Goal: Task Accomplishment & Management: Use online tool/utility

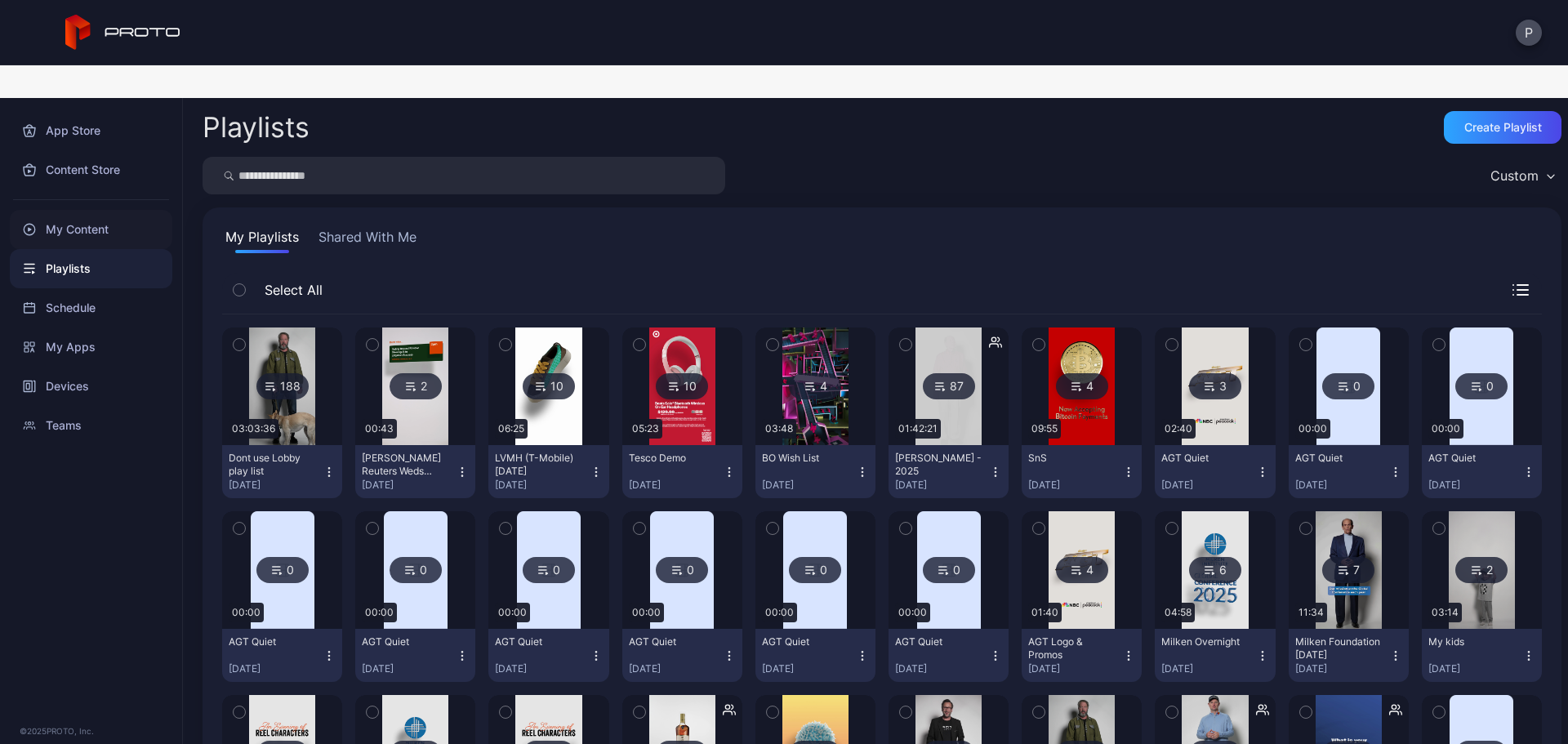
click at [91, 210] on div "My Content" at bounding box center [91, 229] width 162 height 39
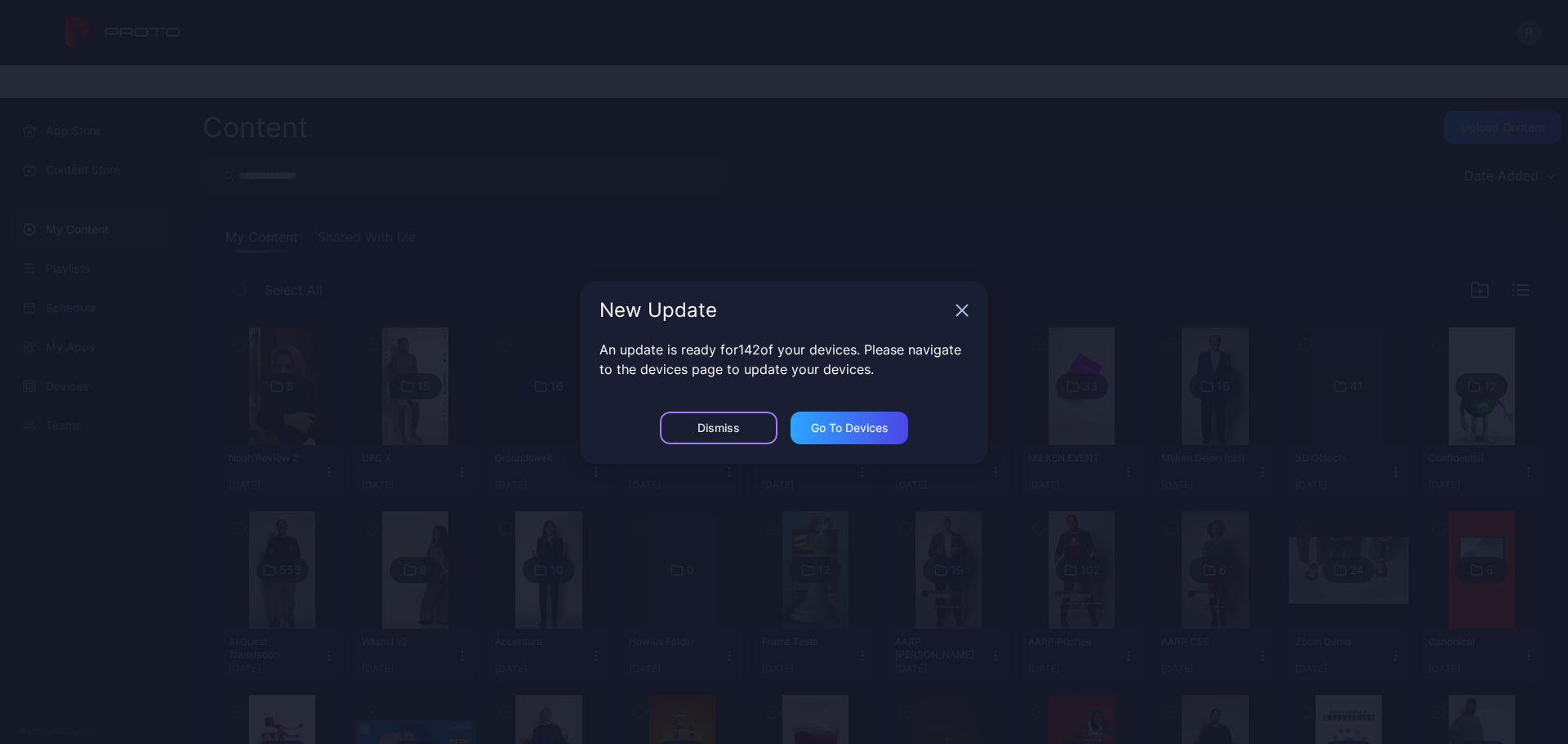
click at [717, 428] on div "Dismiss" at bounding box center [718, 429] width 42 height 13
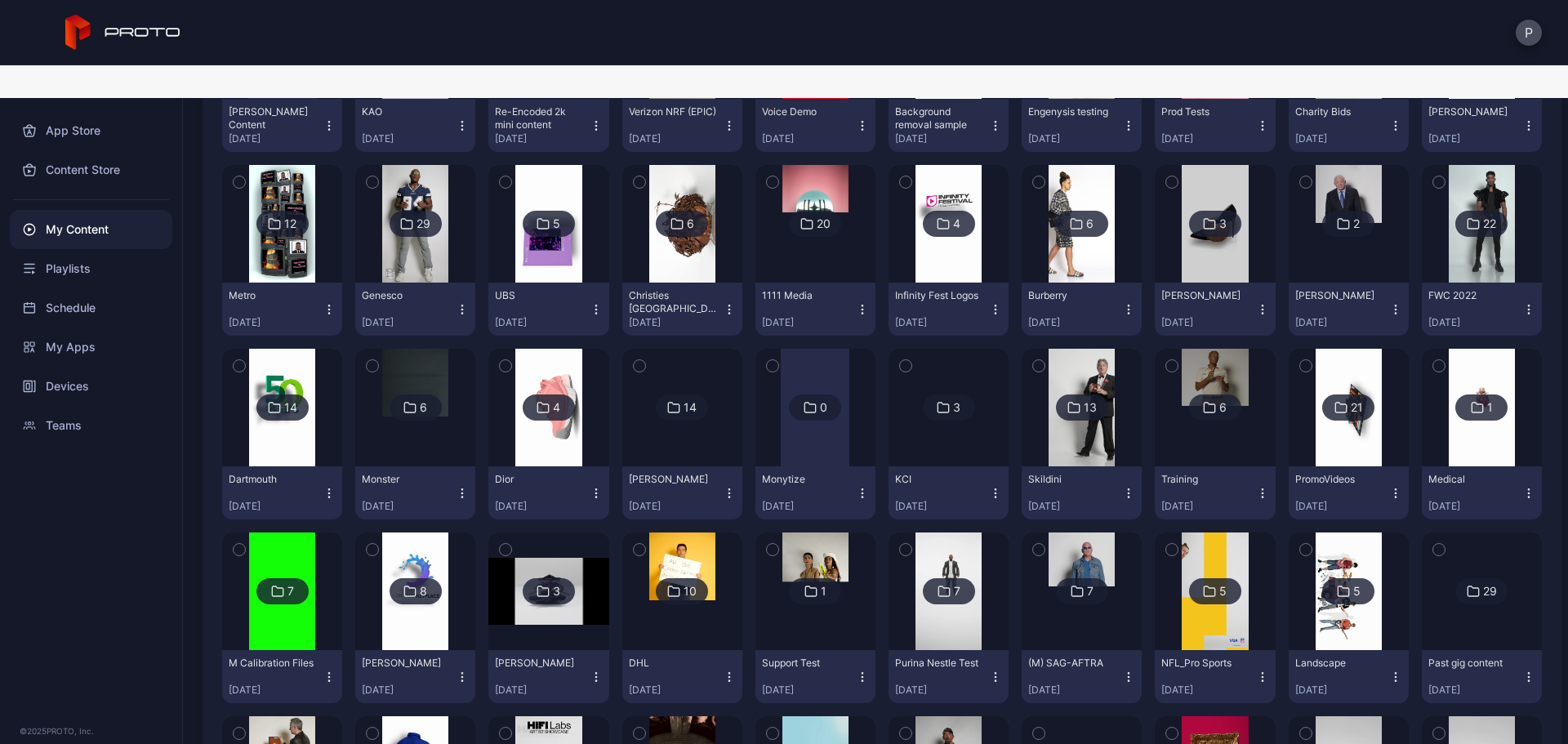
scroll to position [1993, 0]
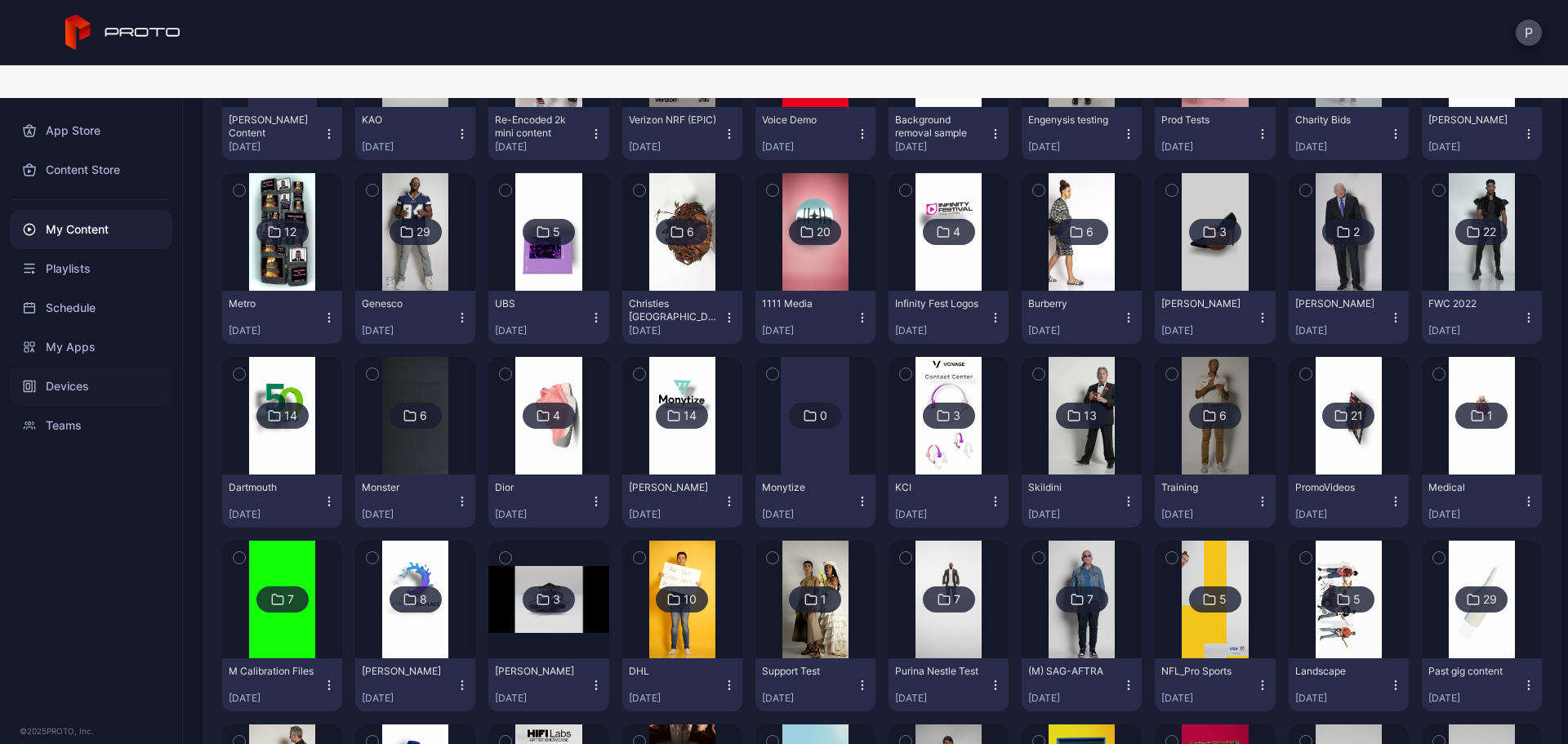
click at [54, 367] on div "Devices" at bounding box center [91, 386] width 162 height 39
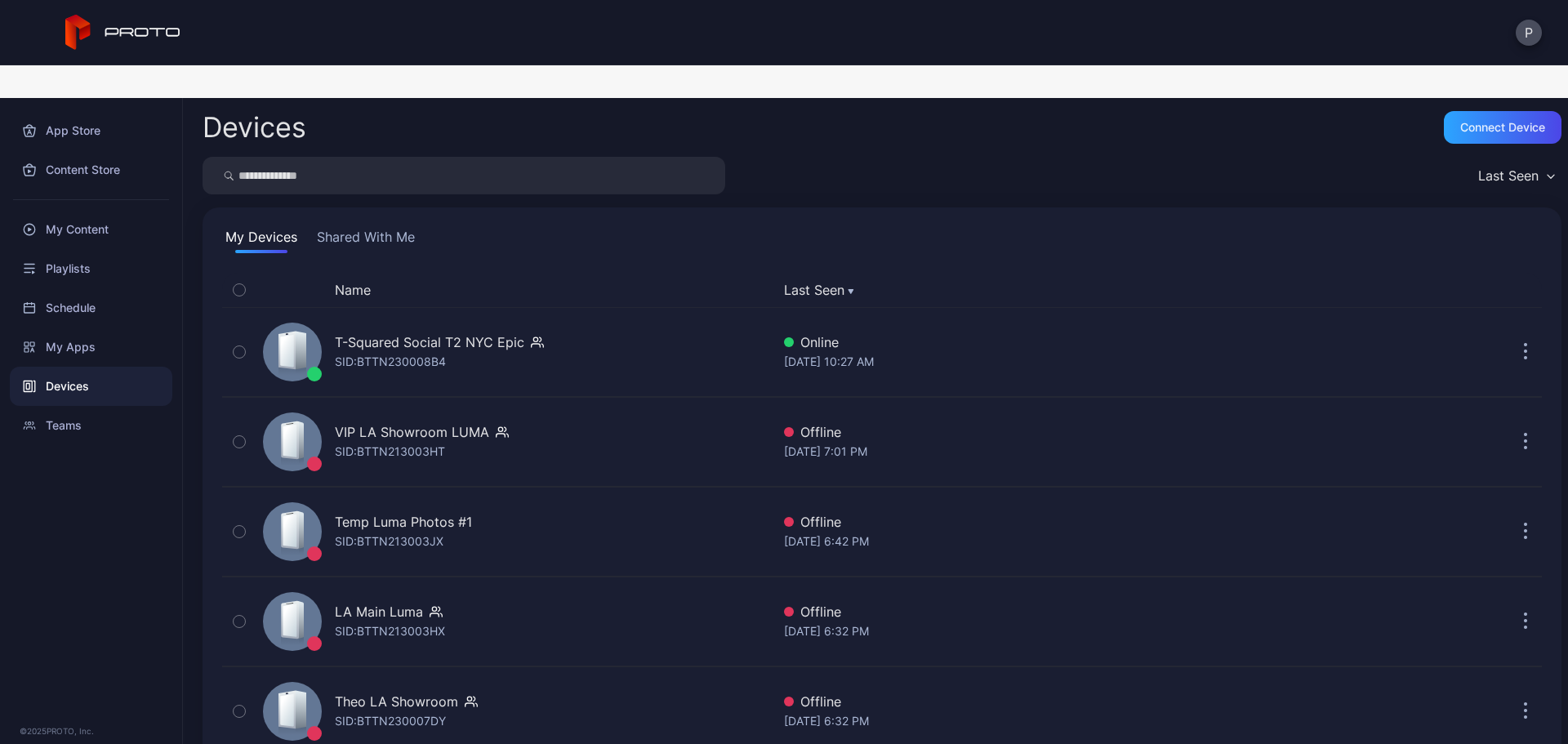
click at [551, 156] on input "search" at bounding box center [463, 175] width 522 height 37
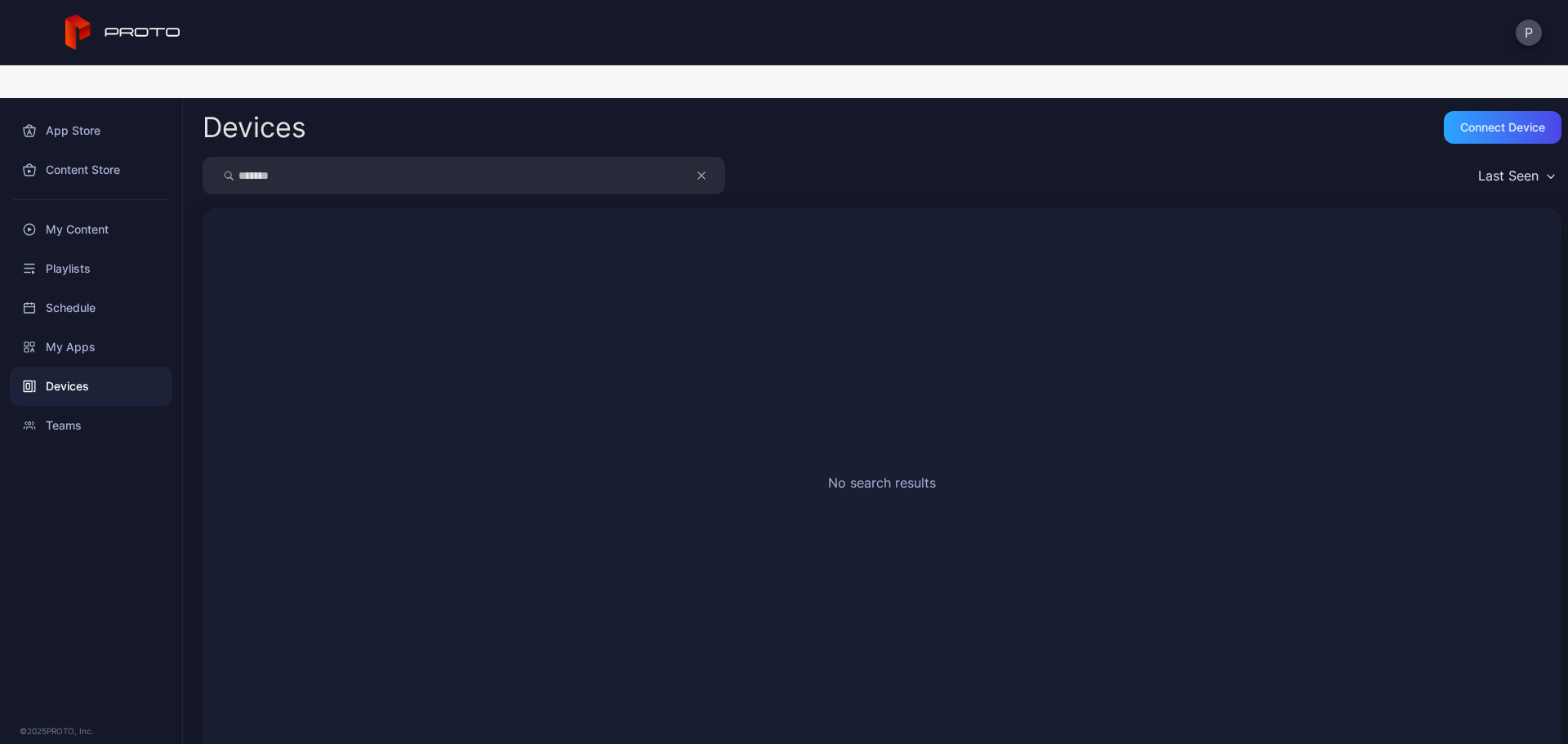
type input "*******"
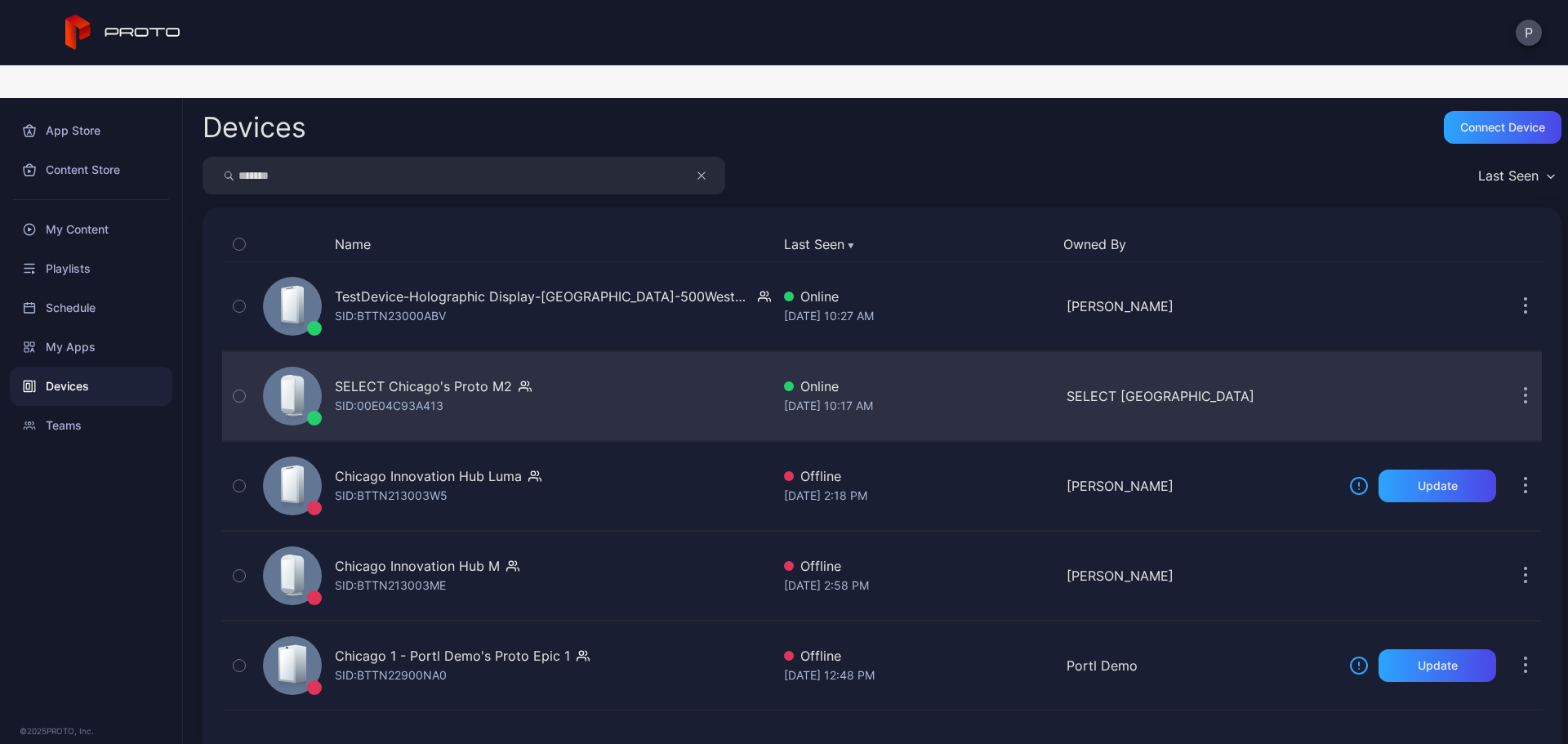
click at [680, 358] on div "SELECT Chicago's Proto M2 SID: 00E04C93A413" at bounding box center [513, 396] width 515 height 82
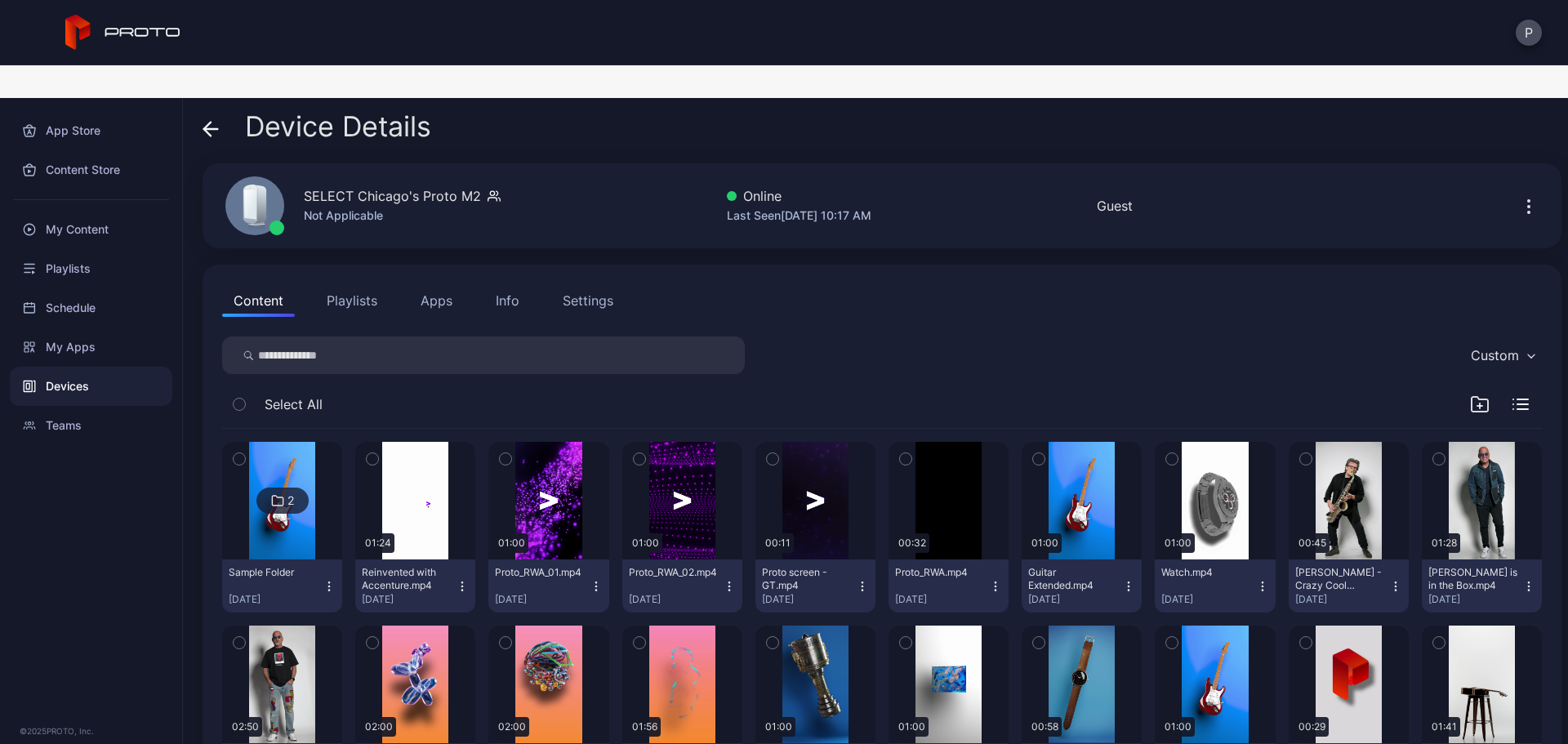
click at [524, 285] on button "Info" at bounding box center [507, 300] width 47 height 32
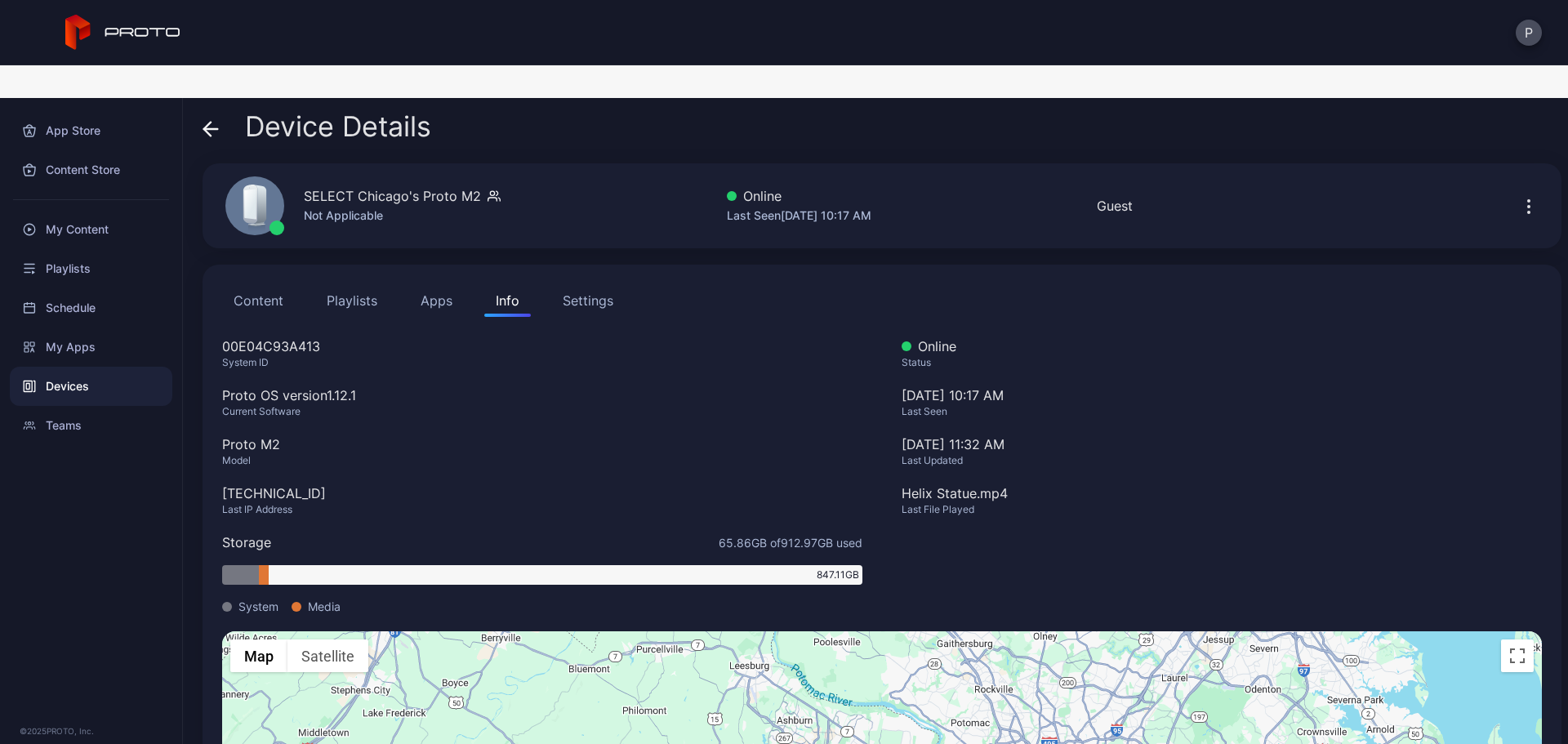
click at [258, 285] on button "Content" at bounding box center [258, 300] width 72 height 32
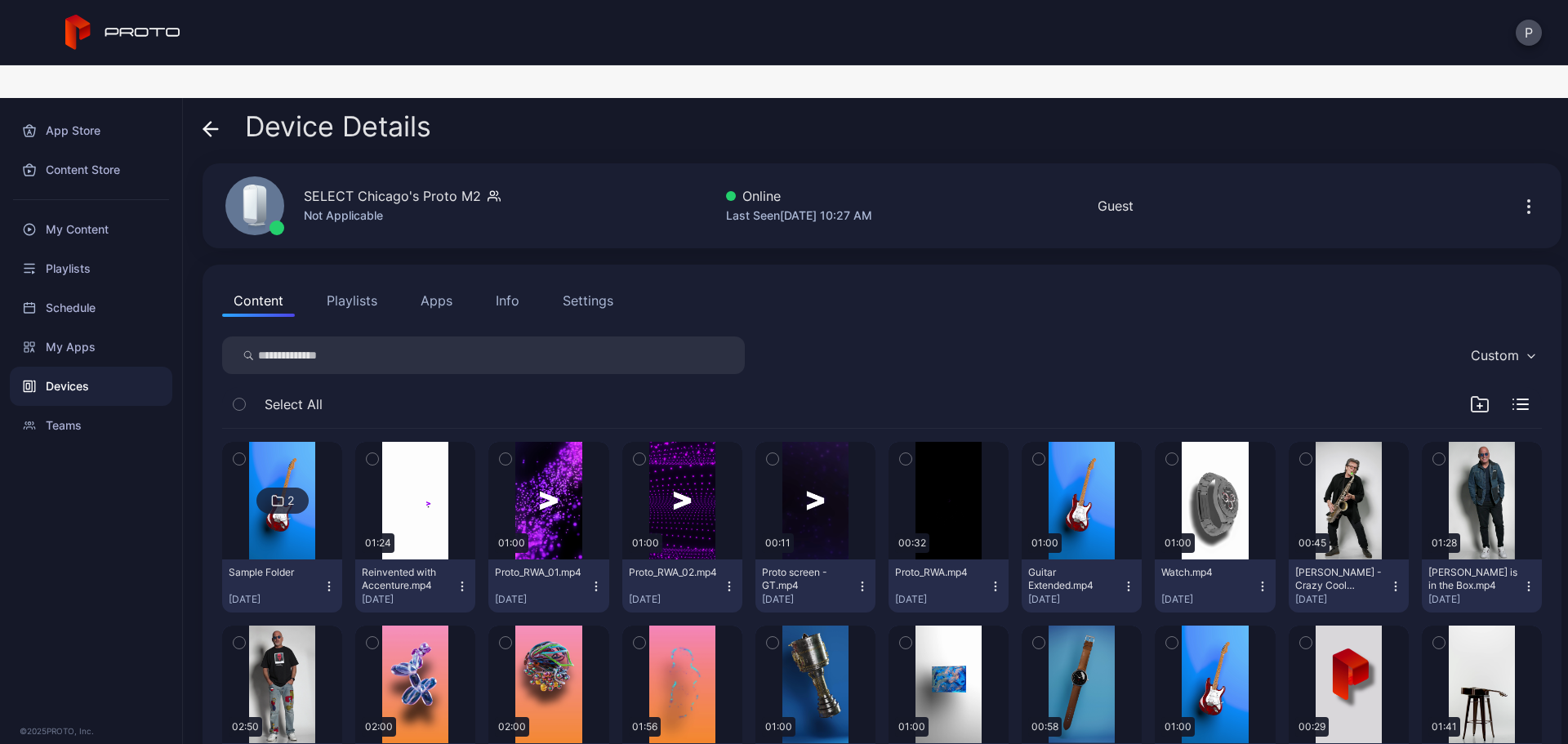
click at [462, 285] on button "Apps" at bounding box center [437, 300] width 55 height 32
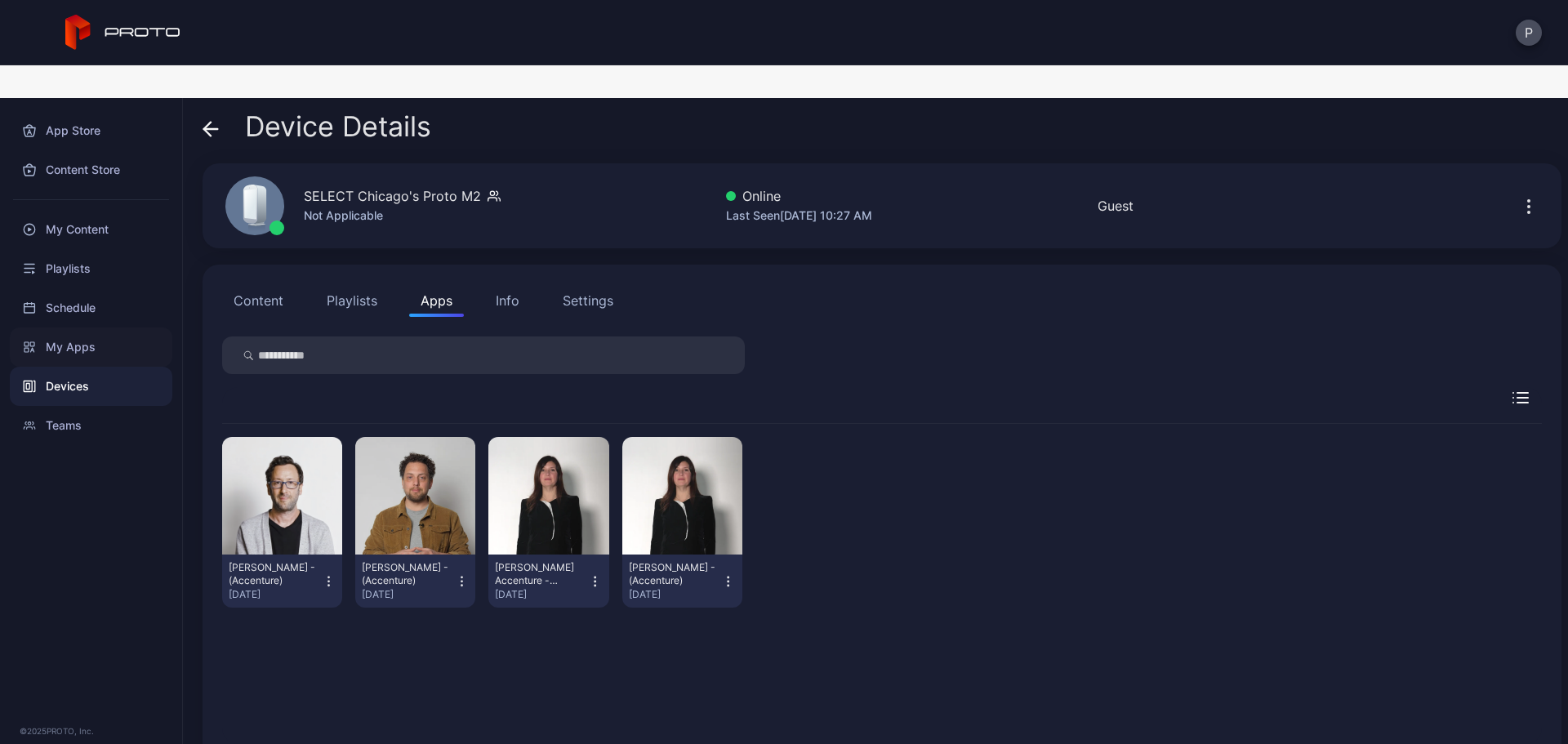
click at [110, 328] on div "My Apps" at bounding box center [91, 347] width 162 height 39
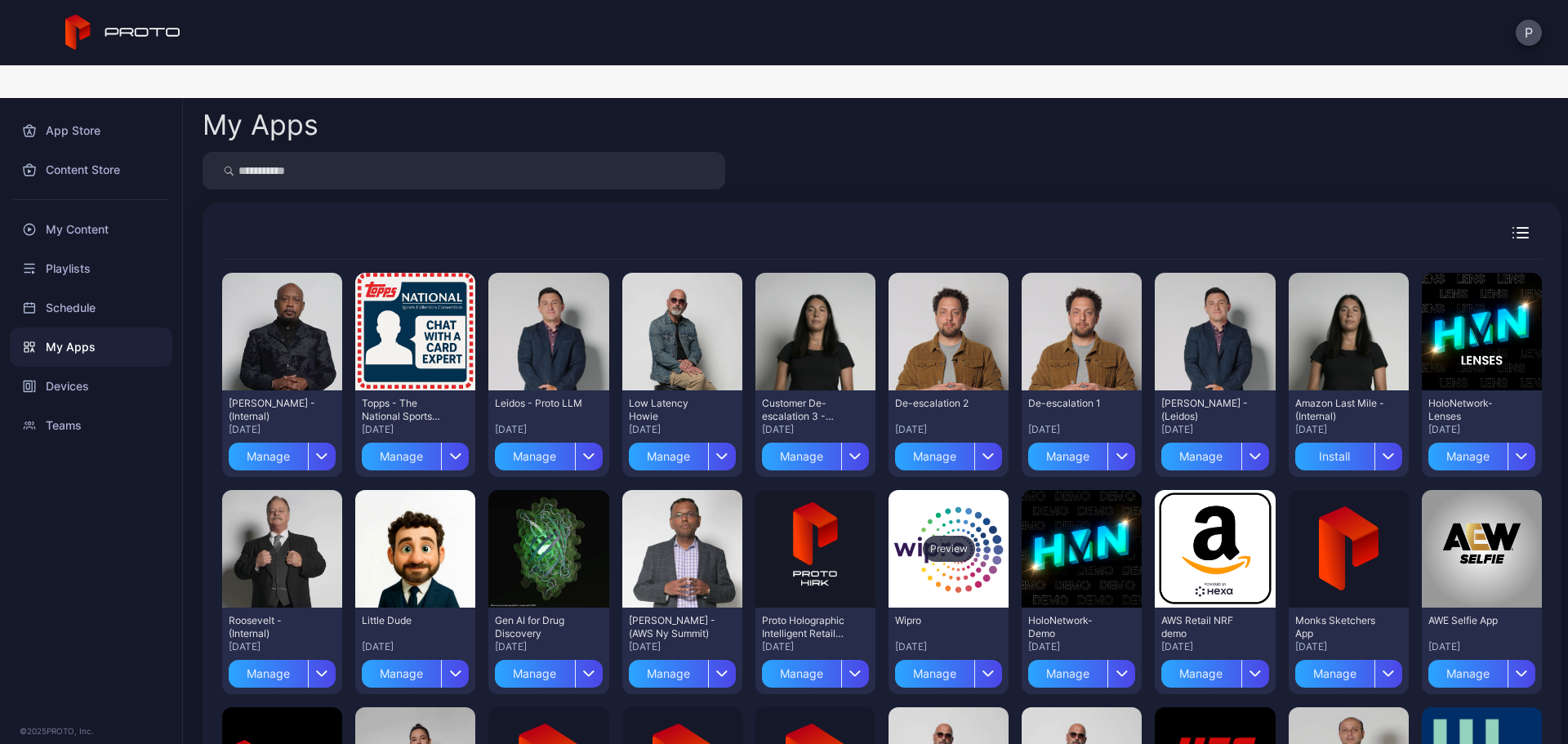
scroll to position [327, 0]
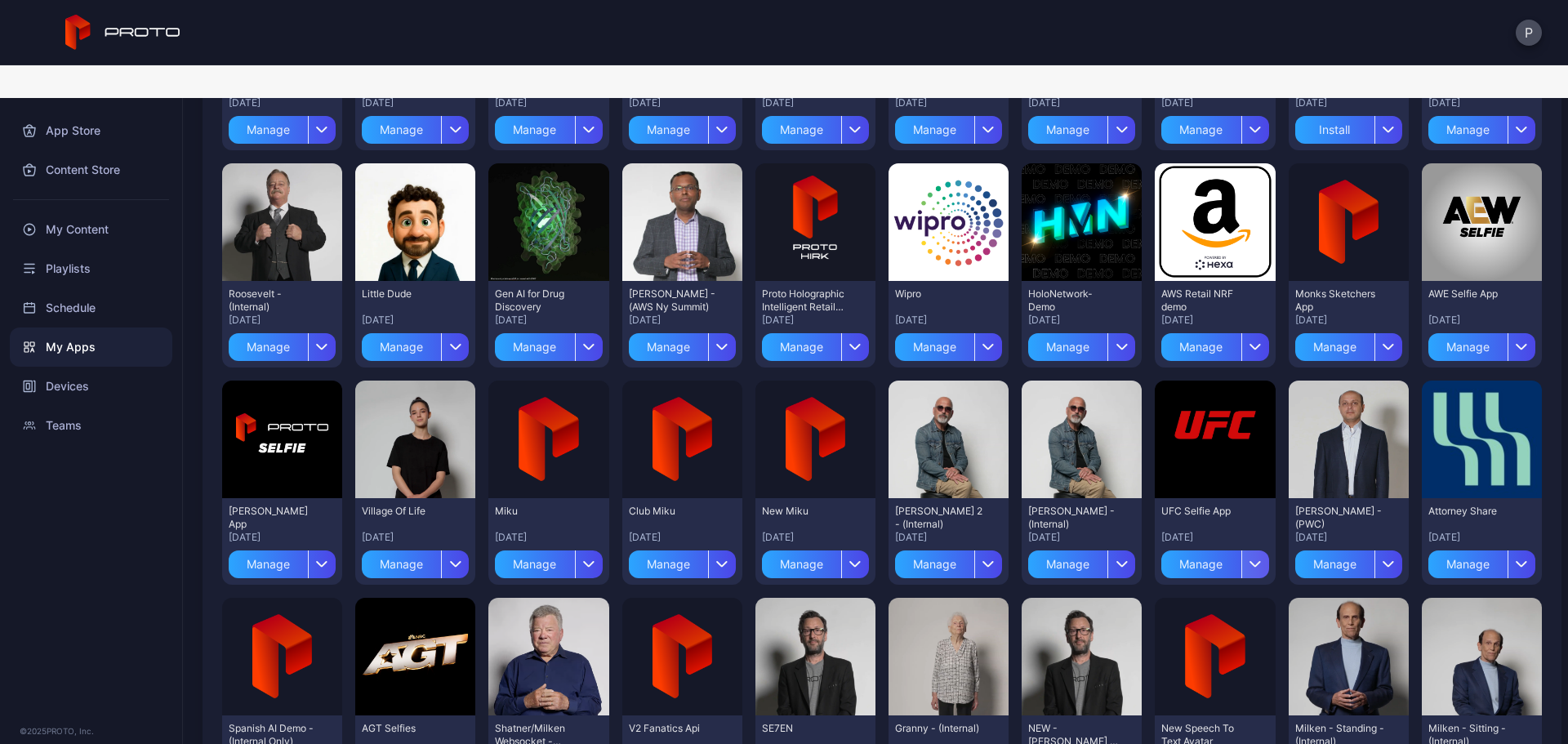
click at [1247, 551] on div "button" at bounding box center [1254, 564] width 27 height 27
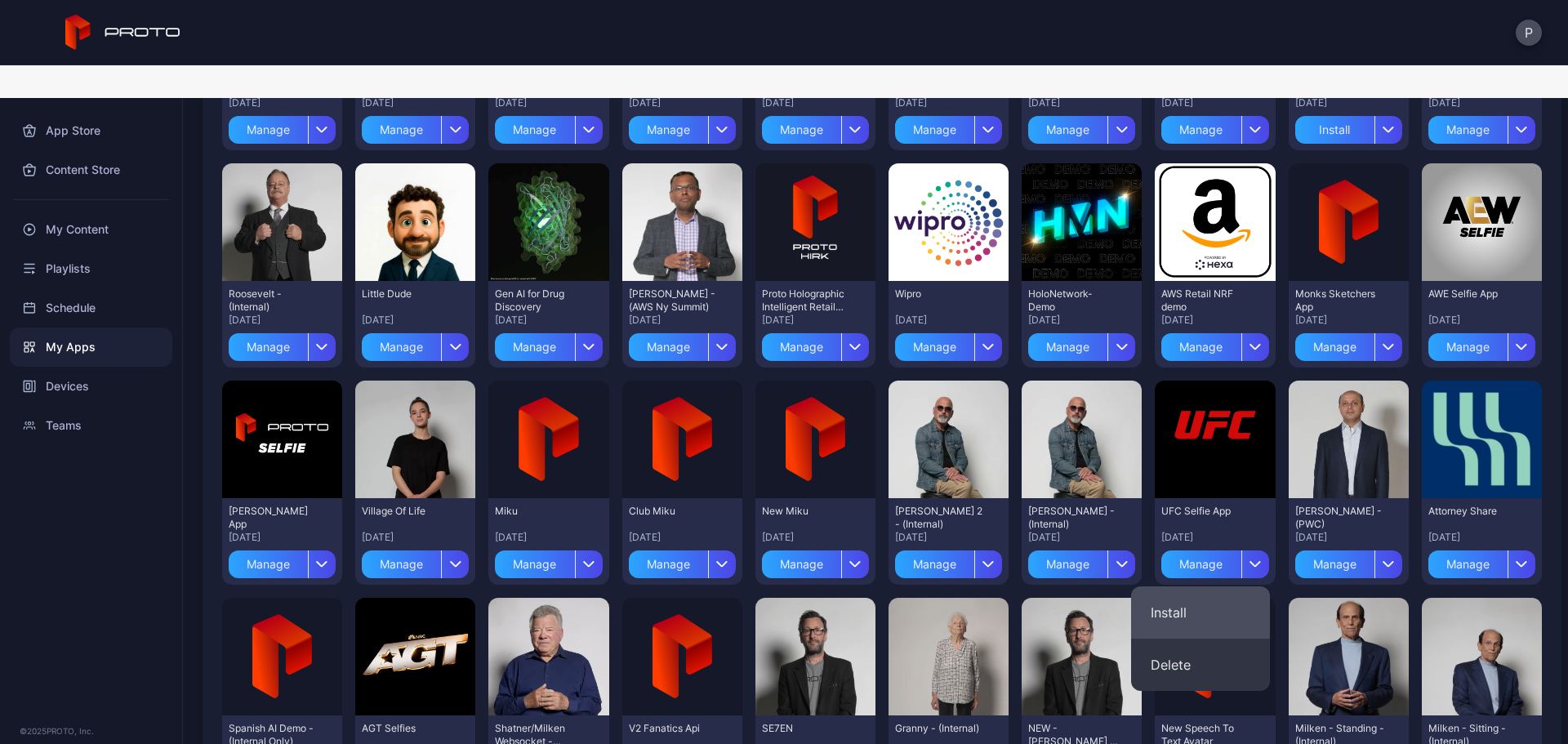
click at [1191, 587] on button "Install" at bounding box center [1200, 613] width 139 height 52
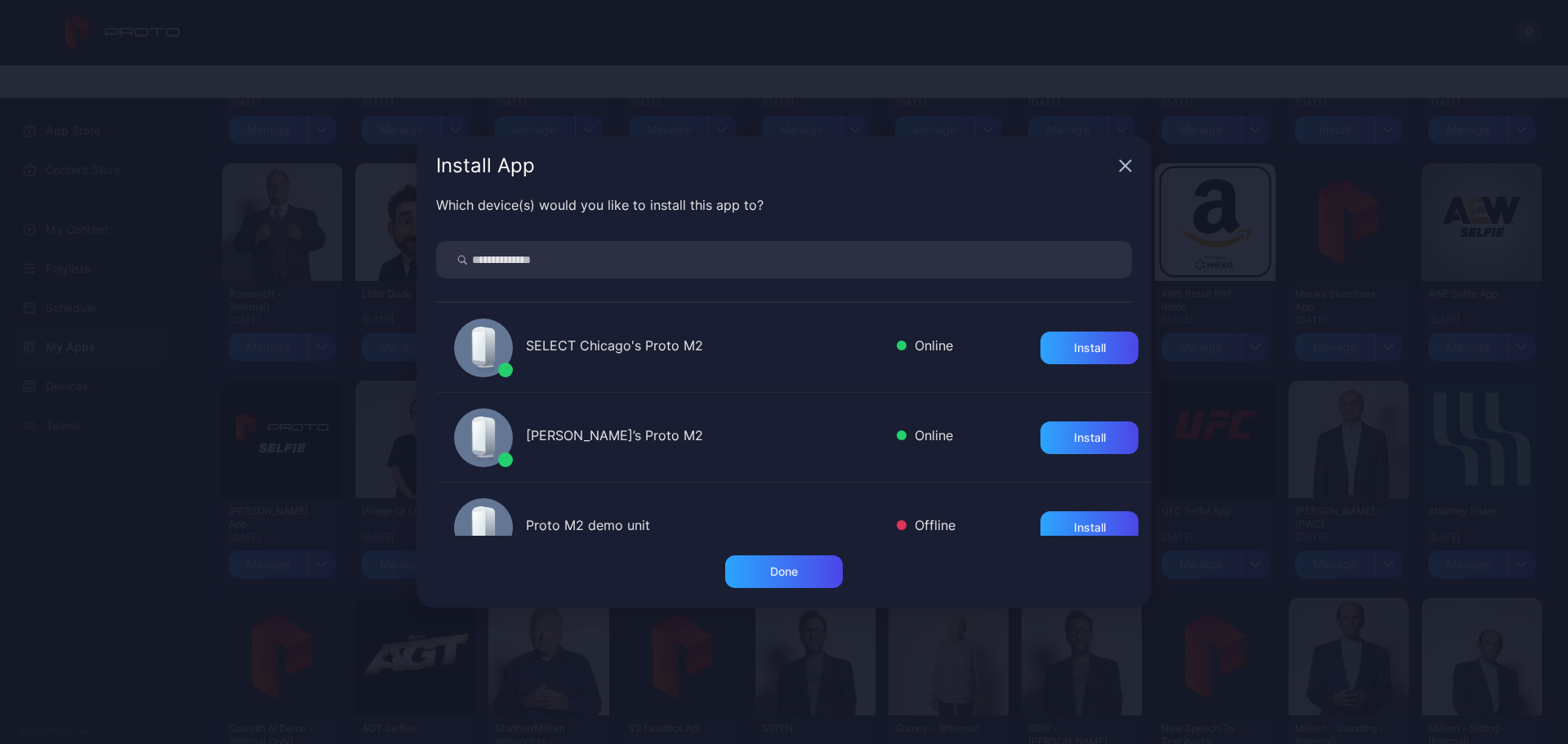
click at [814, 236] on div "Which device(s) would you like to install this app to? SELECT Chicago's Proto M…" at bounding box center [784, 375] width 735 height 360
click at [1067, 336] on div "Install" at bounding box center [1090, 348] width 98 height 32
click at [763, 578] on div "Done" at bounding box center [784, 572] width 117 height 32
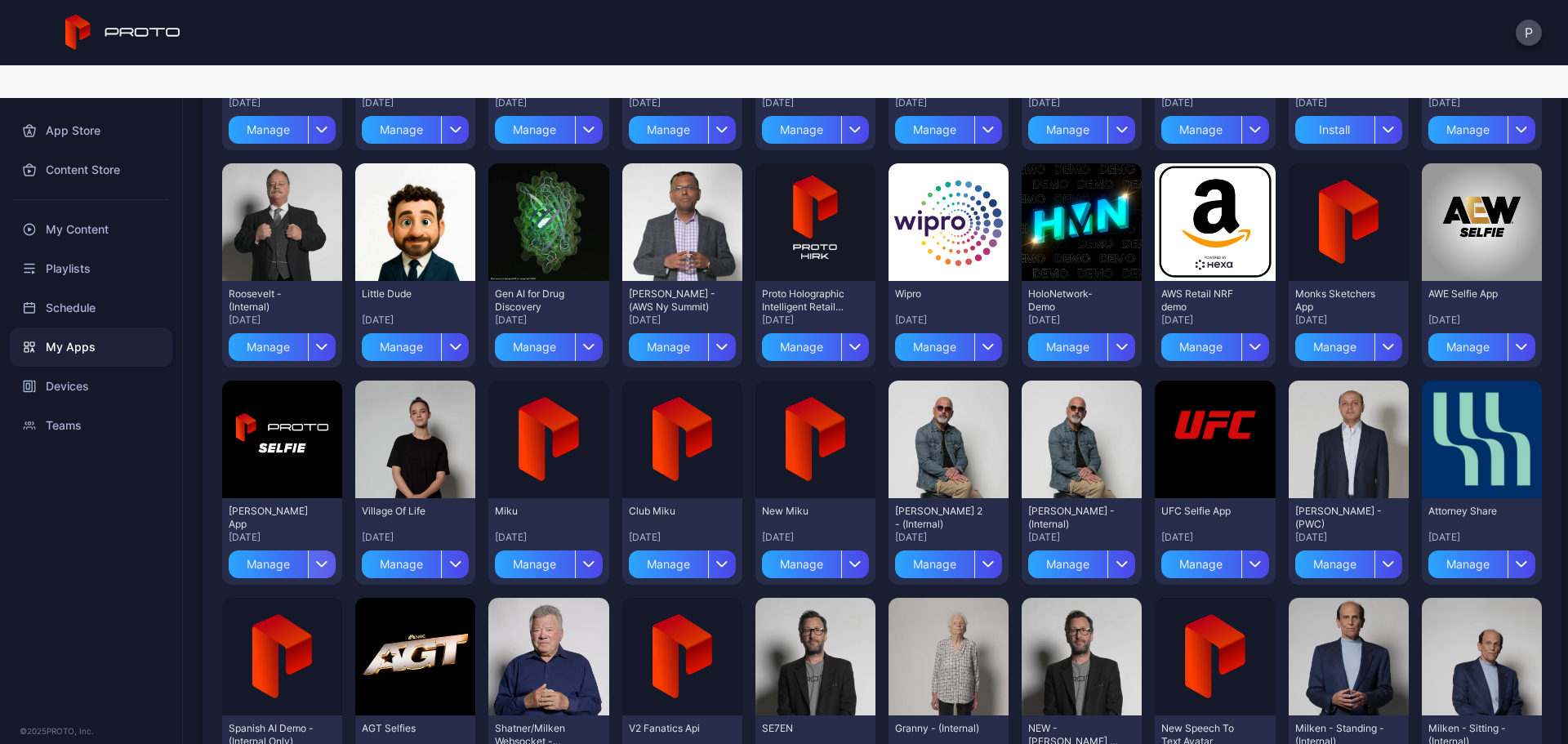
click at [315, 551] on div "button" at bounding box center [321, 564] width 27 height 27
click at [318, 587] on button "Install" at bounding box center [280, 613] width 139 height 52
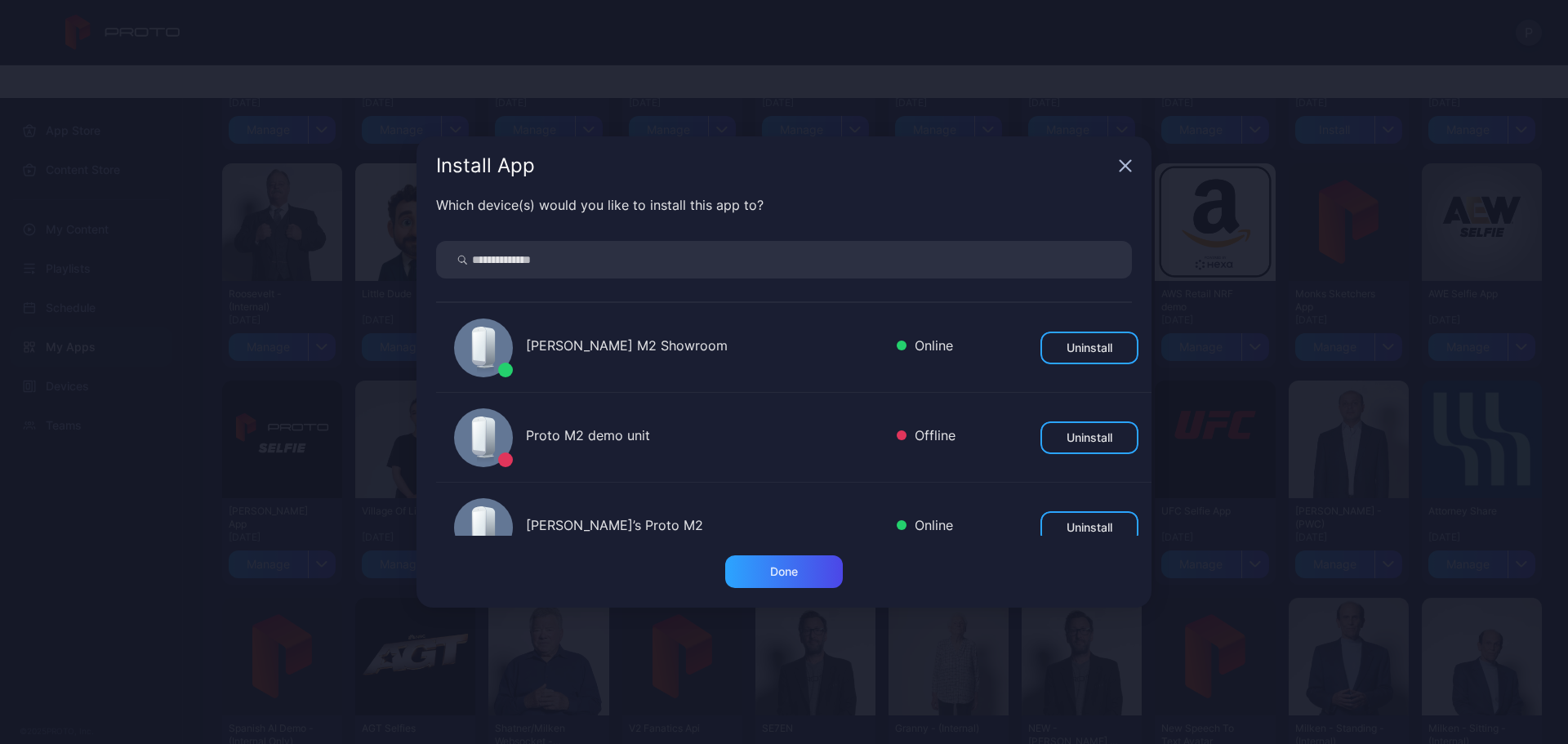
click at [614, 262] on input "search" at bounding box center [784, 260] width 695 height 37
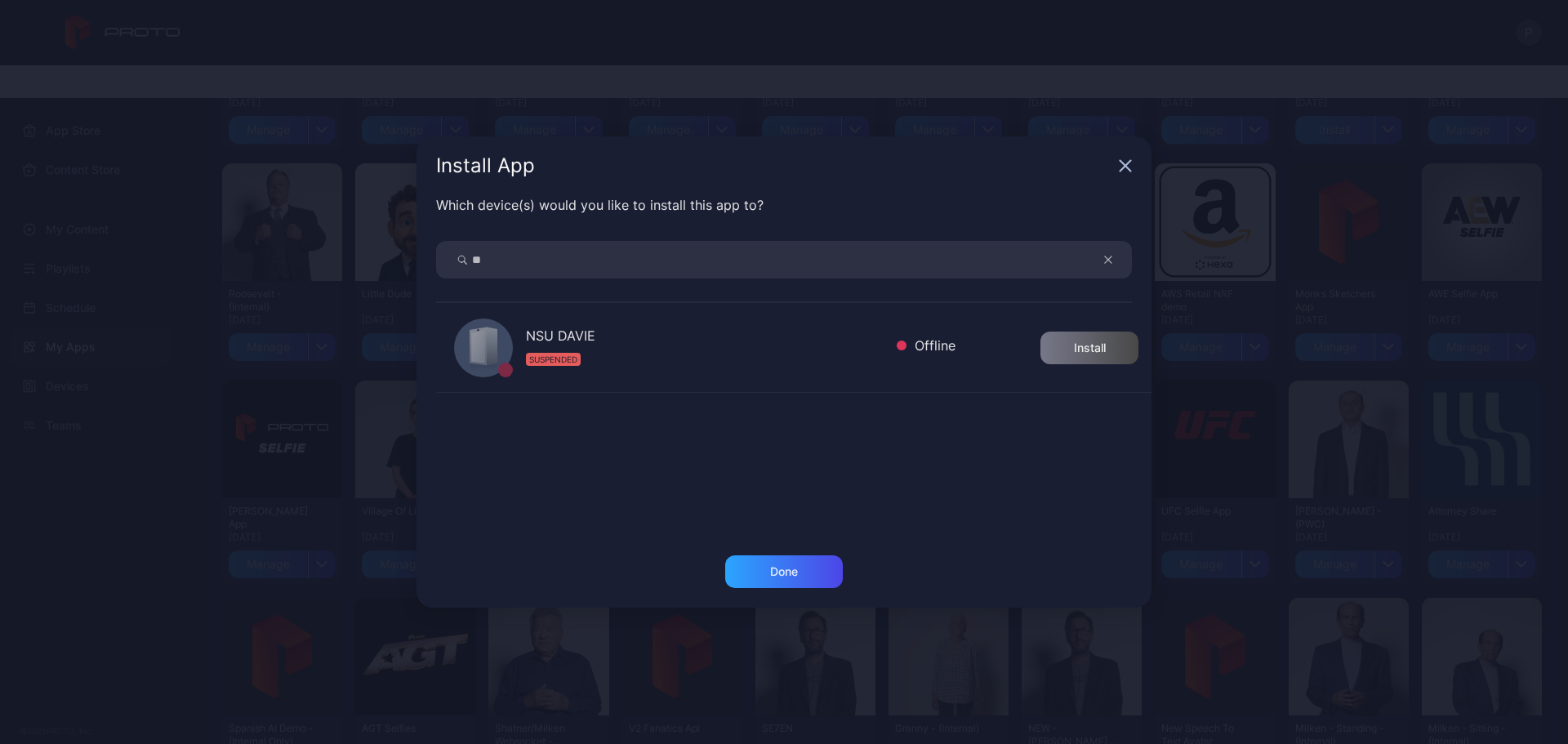
type input "*"
type input "******"
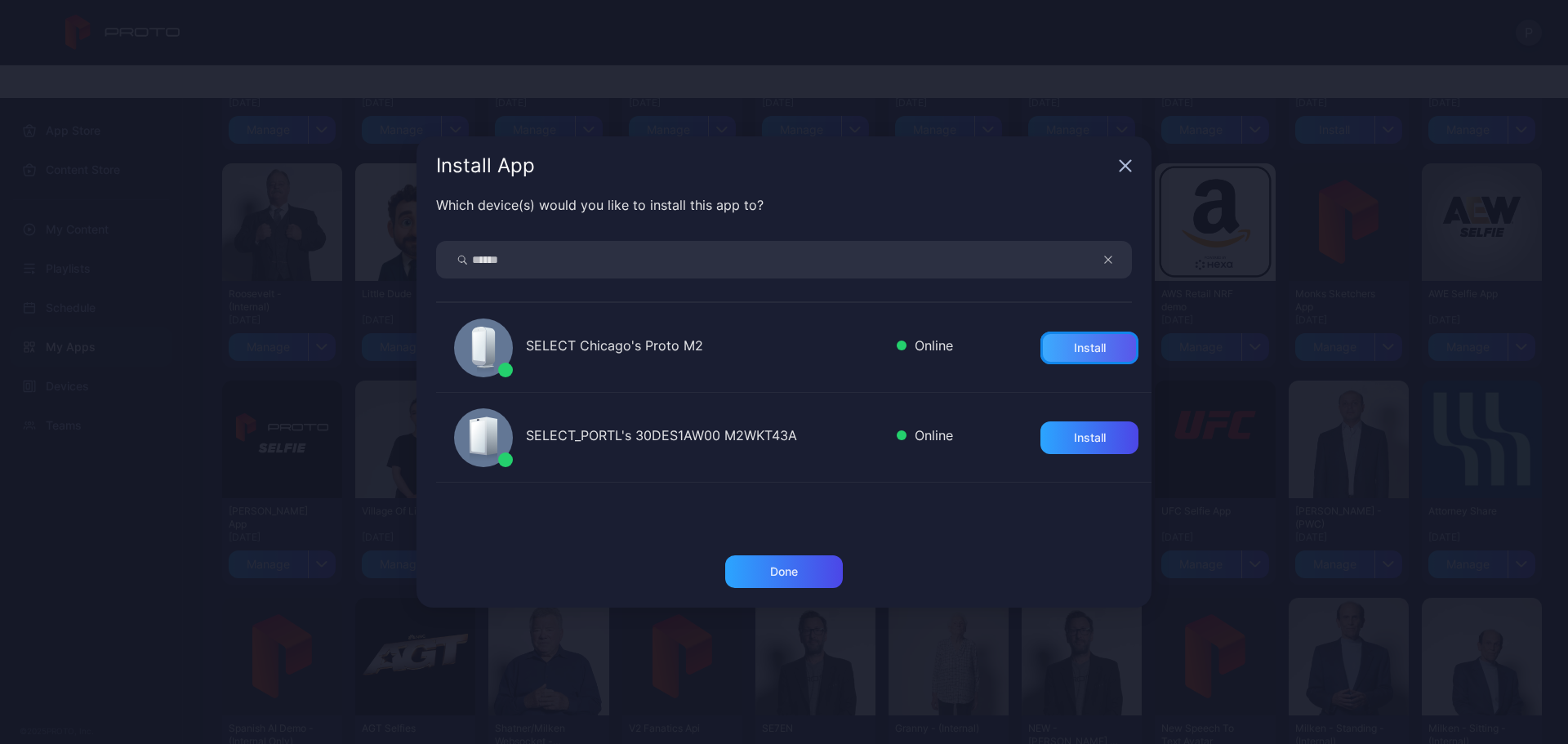
click at [1046, 340] on div "Install" at bounding box center [1090, 348] width 98 height 32
click at [829, 565] on div "Done" at bounding box center [784, 572] width 117 height 32
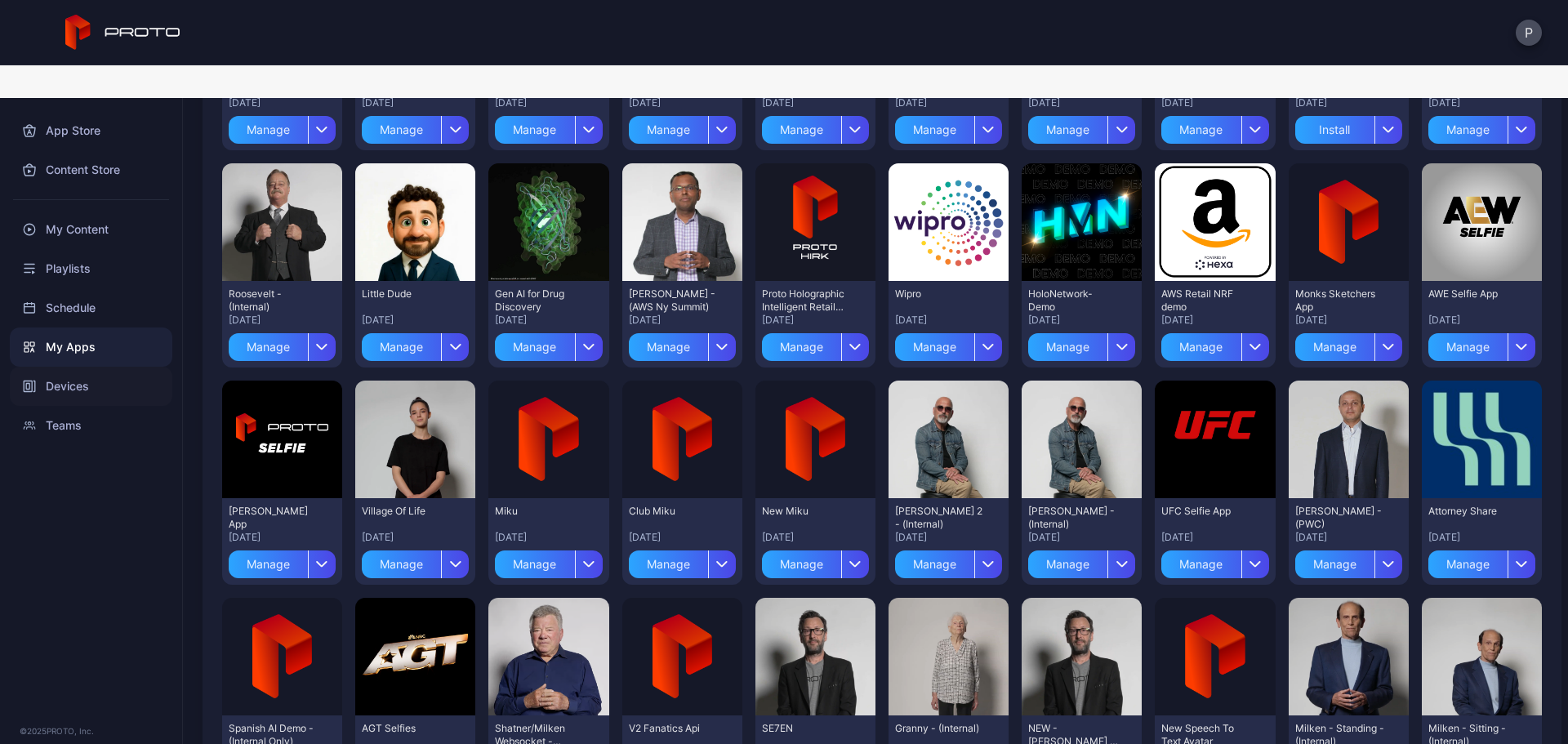
click at [101, 367] on div "Devices" at bounding box center [91, 386] width 162 height 39
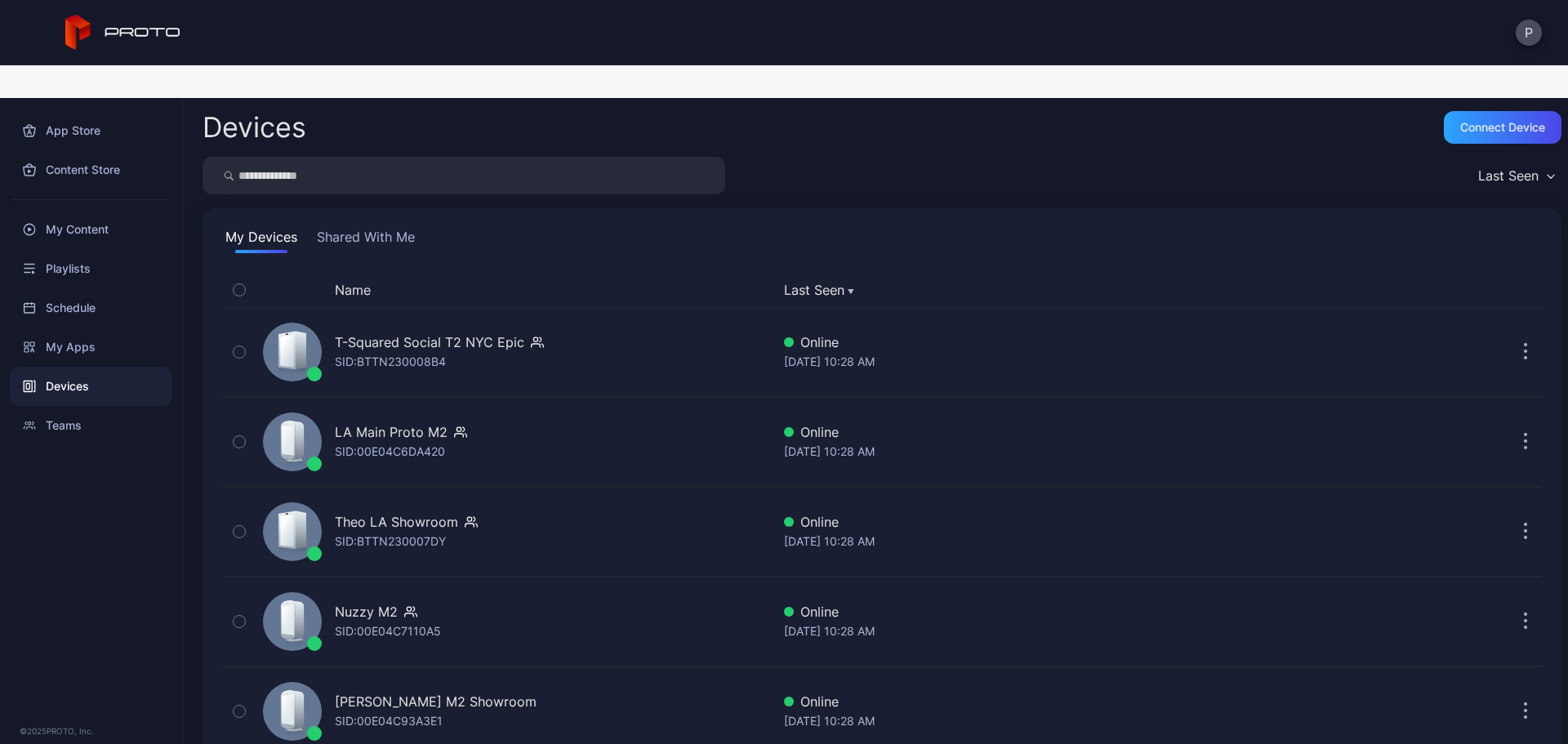
click at [482, 156] on input "search" at bounding box center [463, 175] width 522 height 37
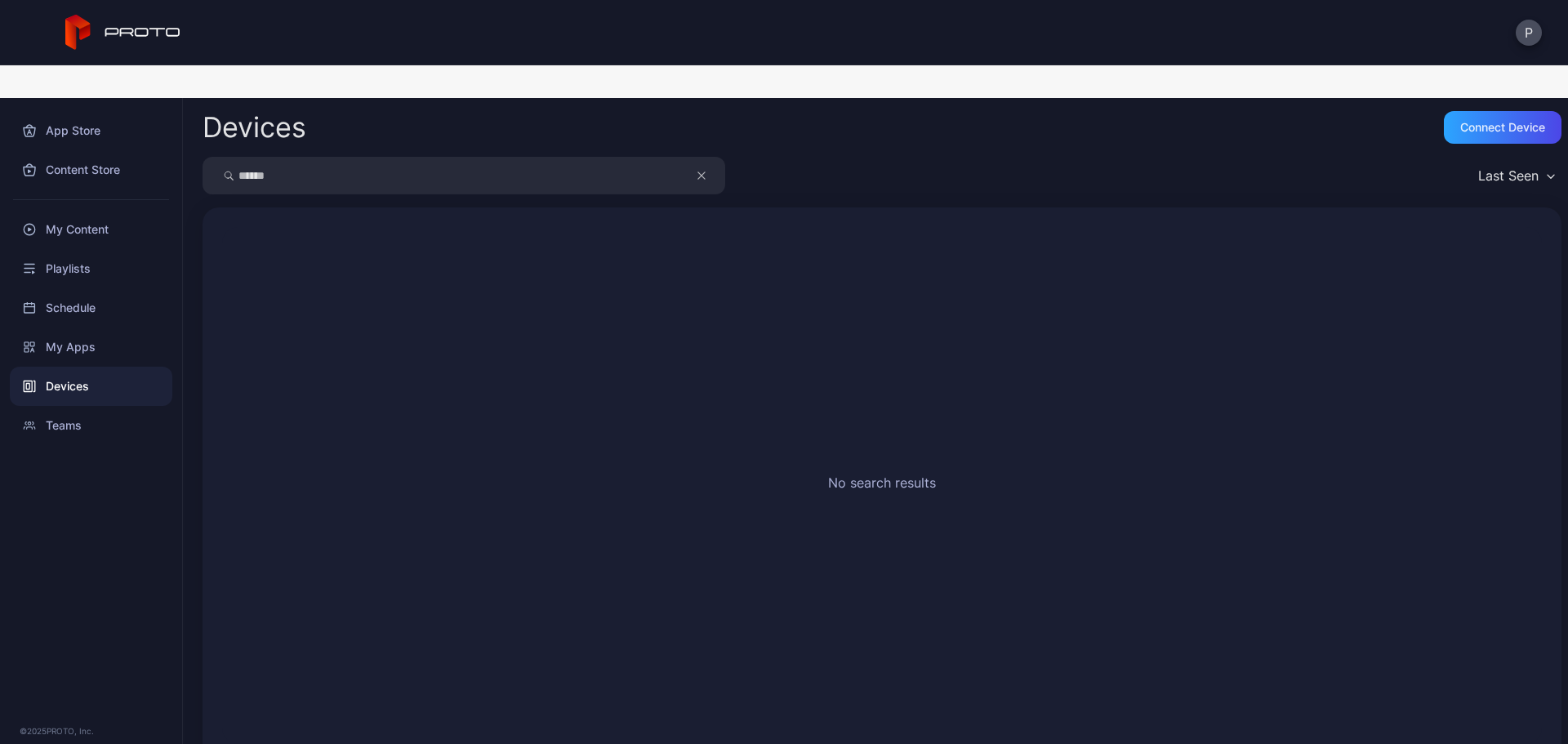
type input "******"
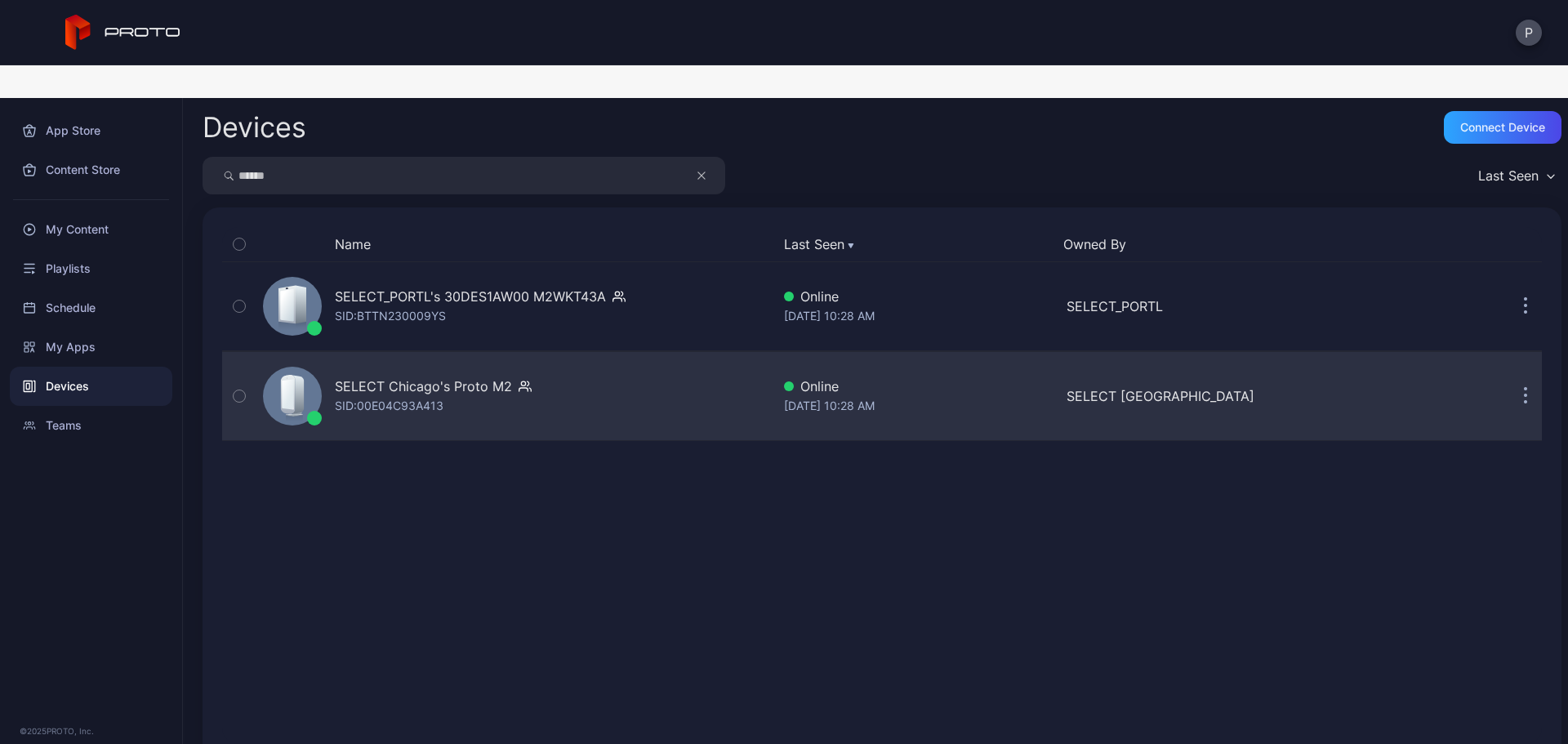
click at [689, 382] on div "SELECT Chicago's Proto M2 SID: 00E04C93A413" at bounding box center [513, 396] width 515 height 82
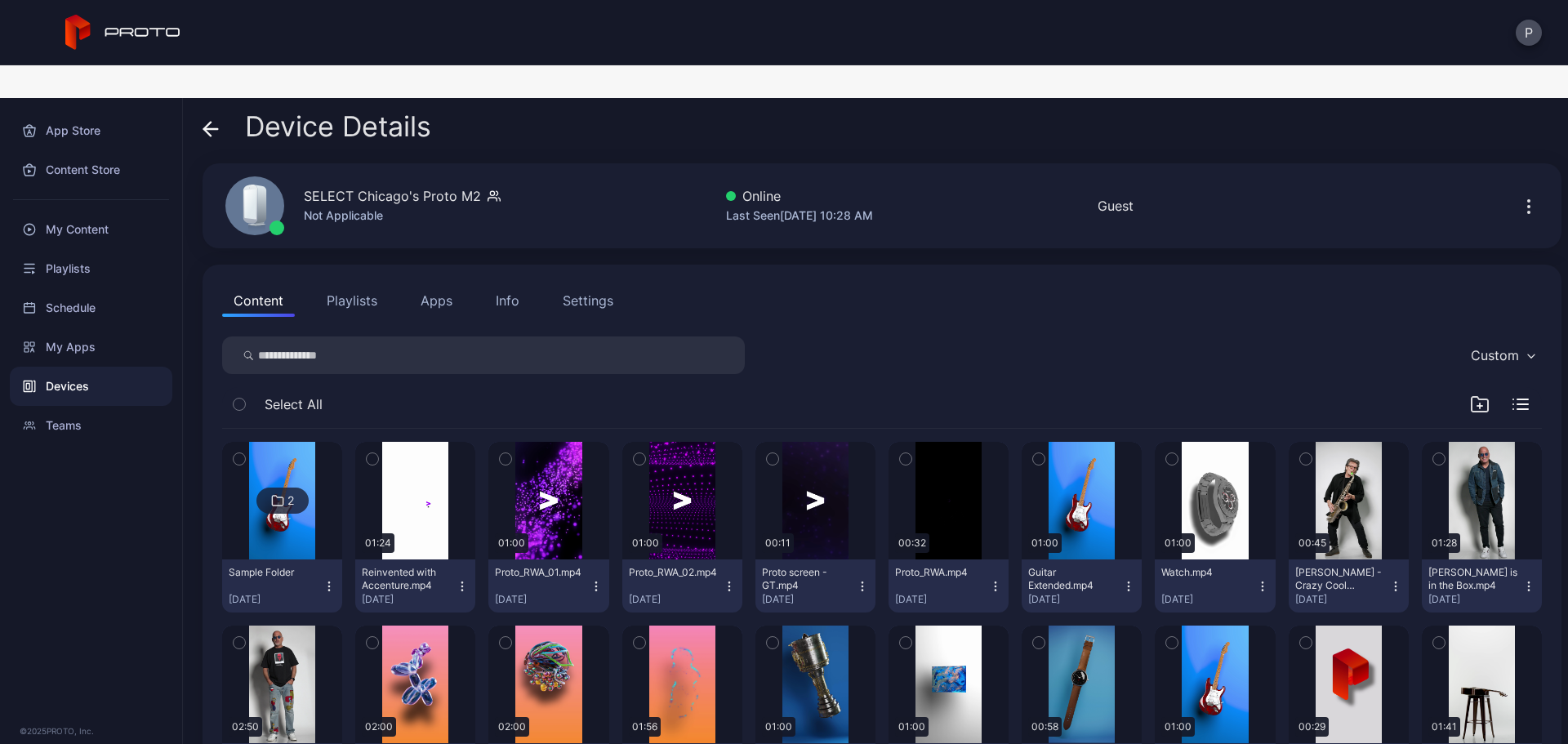
click at [459, 285] on button "Apps" at bounding box center [437, 300] width 55 height 32
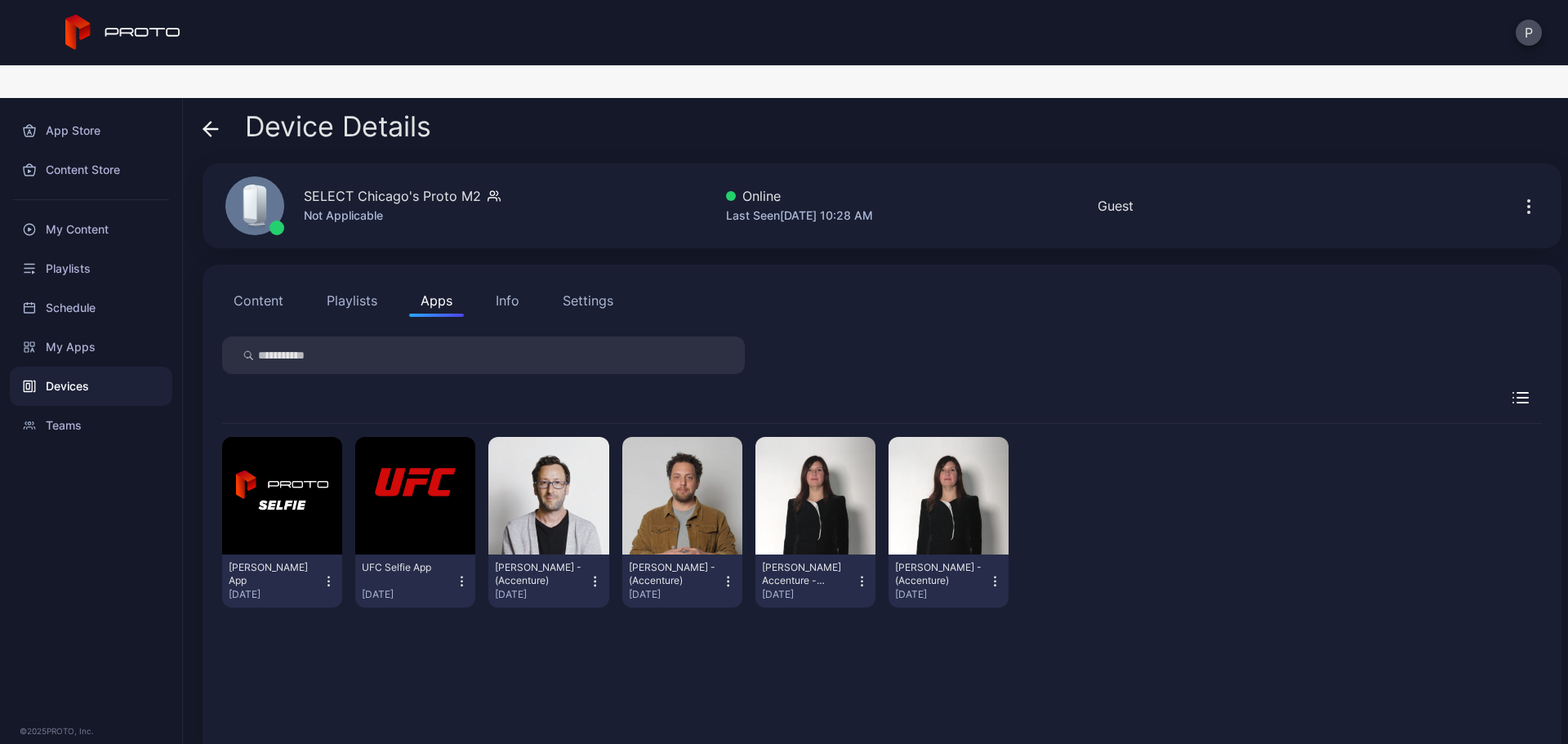
click at [462, 577] on icon "button" at bounding box center [462, 577] width 1 height 1
click at [463, 609] on button "Uninstall" at bounding box center [412, 635] width 139 height 52
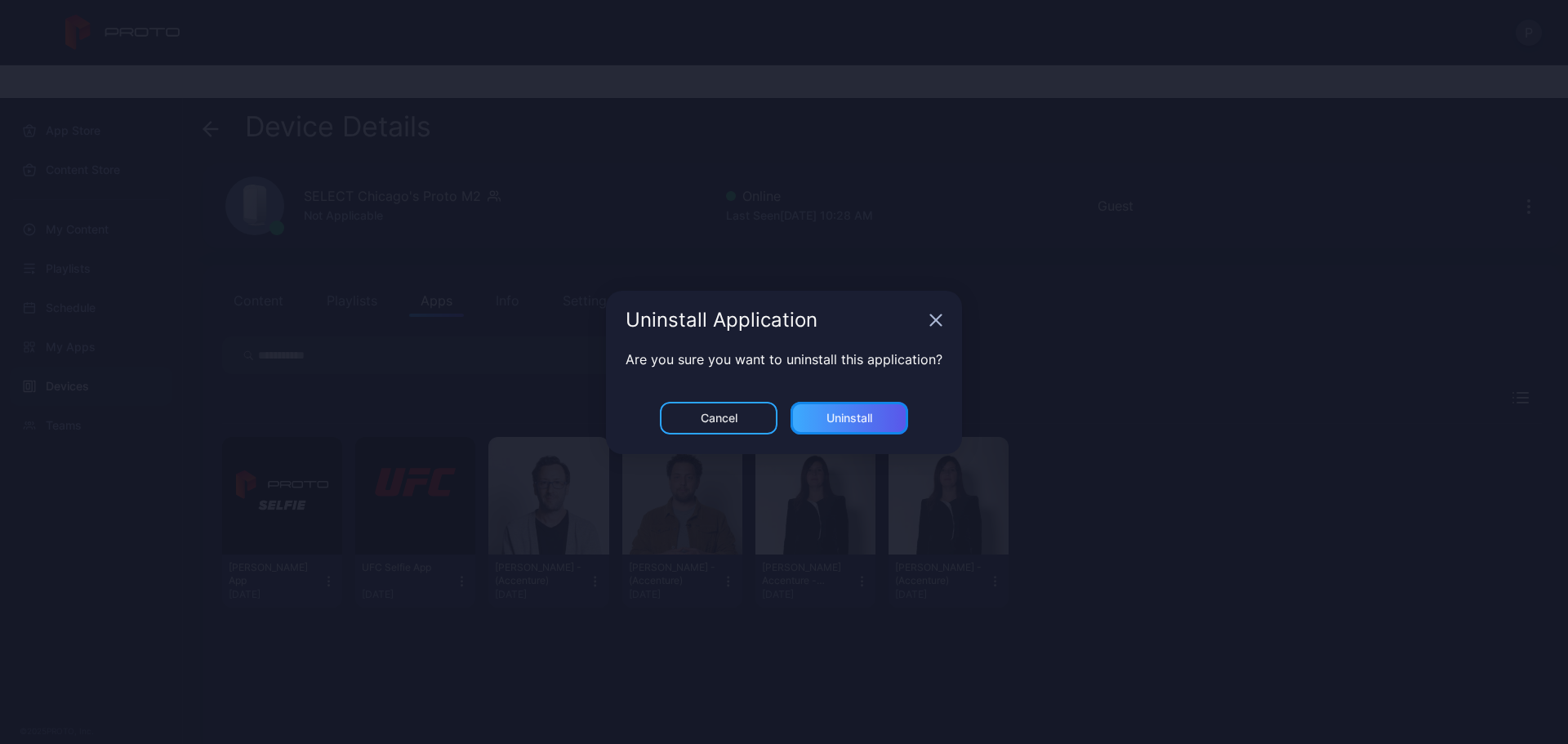
click at [806, 423] on div "Uninstall" at bounding box center [848, 418] width 117 height 32
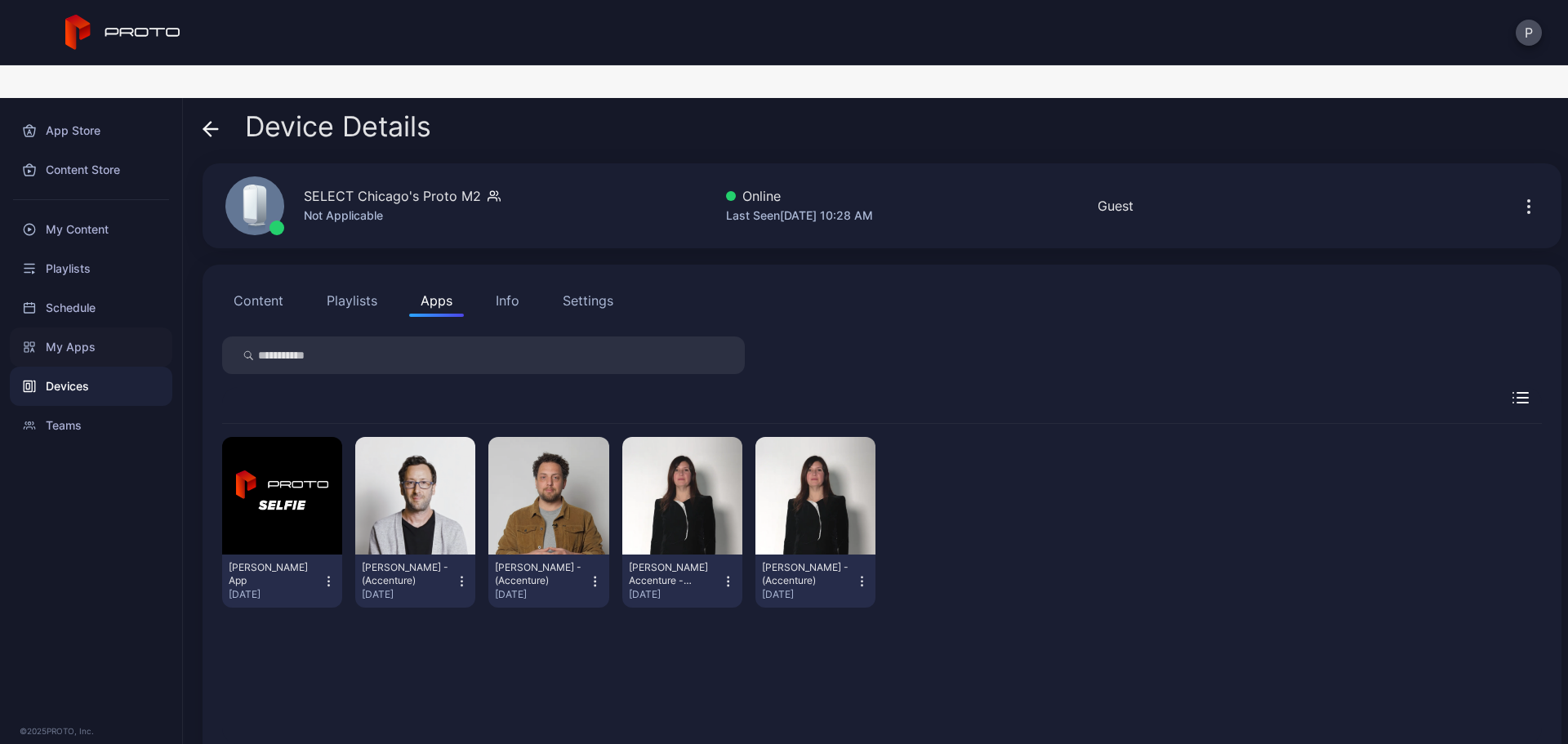
click at [131, 331] on div "My Apps" at bounding box center [91, 347] width 162 height 39
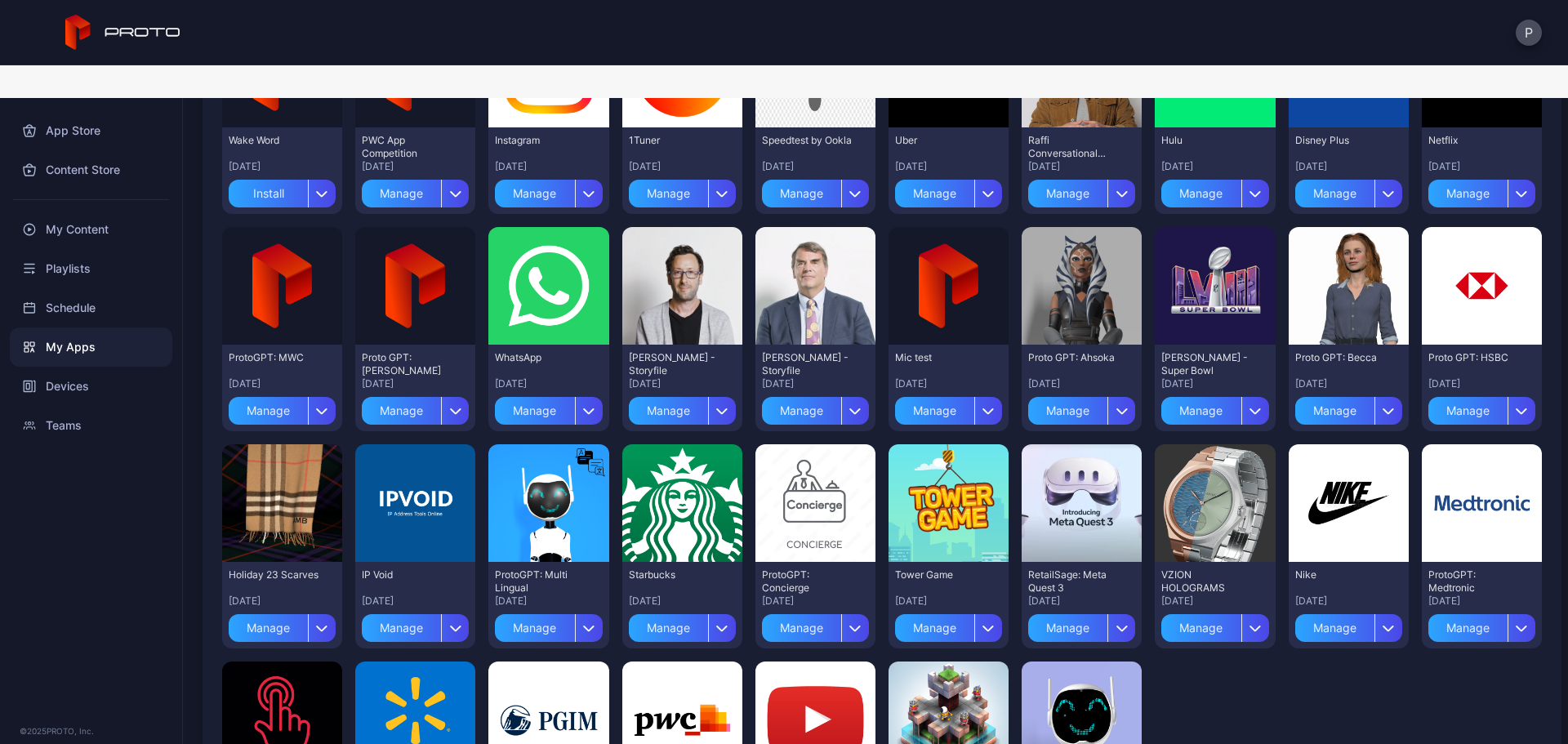
scroll to position [3440, 0]
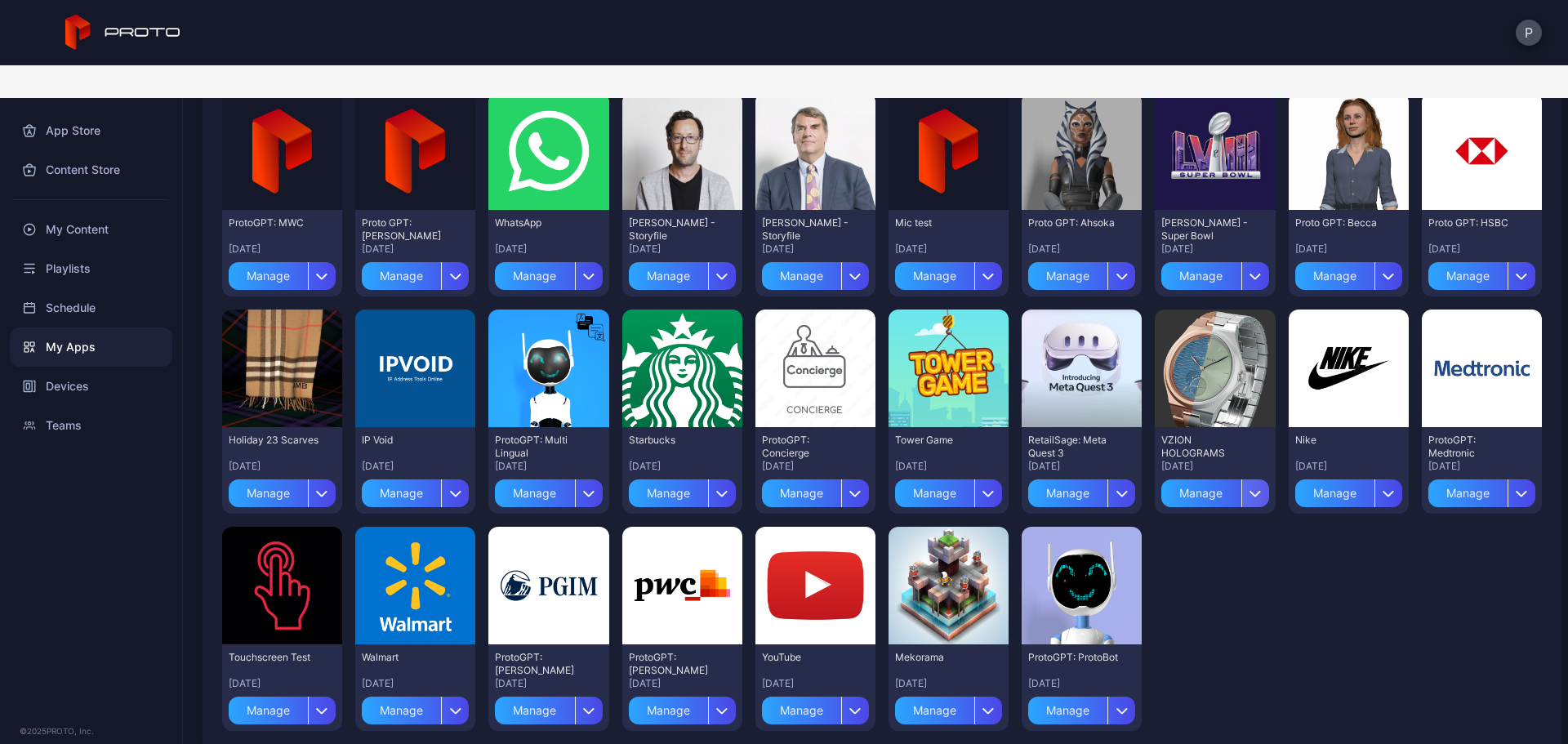
click at [1246, 479] on div "button" at bounding box center [1254, 493] width 27 height 27
click at [1239, 515] on button "Install" at bounding box center [1200, 541] width 139 height 52
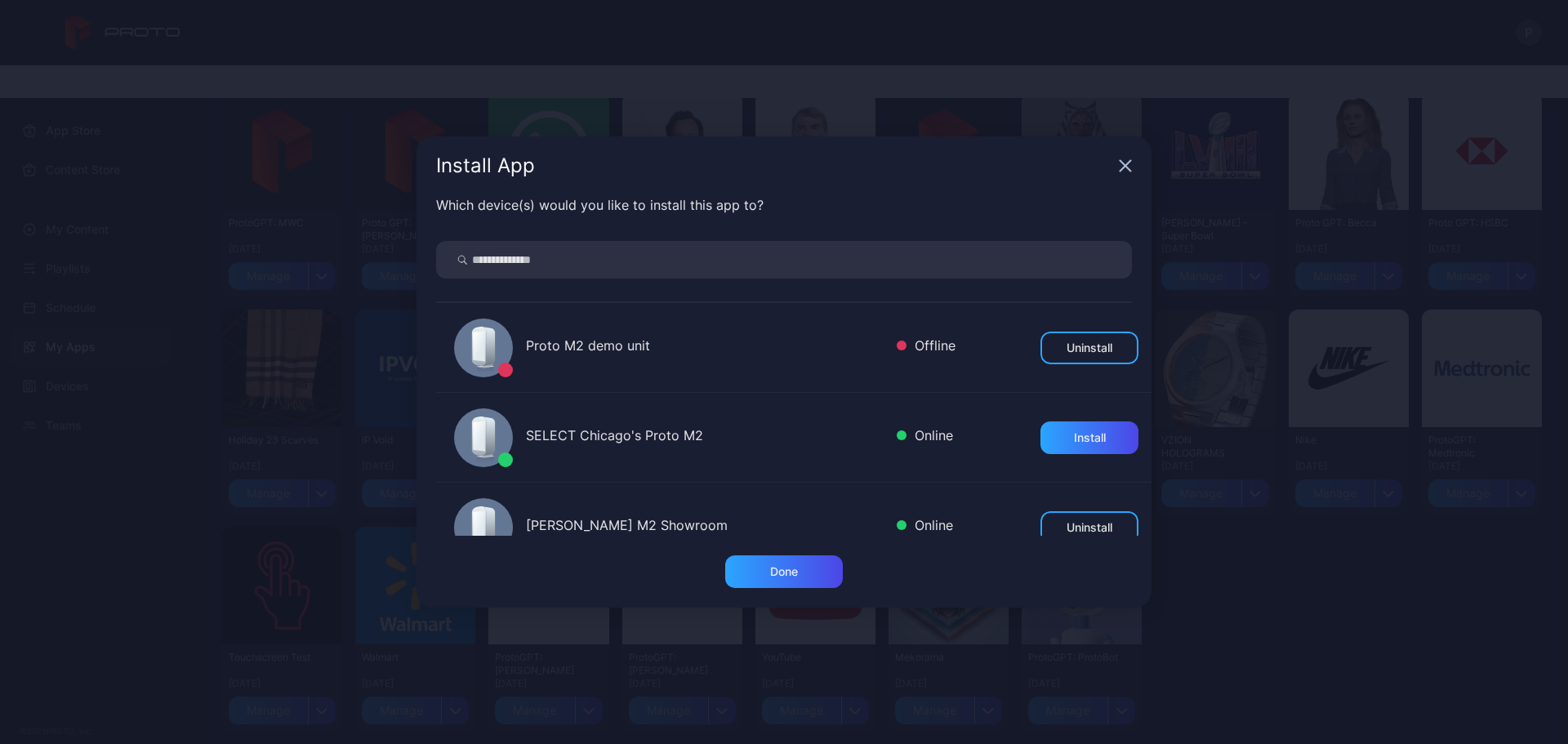
click at [854, 263] on input "search" at bounding box center [784, 260] width 695 height 37
click at [1074, 442] on div "Install" at bounding box center [1090, 438] width 32 height 13
click at [767, 581] on div "Done" at bounding box center [784, 572] width 117 height 32
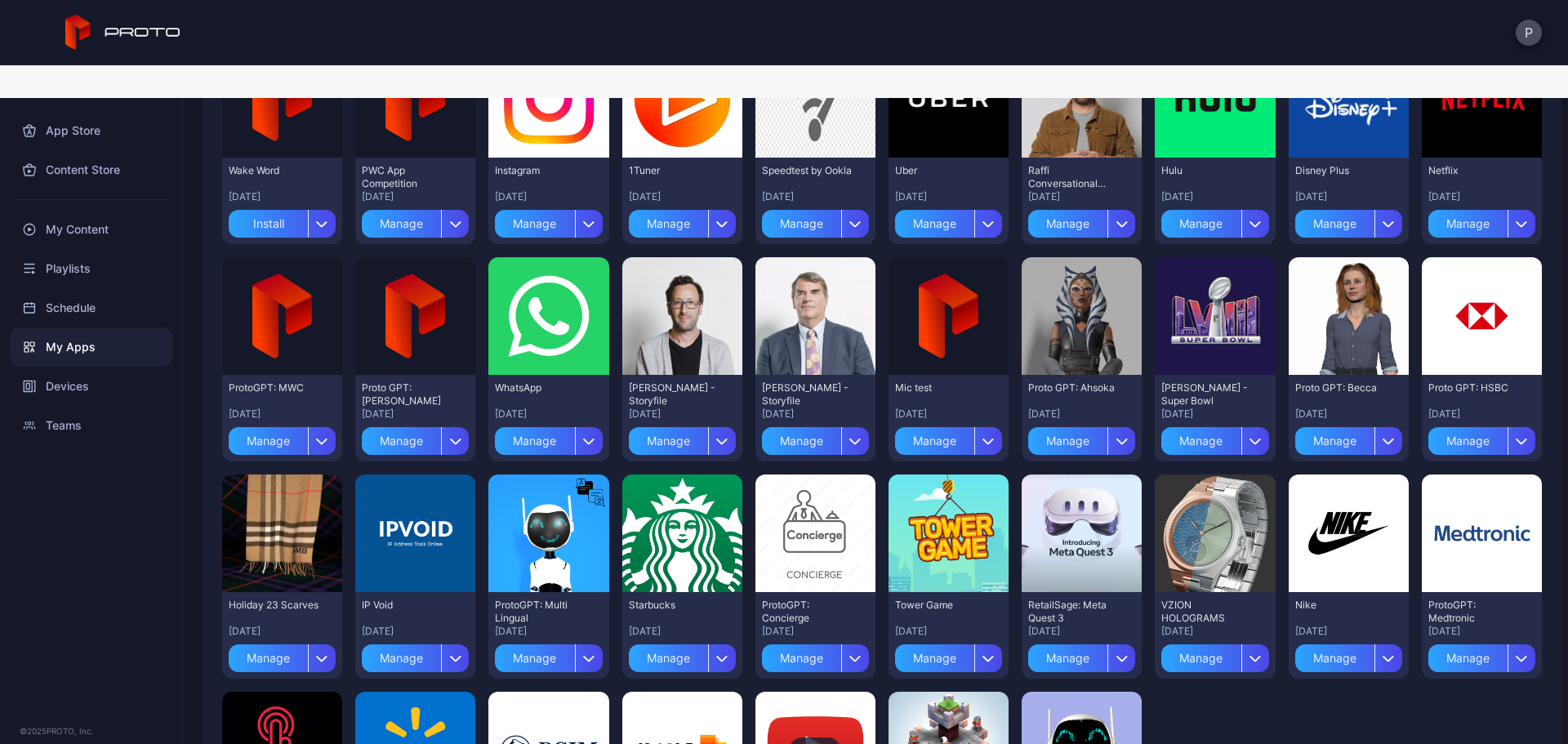
scroll to position [3114, 0]
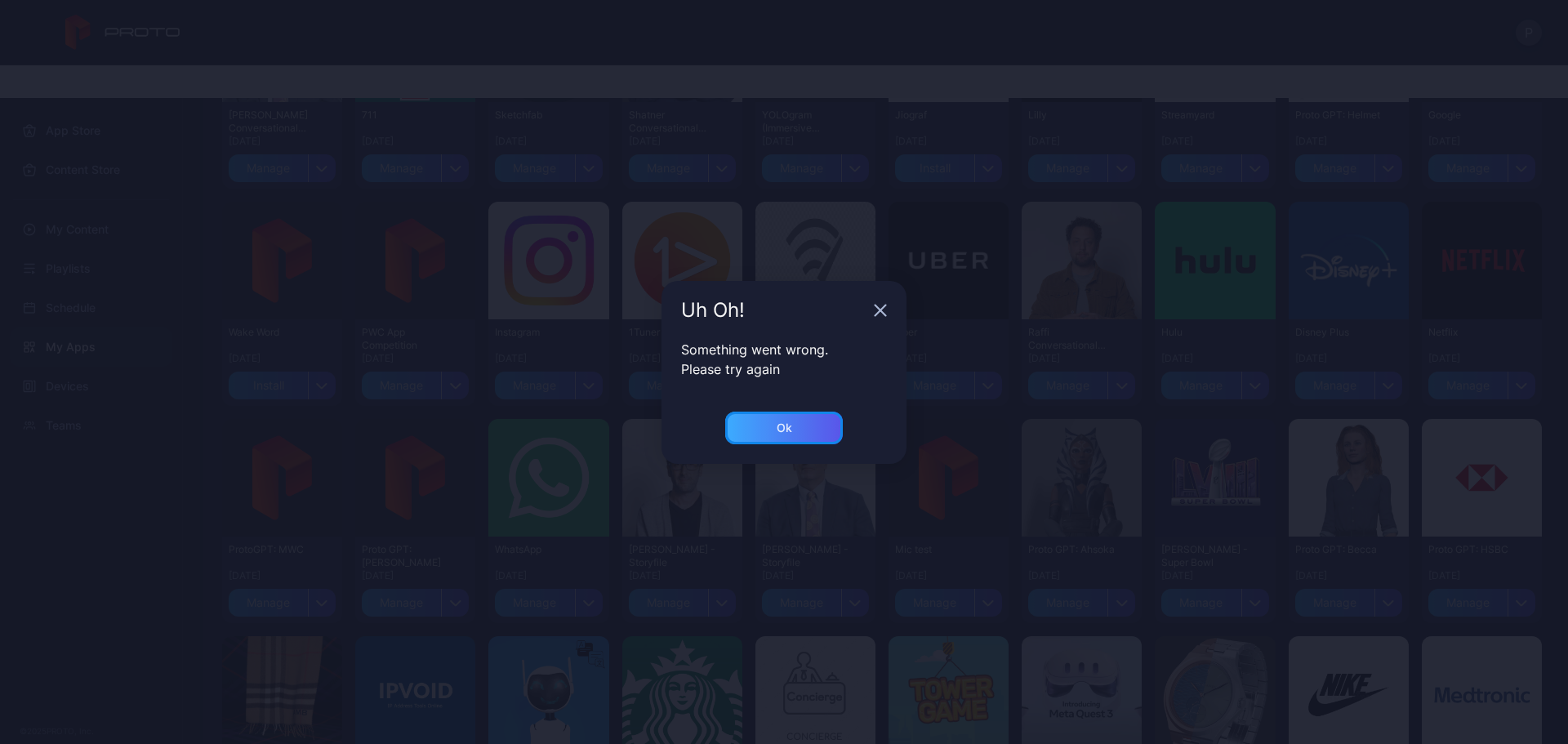
click at [818, 430] on div "Ok" at bounding box center [784, 428] width 117 height 32
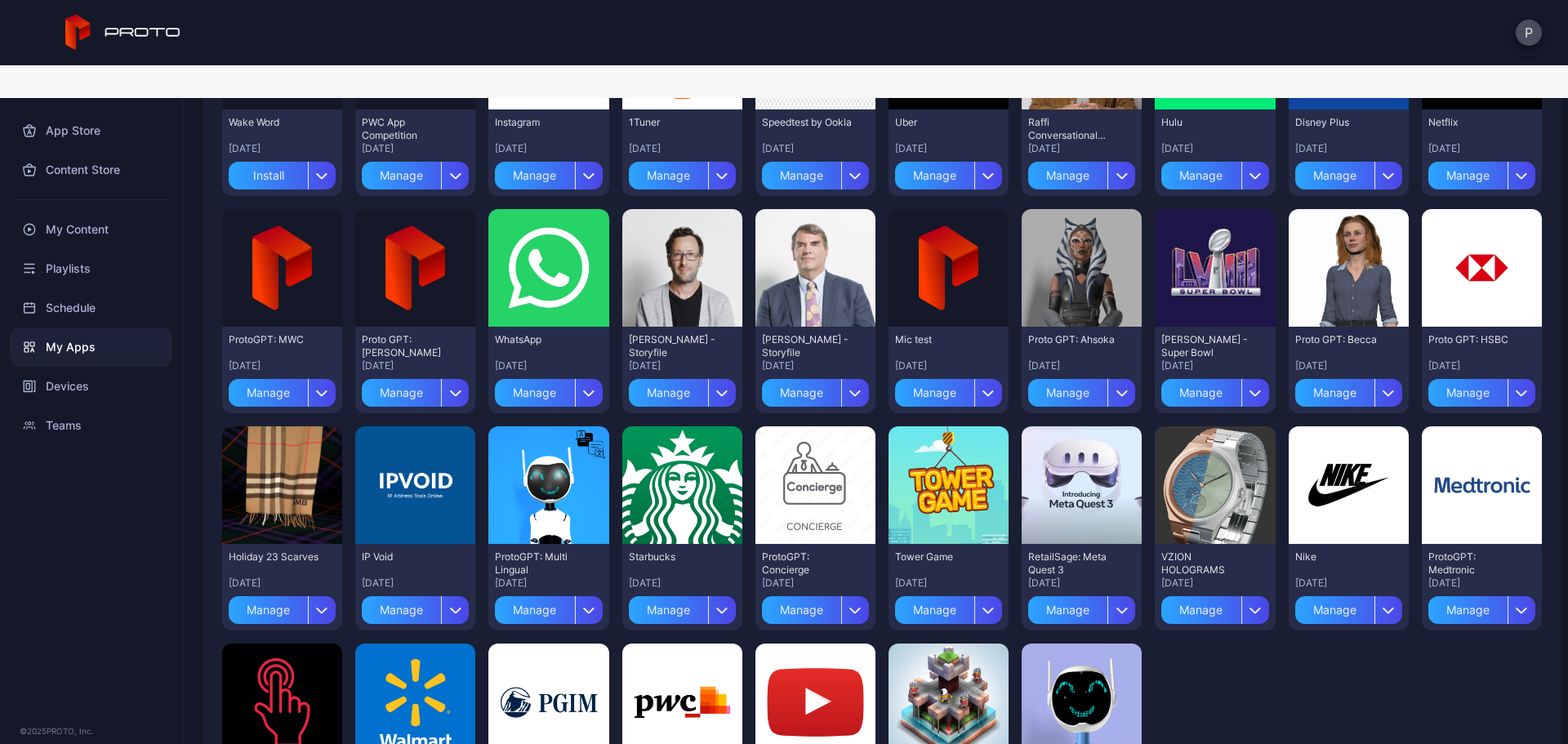
scroll to position [3332, 0]
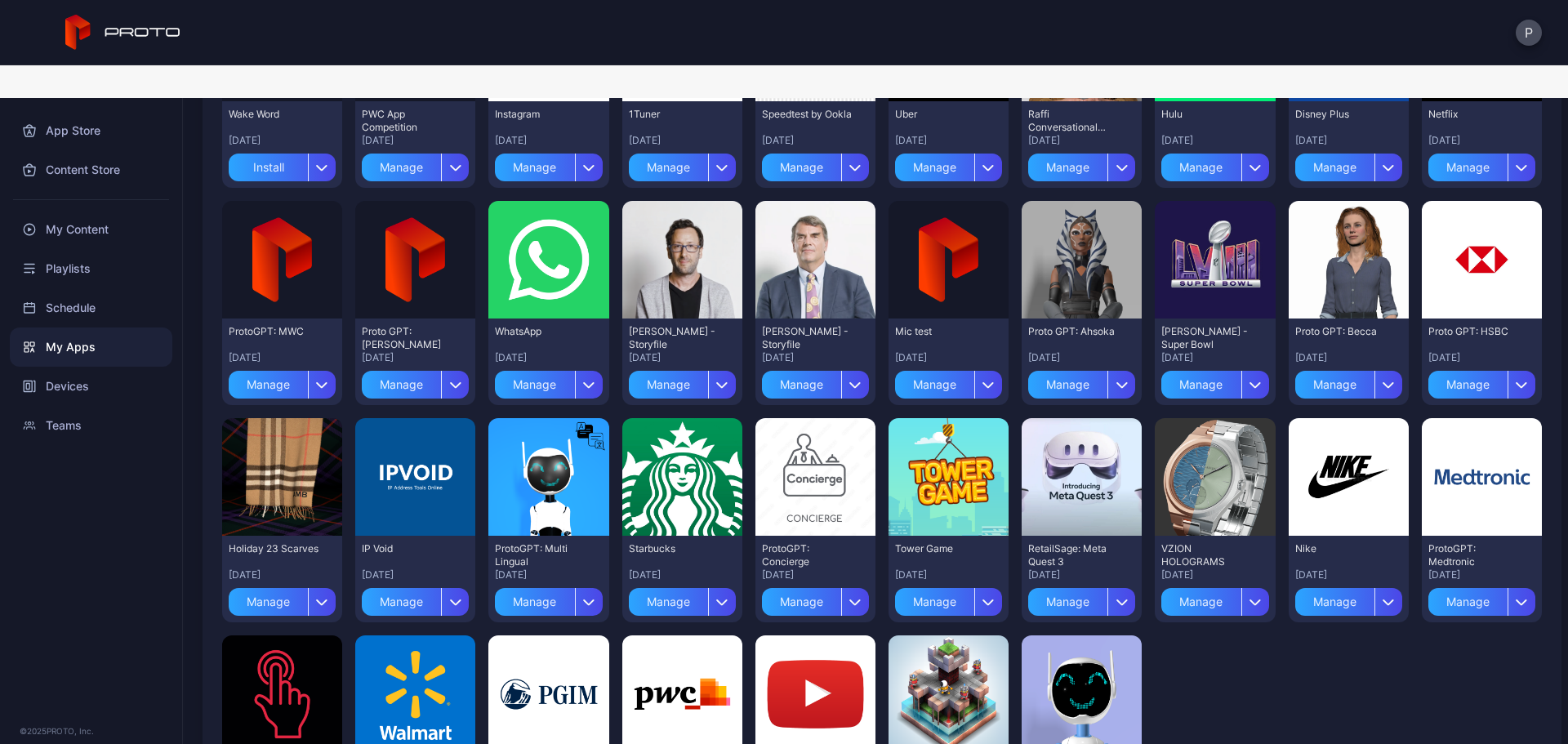
click at [1254, 560] on div "VZION HOLOGRAMS [DATE] [GEOGRAPHIC_DATA]" at bounding box center [1214, 579] width 120 height 87
click at [1241, 588] on div "button" at bounding box center [1254, 602] width 27 height 27
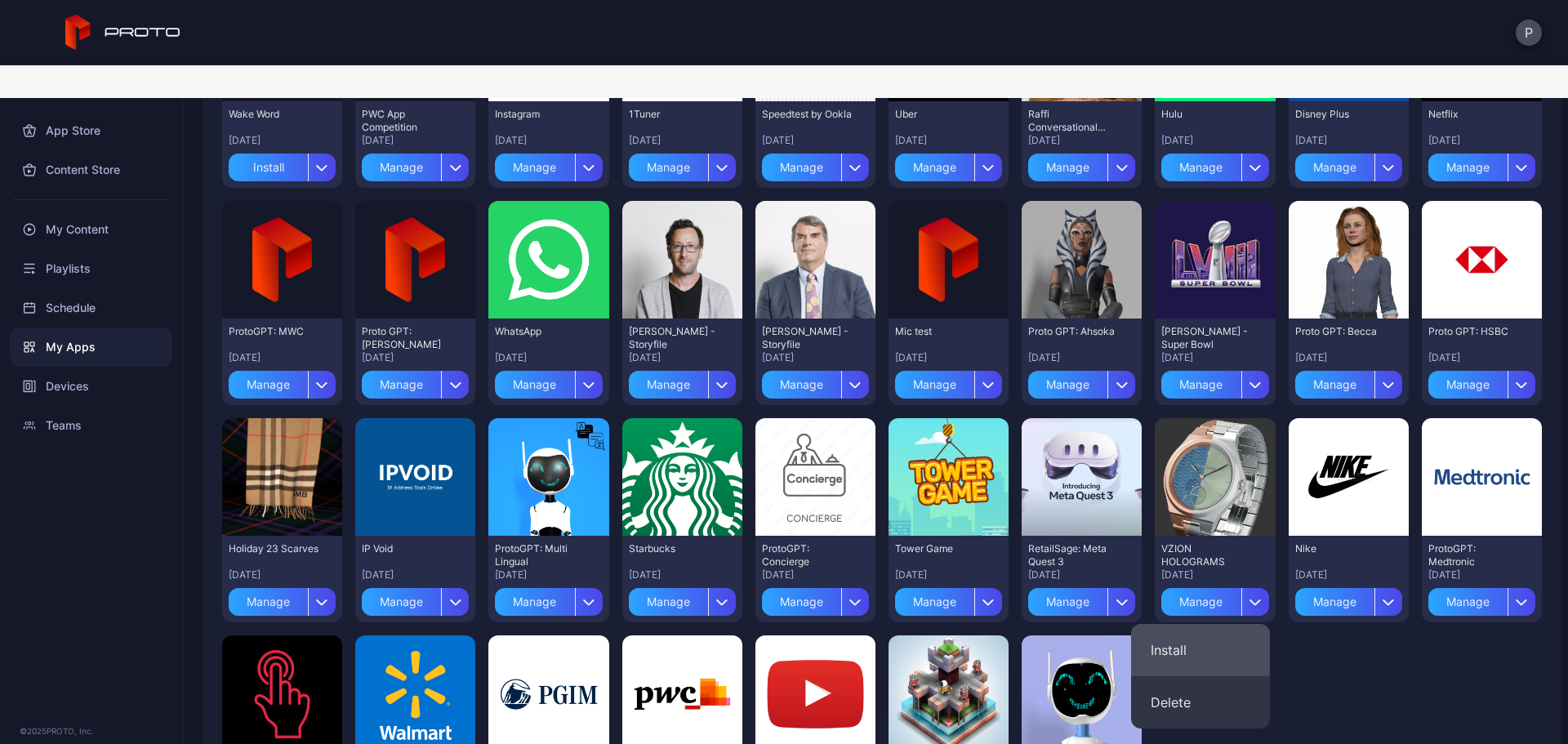
click at [1202, 624] on button "Install" at bounding box center [1200, 650] width 139 height 52
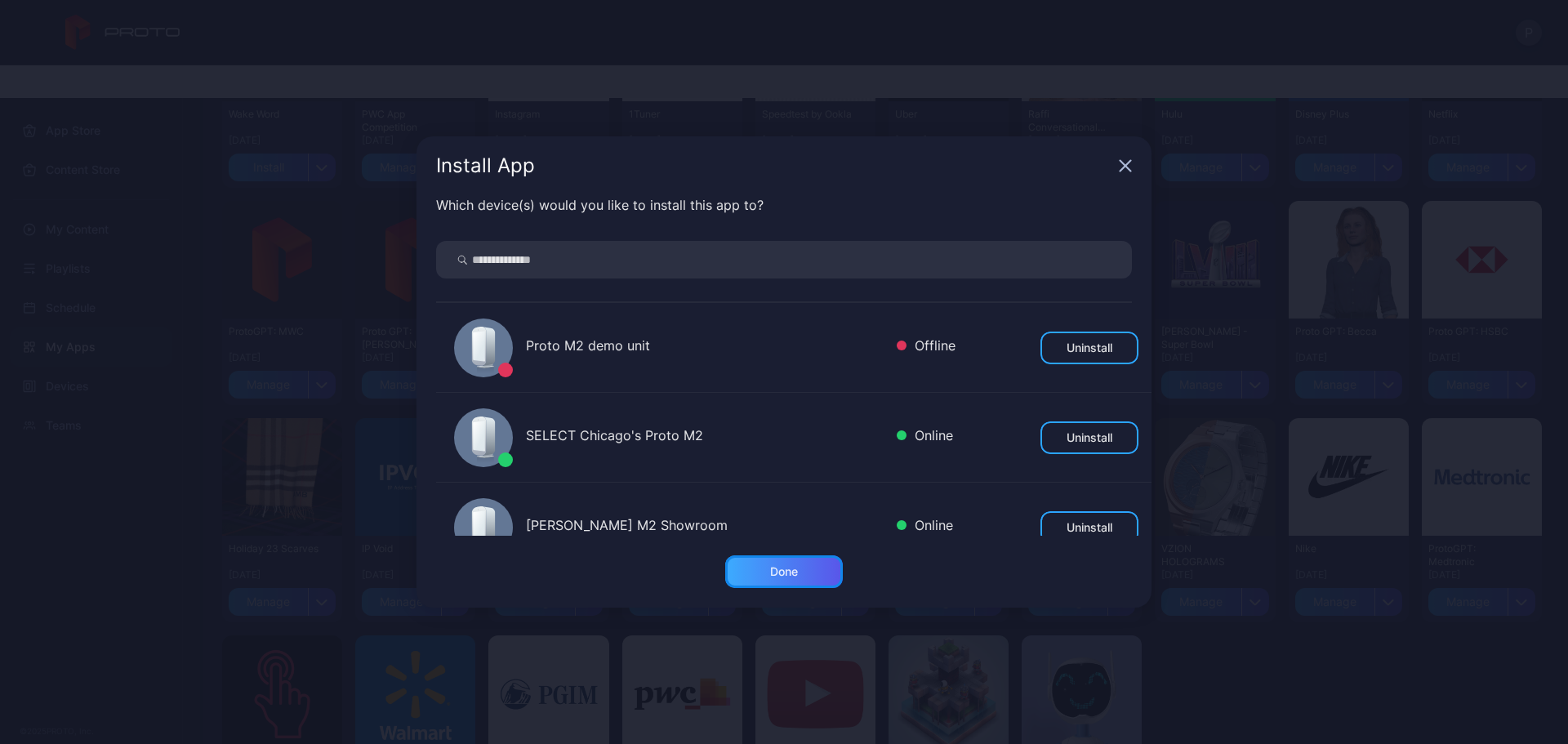
click at [773, 578] on div "Done" at bounding box center [784, 572] width 27 height 13
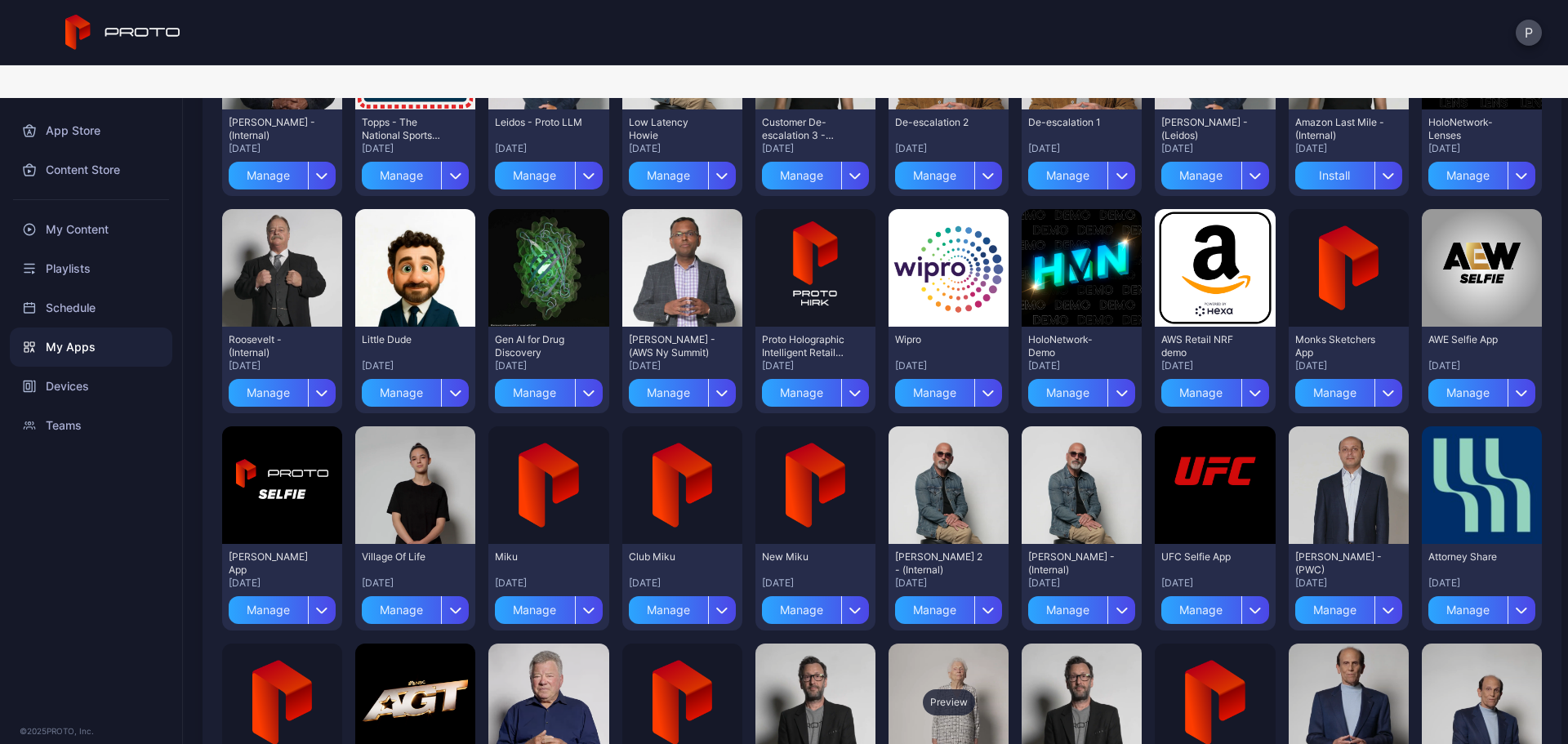
scroll to position [172, 0]
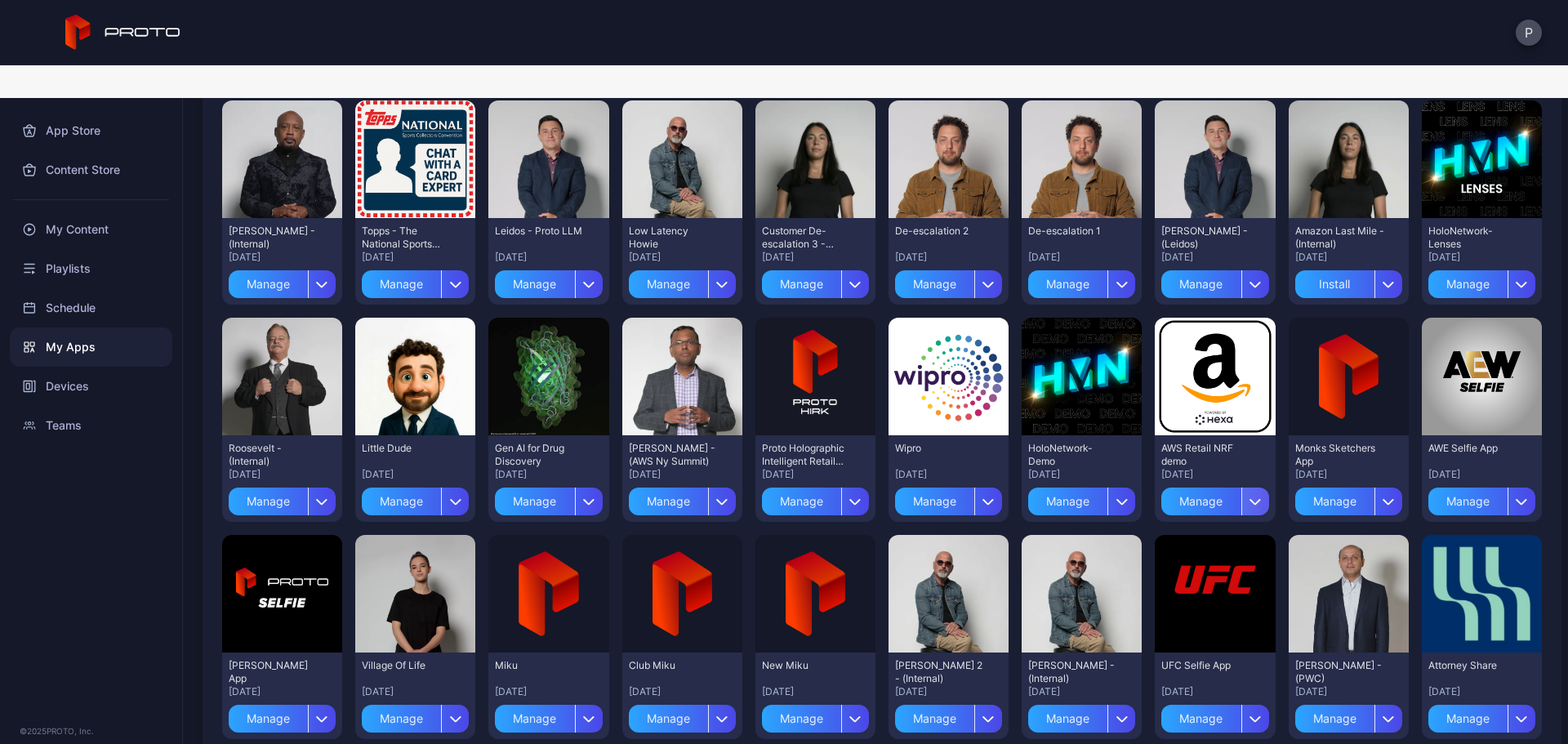
click at [1241, 488] on div "button" at bounding box center [1254, 501] width 27 height 27
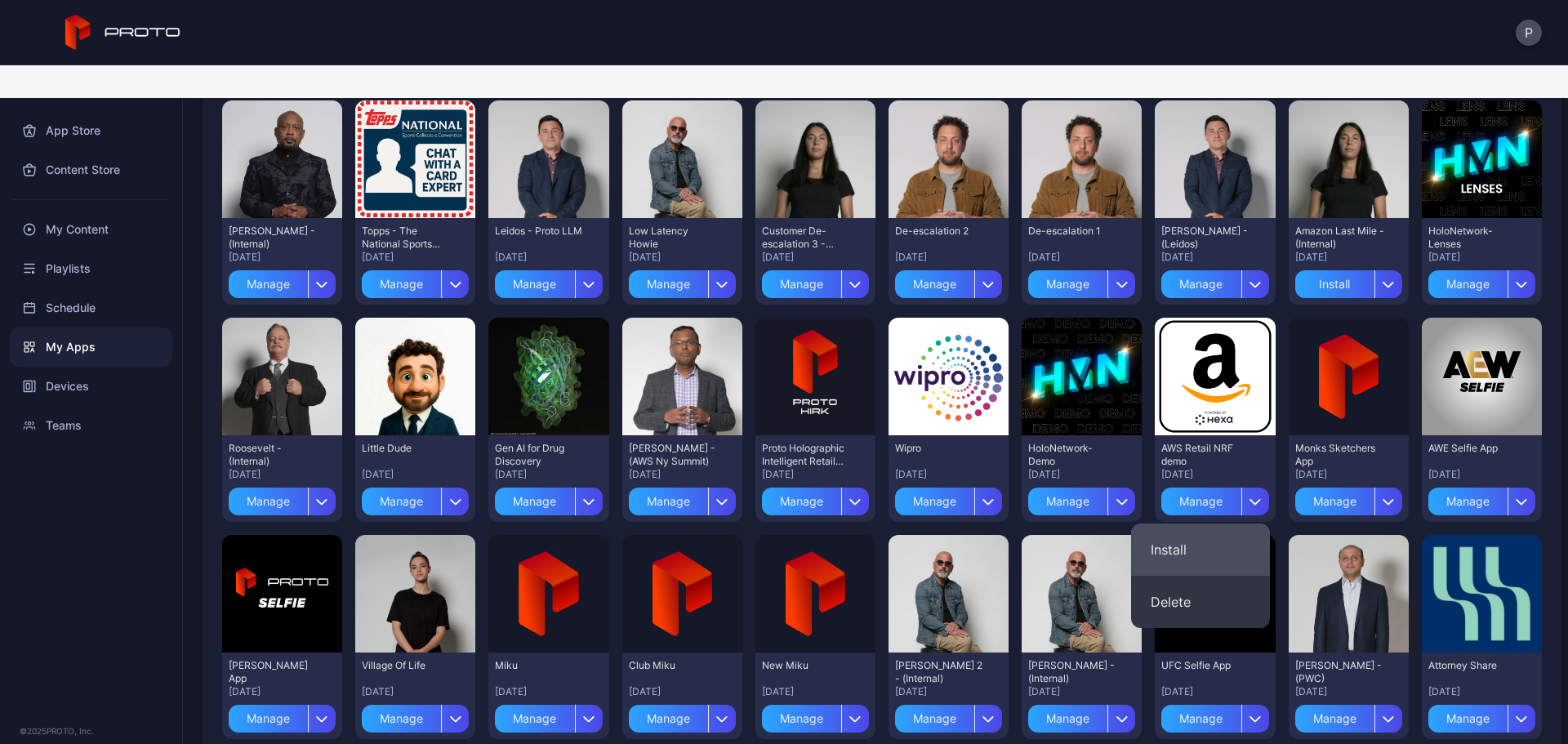
click at [1224, 523] on button "Install" at bounding box center [1200, 549] width 139 height 52
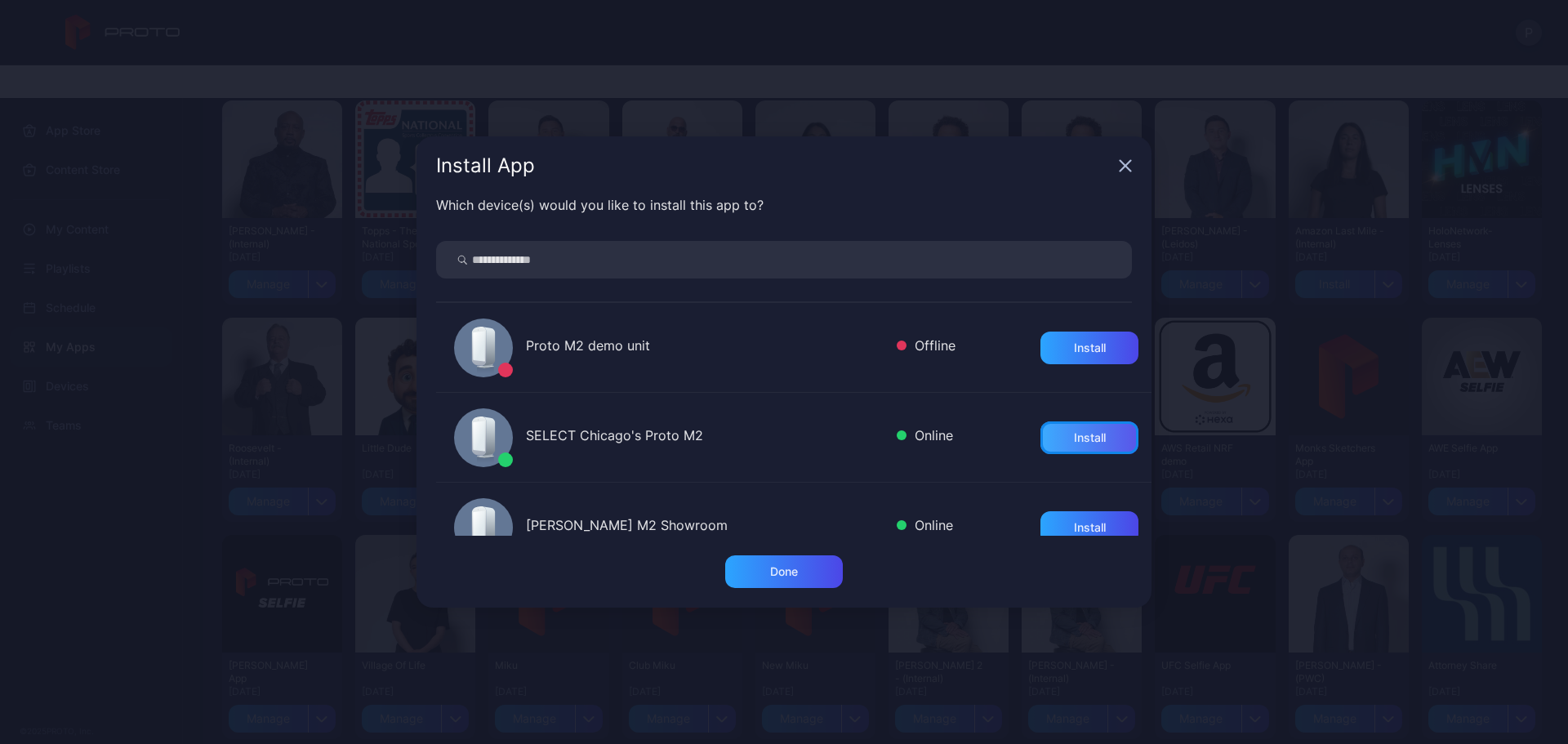
click at [1049, 430] on div "Install" at bounding box center [1090, 438] width 98 height 32
click at [825, 559] on div "Done" at bounding box center [784, 572] width 117 height 32
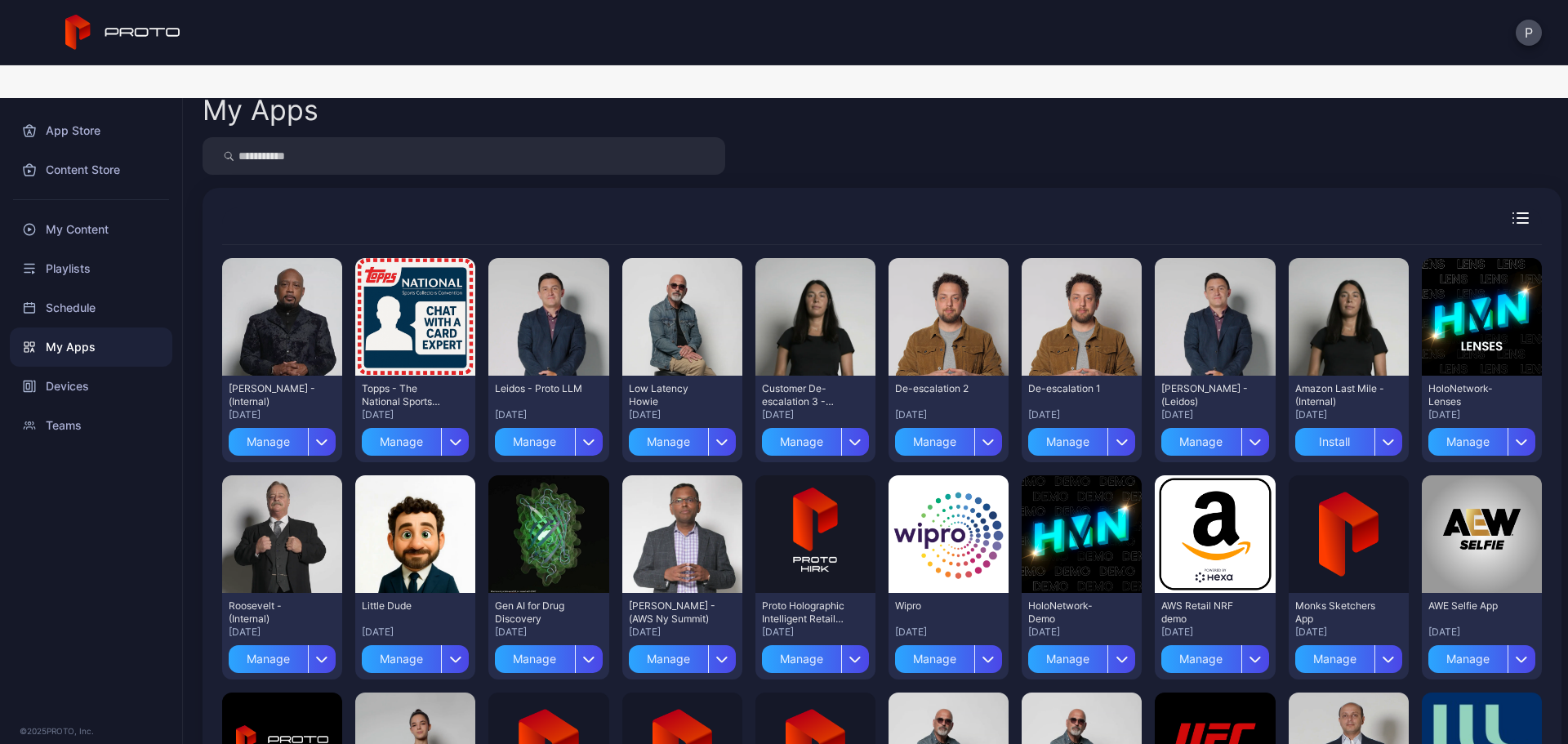
scroll to position [0, 0]
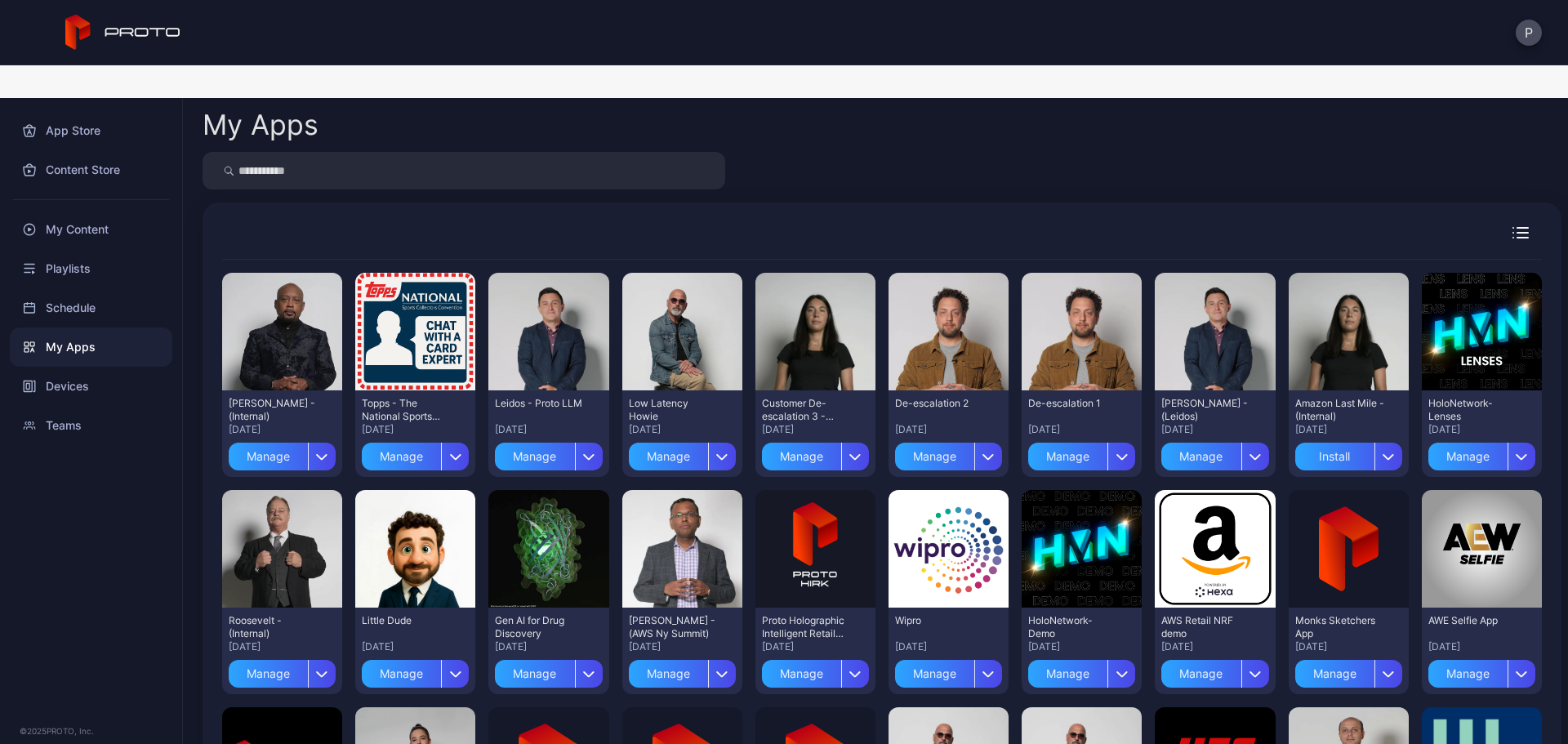
click at [369, 152] on input "search" at bounding box center [463, 171] width 522 height 37
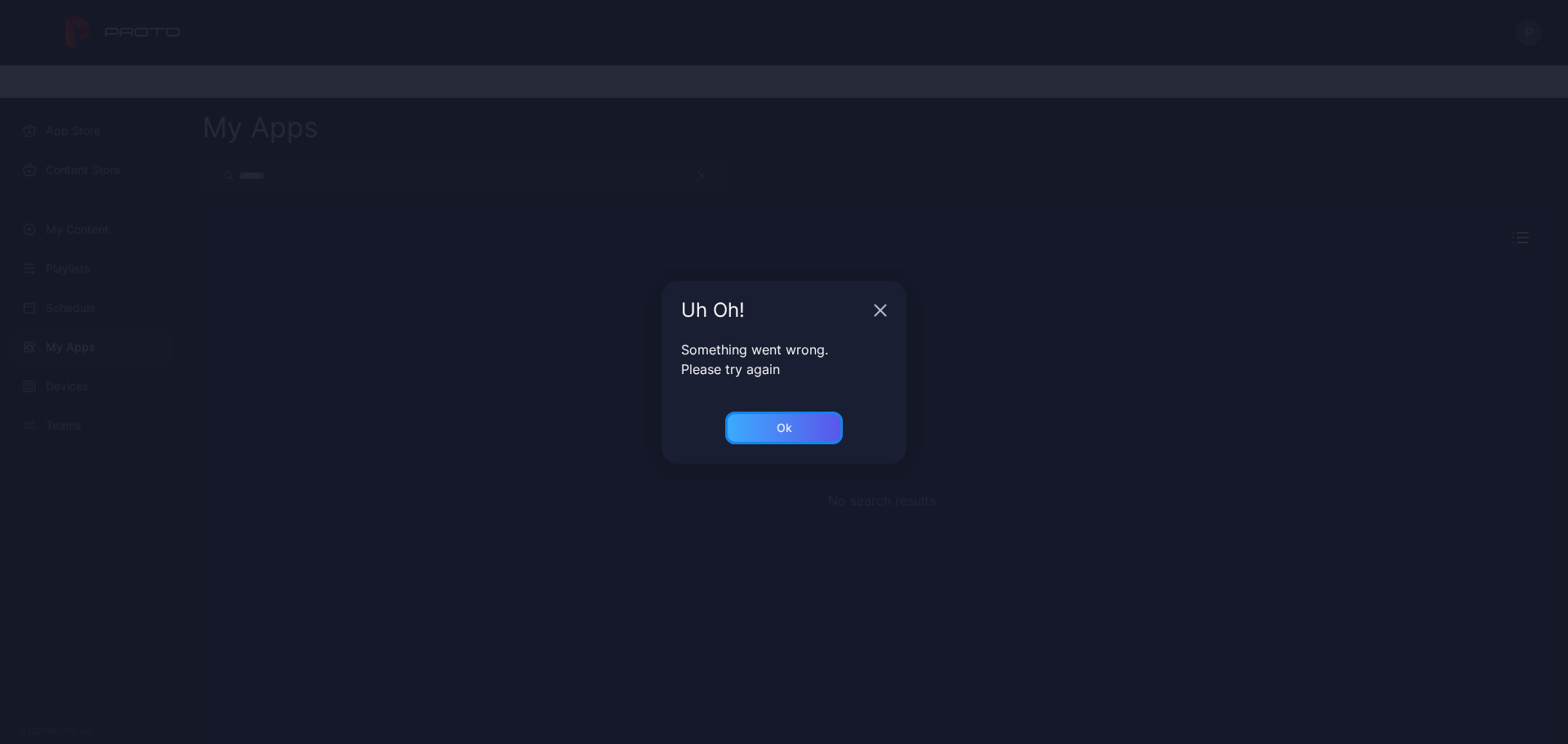
click at [747, 418] on div "Ok" at bounding box center [784, 428] width 117 height 32
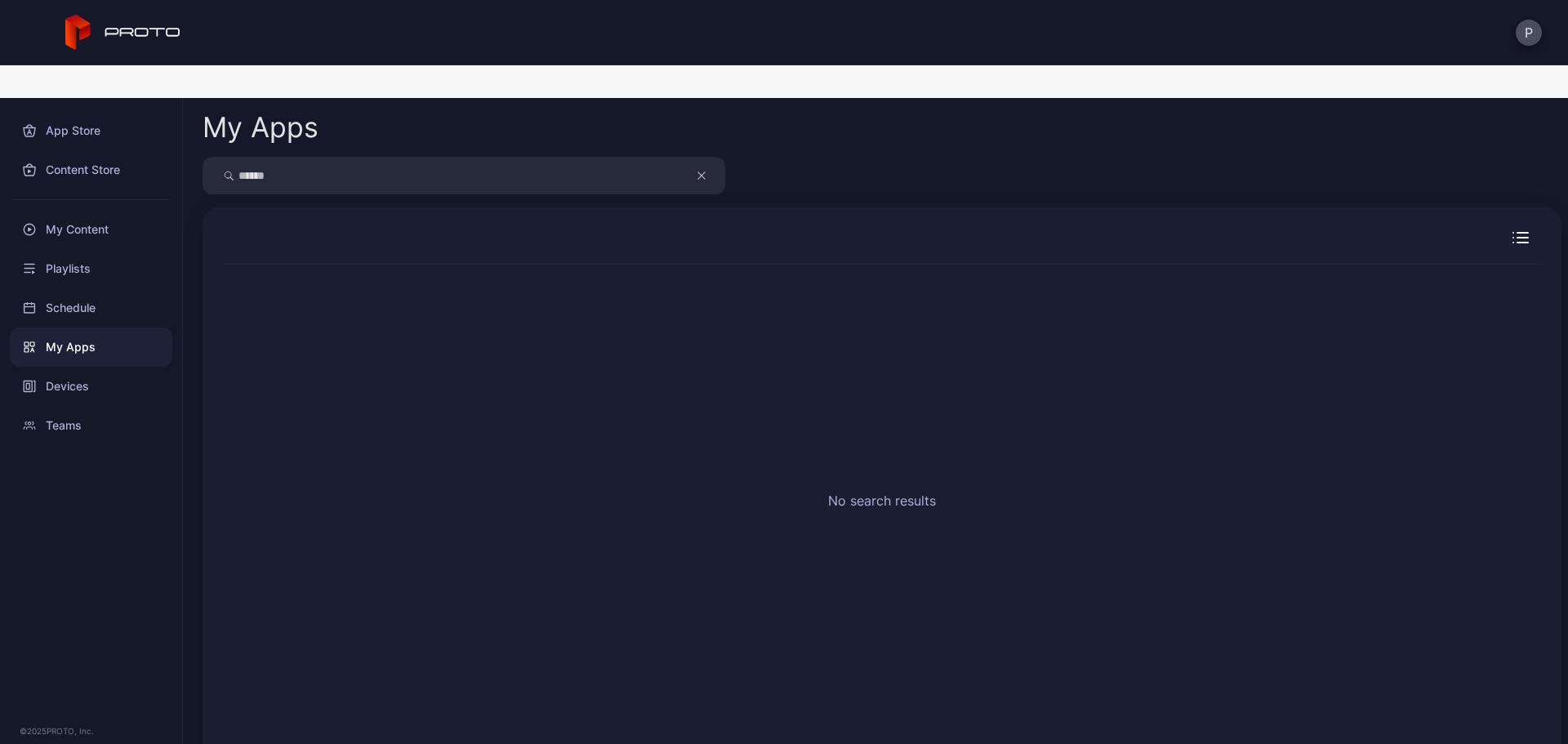
click at [444, 156] on input "******" at bounding box center [463, 175] width 522 height 37
type input "******"
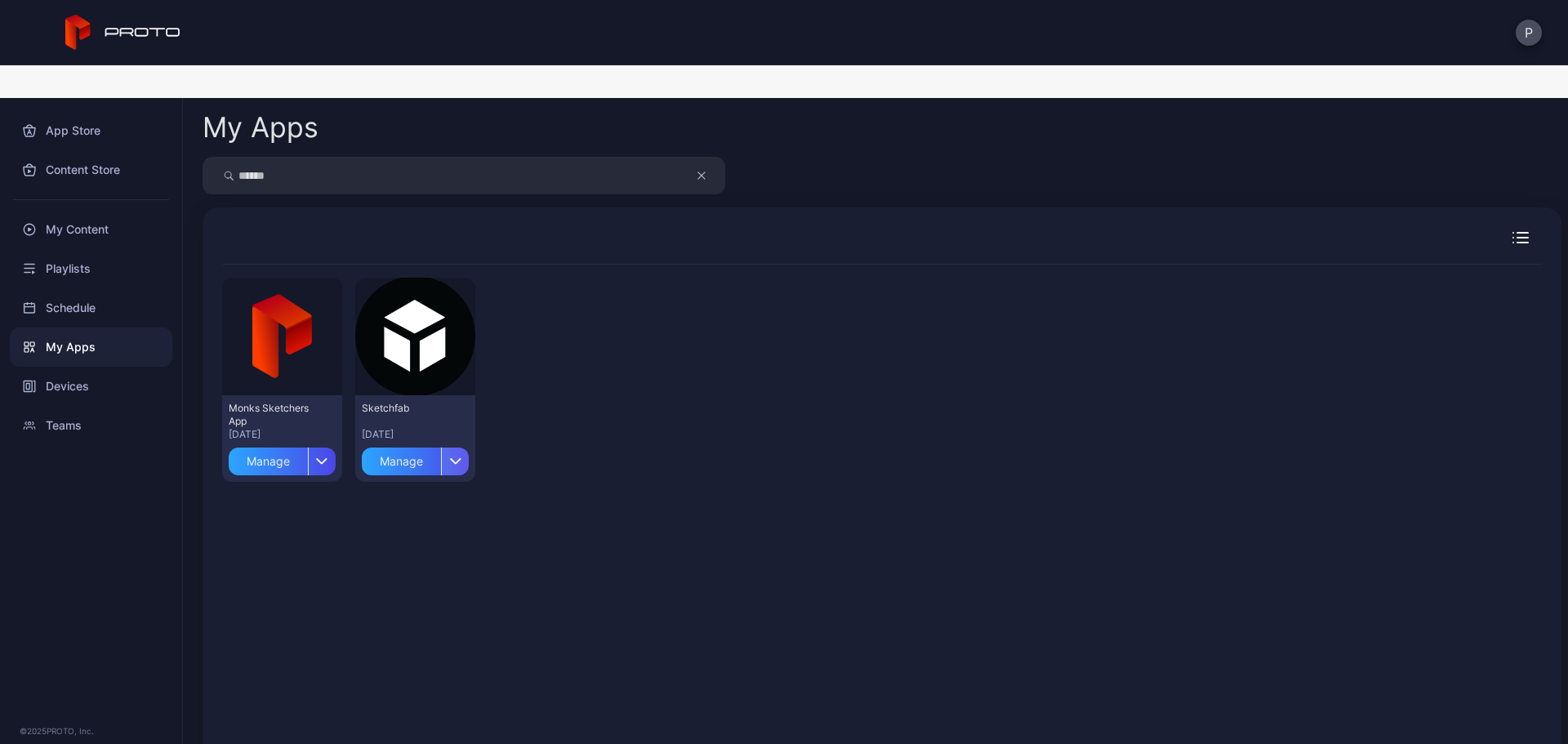
click at [458, 459] on icon "button" at bounding box center [456, 462] width 10 height 5
click at [458, 484] on button "Install" at bounding box center [412, 509] width 139 height 52
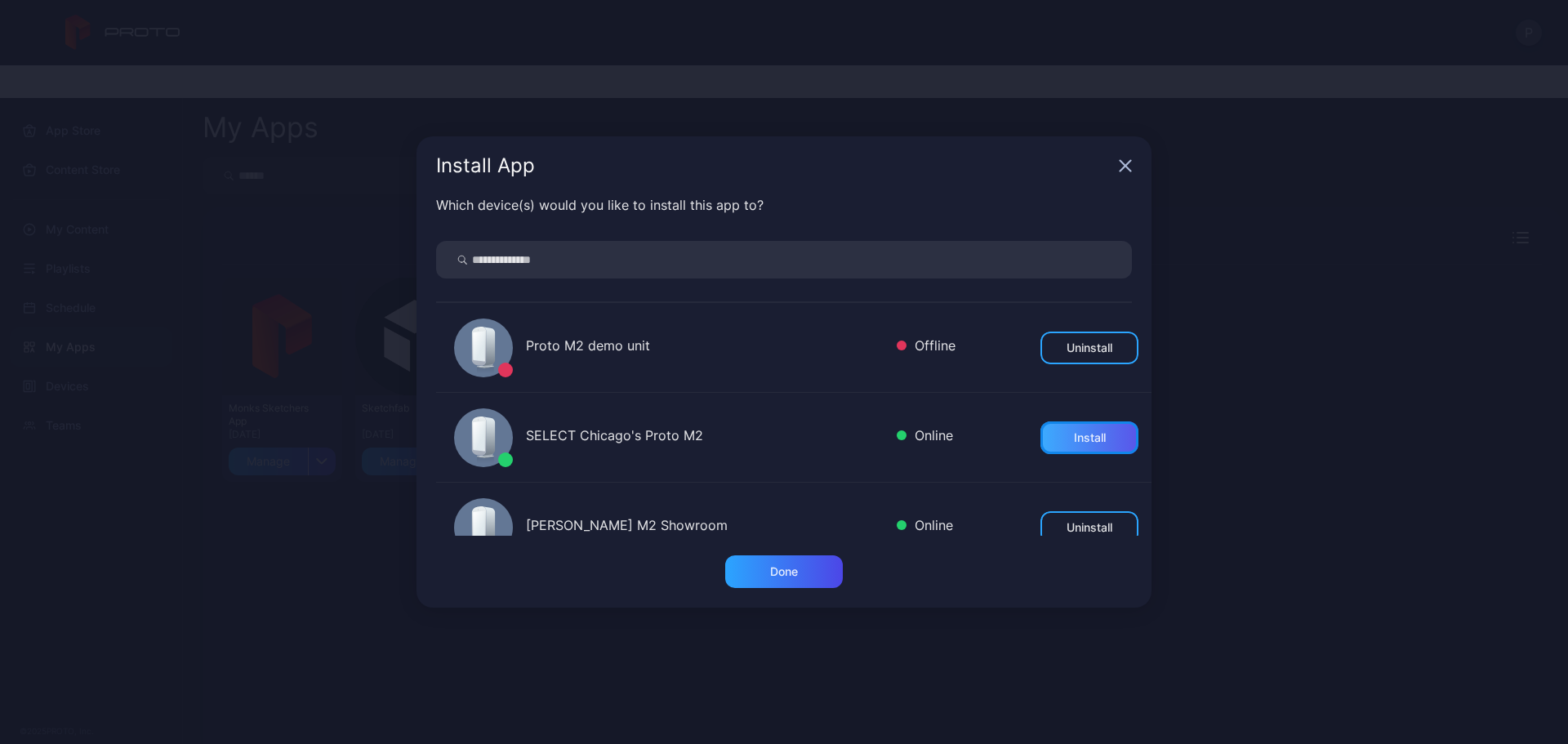
click at [1075, 440] on div "Install" at bounding box center [1090, 438] width 32 height 13
click at [829, 559] on div "Done" at bounding box center [784, 572] width 117 height 32
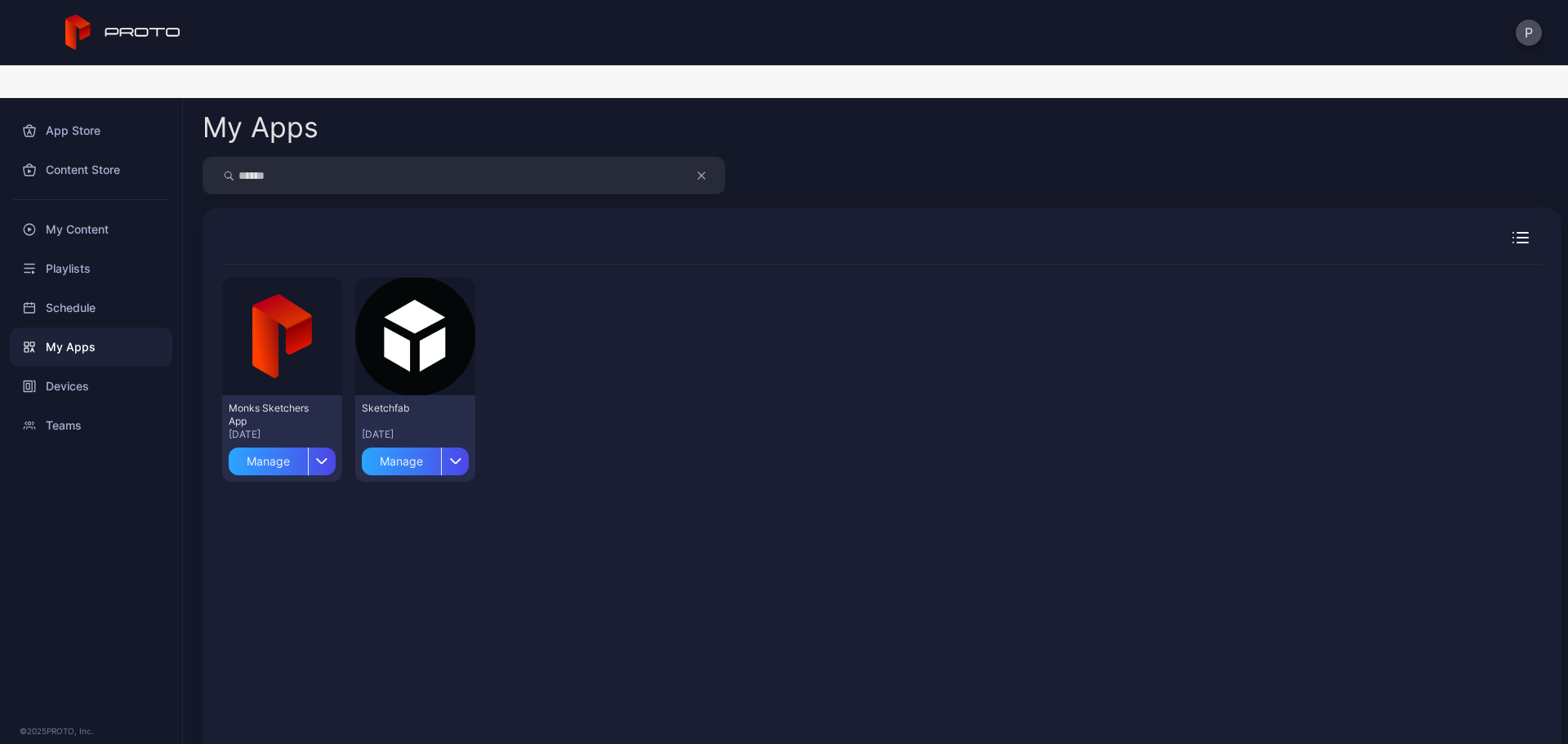
click at [708, 156] on button "button" at bounding box center [710, 175] width 31 height 37
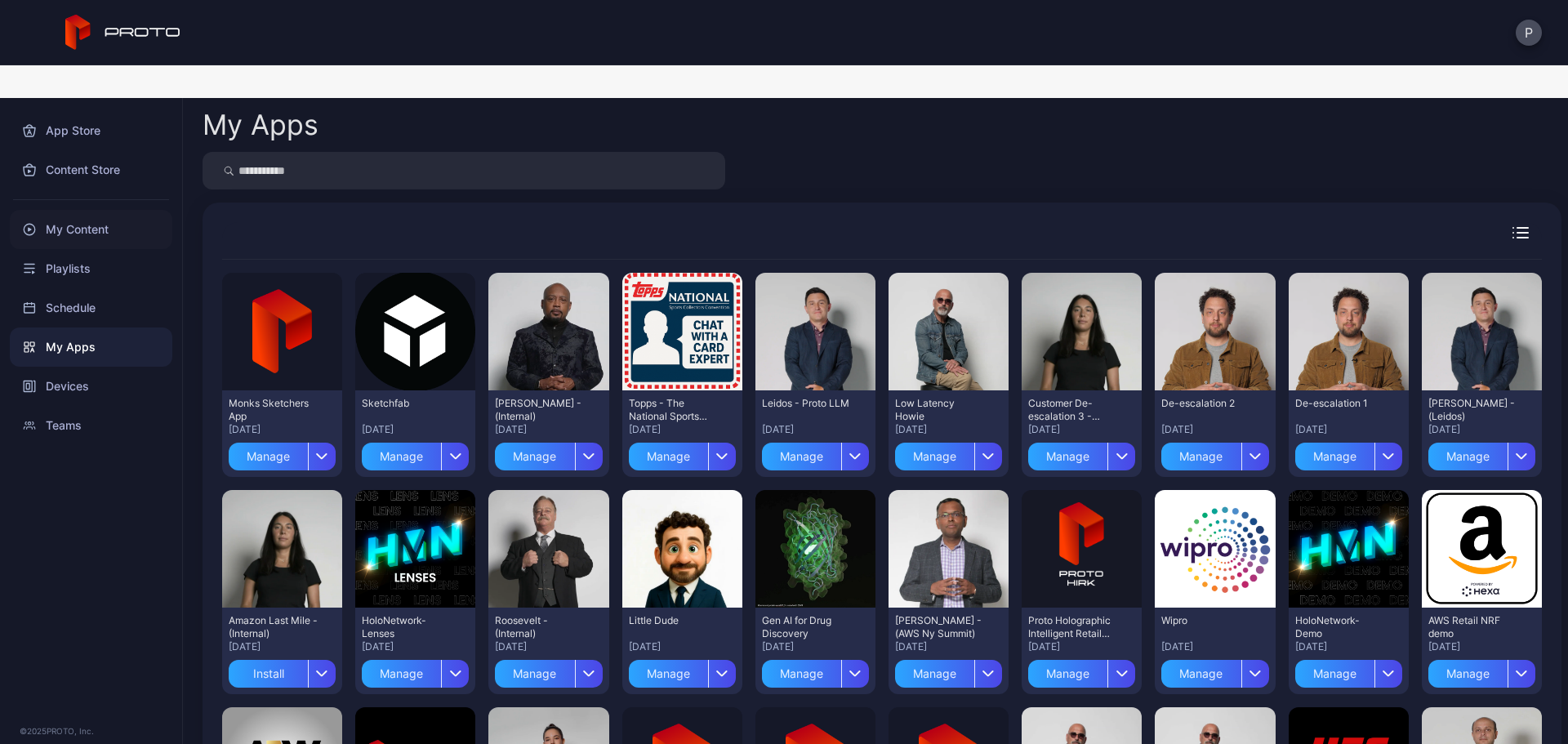
click at [111, 210] on div "My Content" at bounding box center [91, 229] width 162 height 39
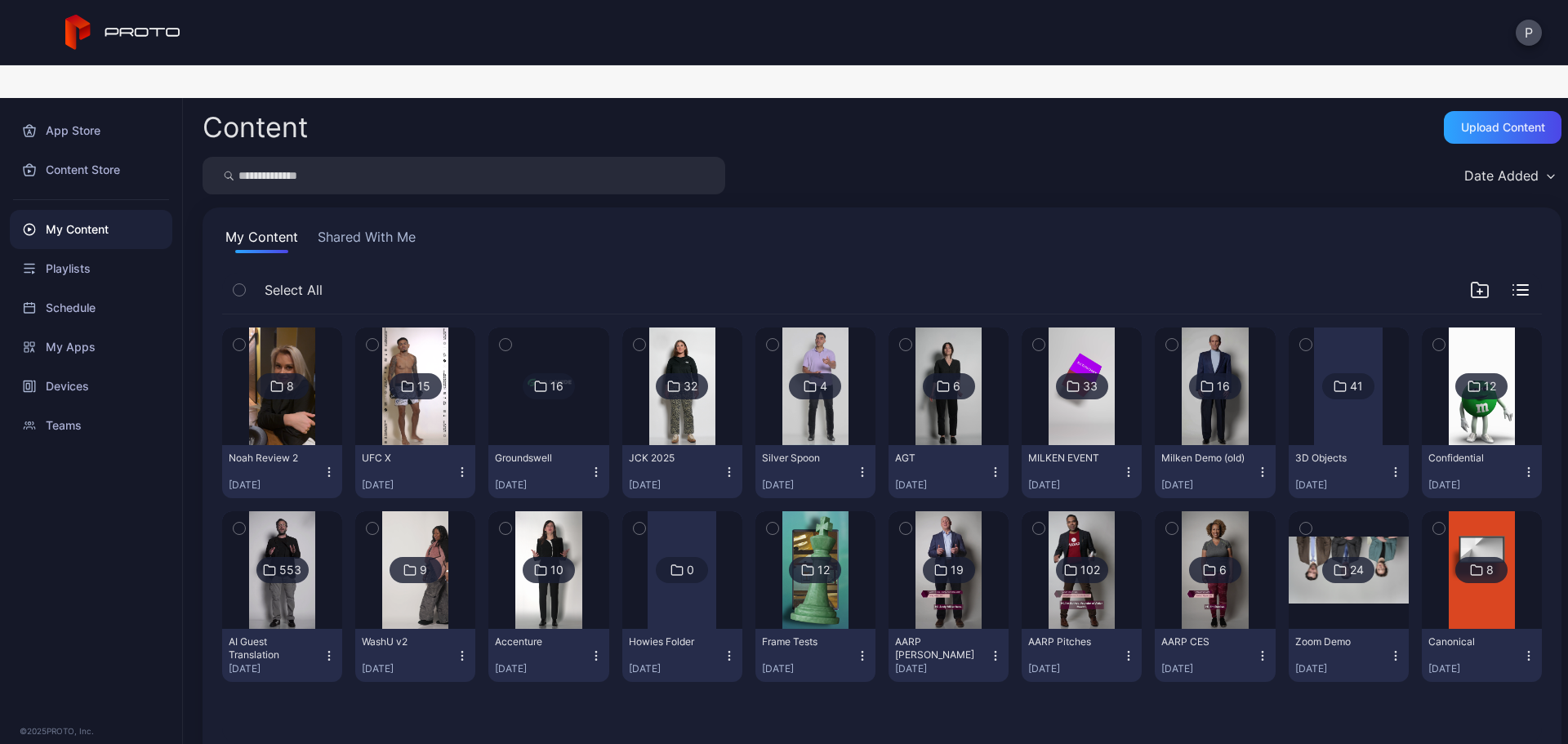
click at [632, 156] on input "search" at bounding box center [463, 175] width 522 height 37
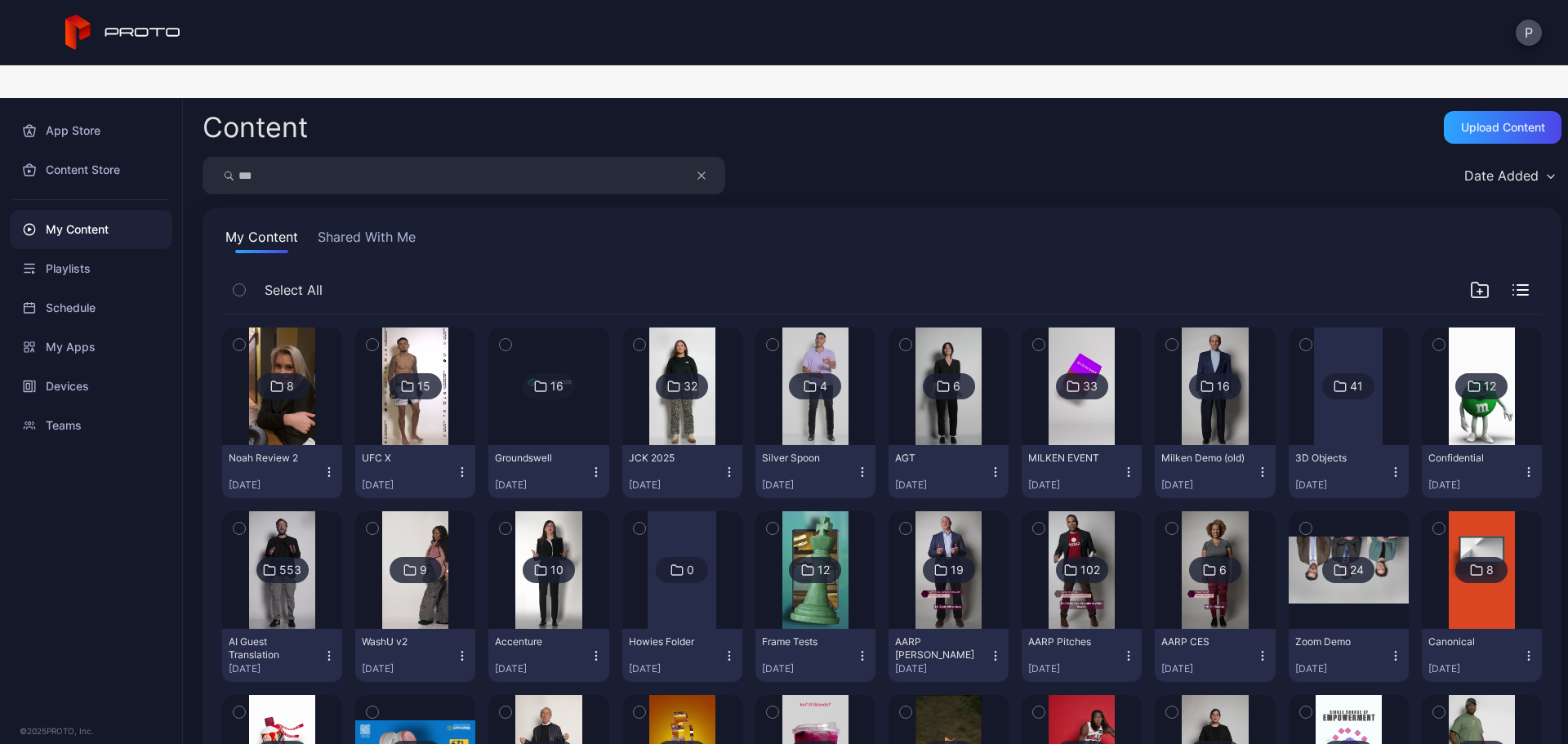
type input "***"
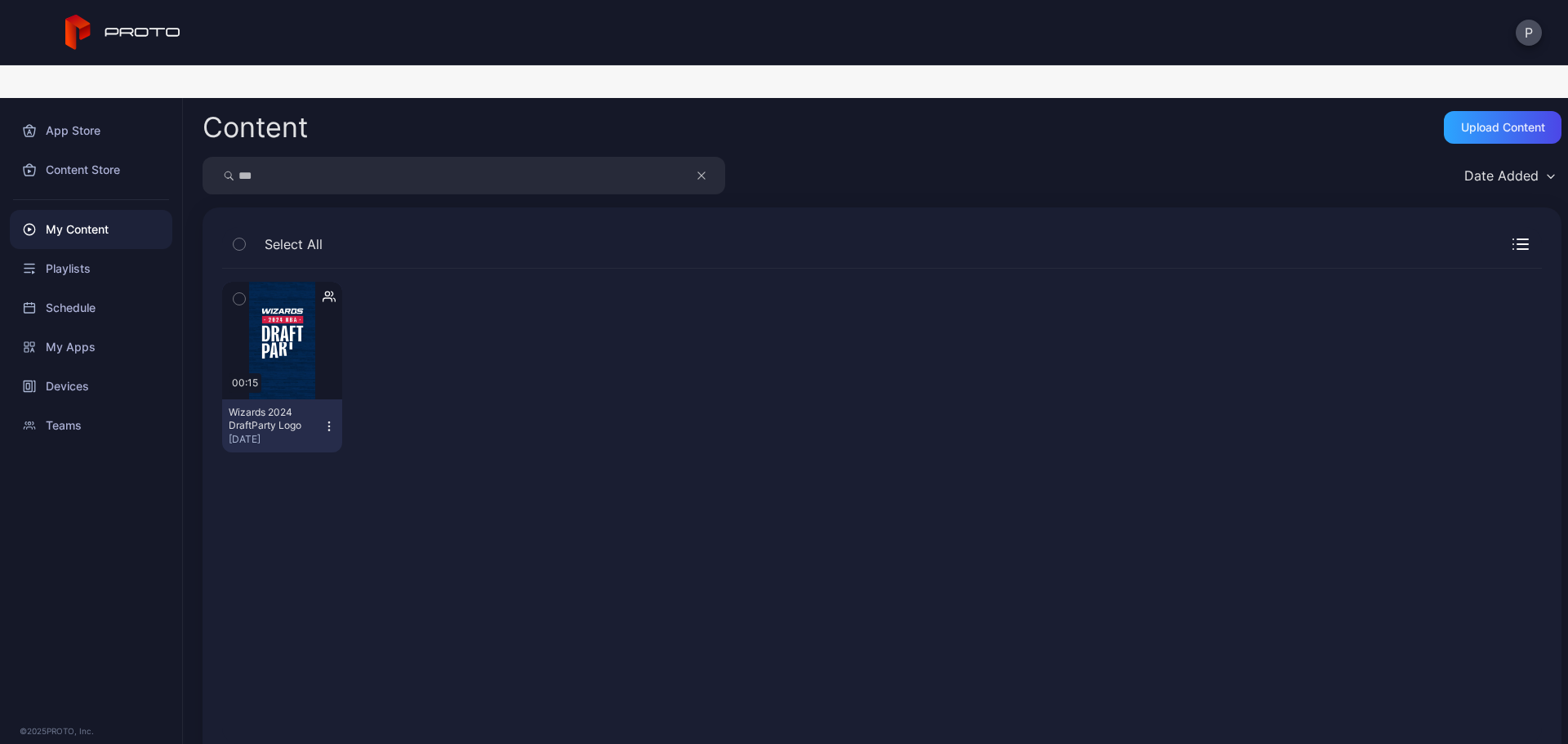
click at [696, 156] on button "button" at bounding box center [710, 175] width 31 height 37
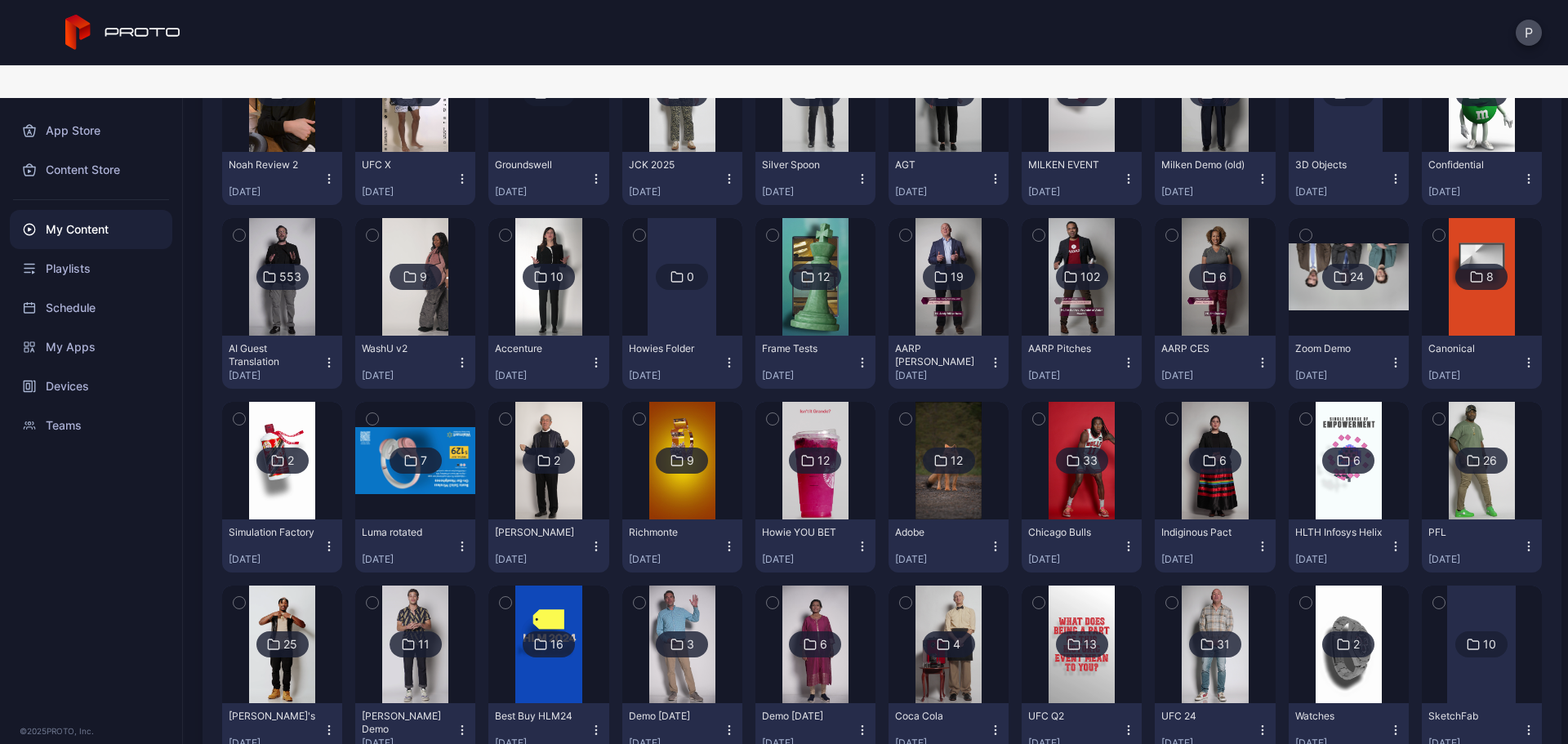
scroll to position [327, 0]
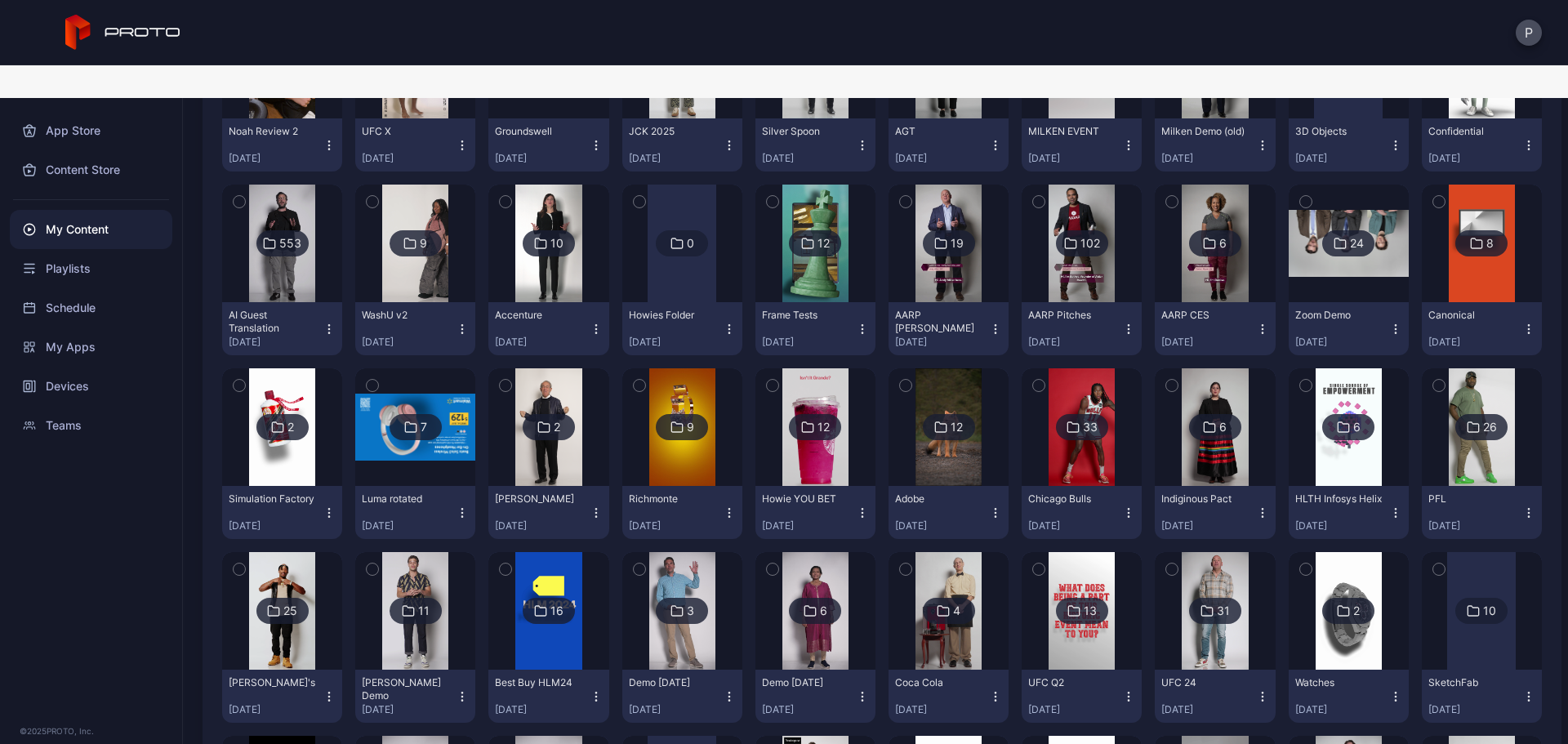
click at [1084, 420] on img at bounding box center [1082, 427] width 67 height 117
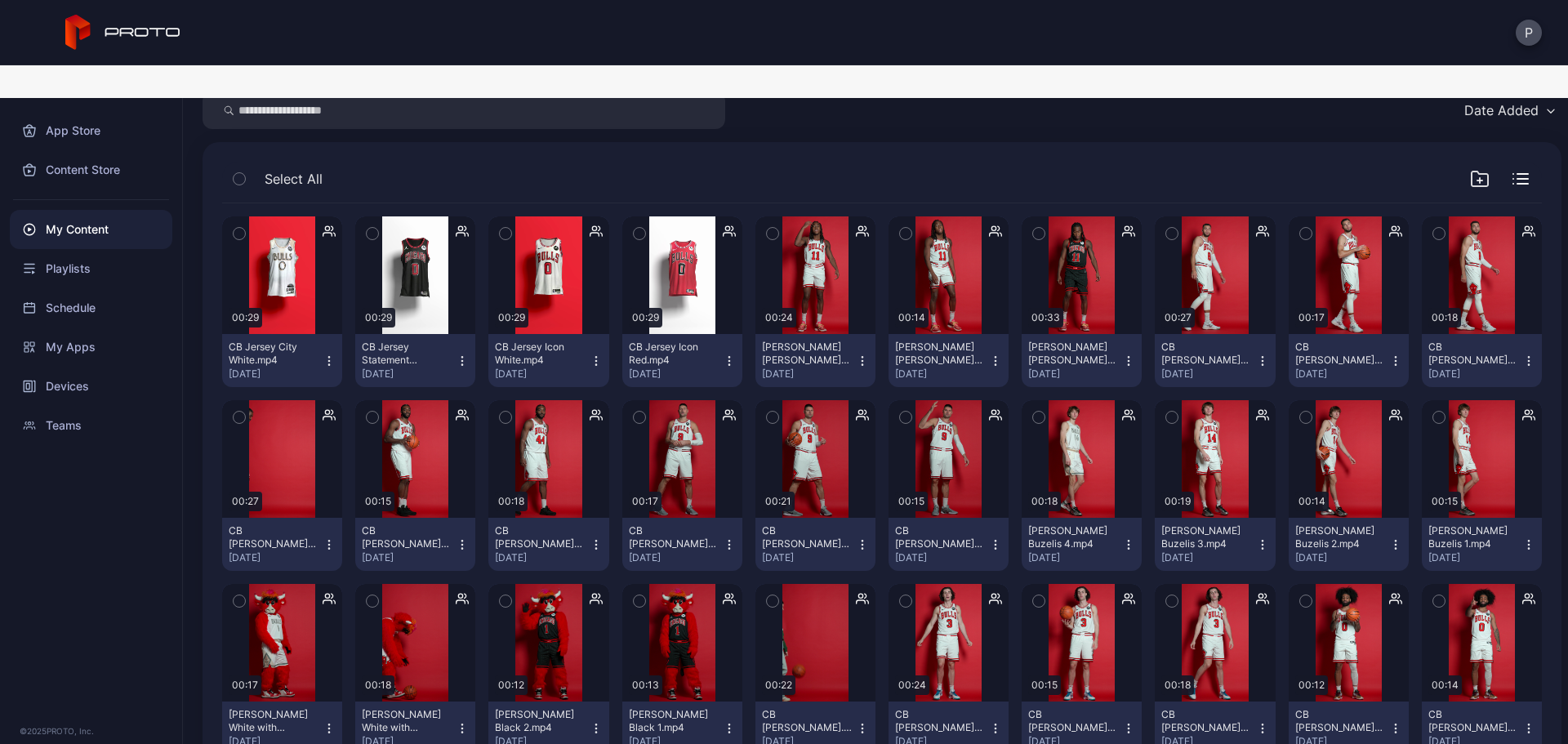
scroll to position [109, 0]
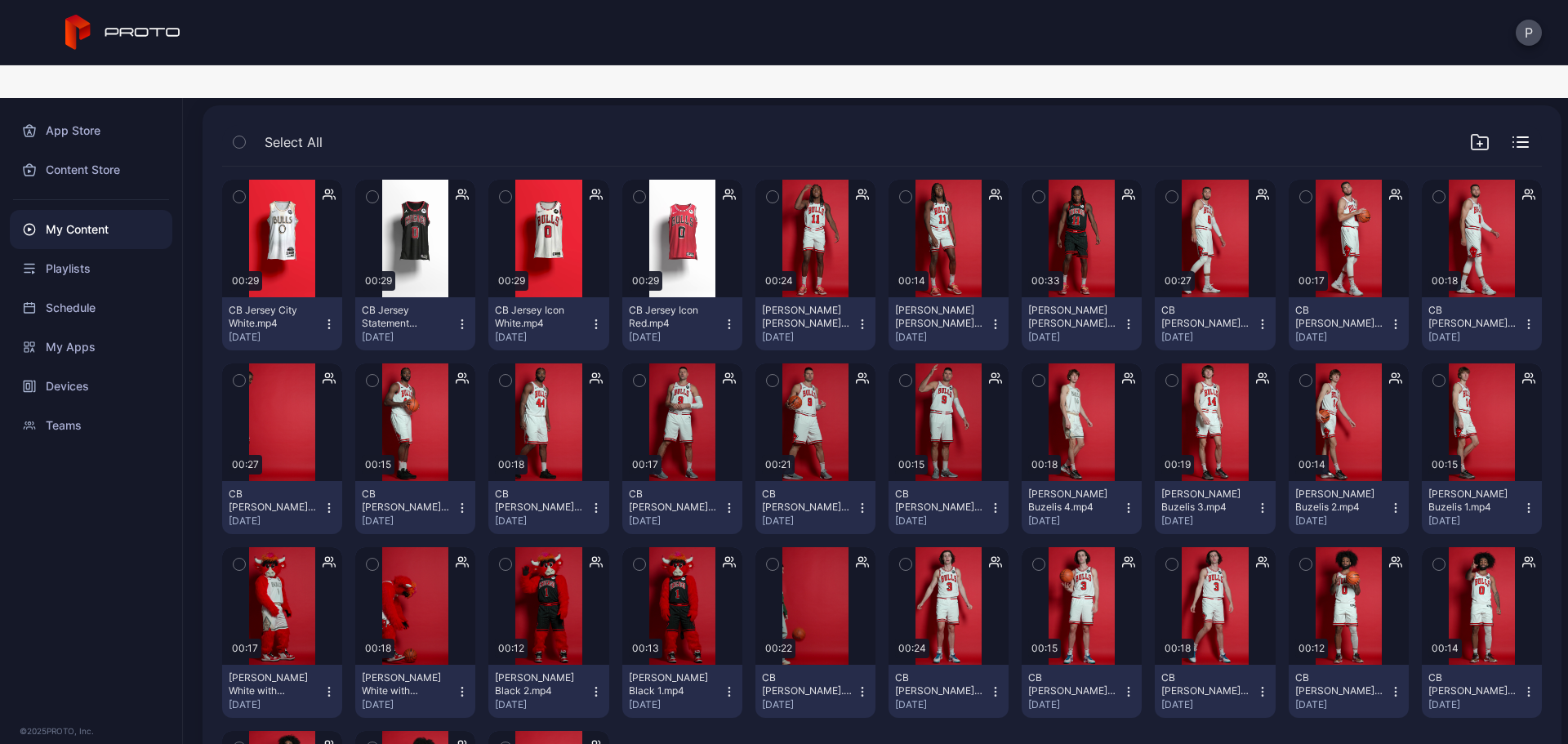
click at [863, 297] on button "[PERSON_NAME] [PERSON_NAME] 3.mp4 [DATE]" at bounding box center [815, 324] width 120 height 53
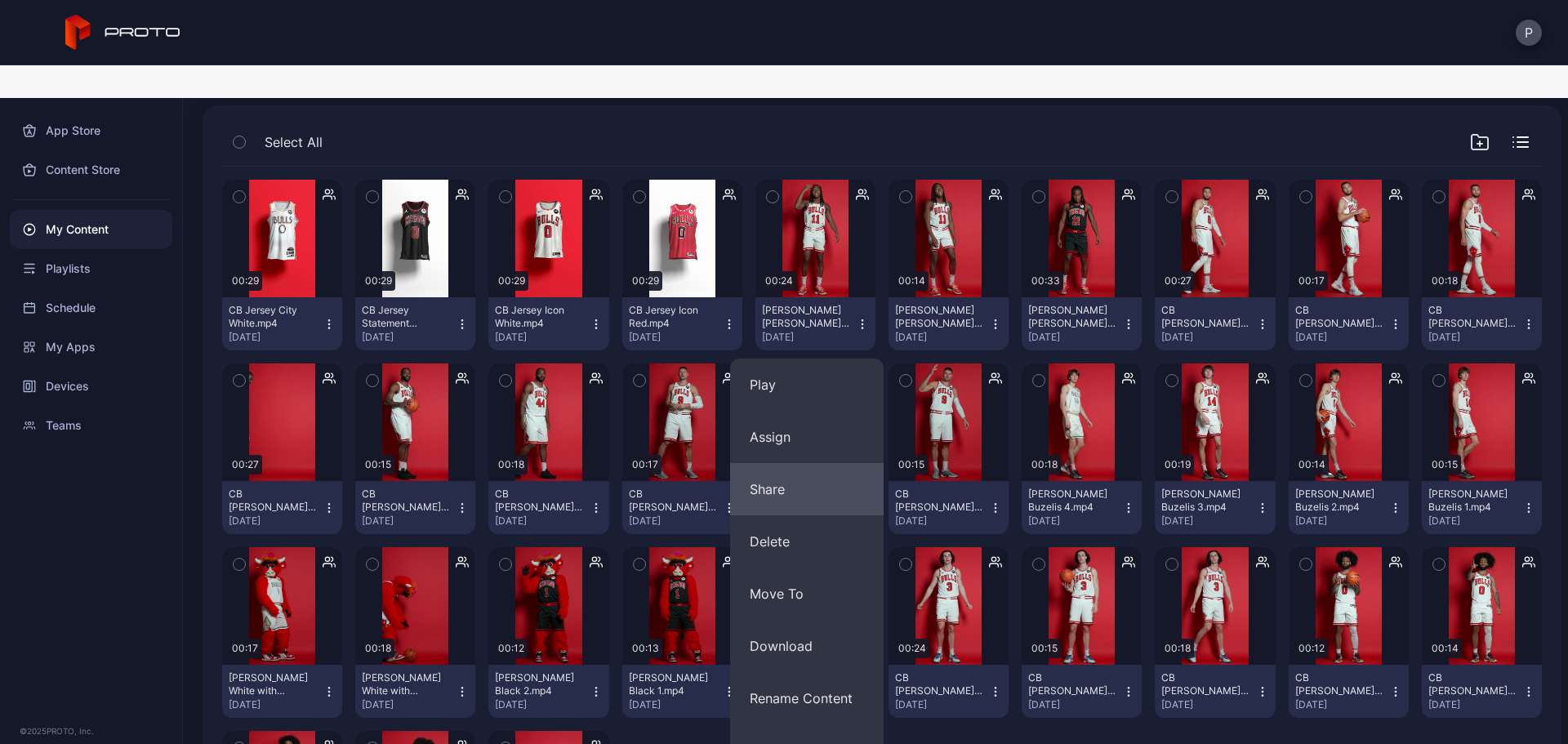
click at [832, 464] on button "Share" at bounding box center [807, 489] width 154 height 52
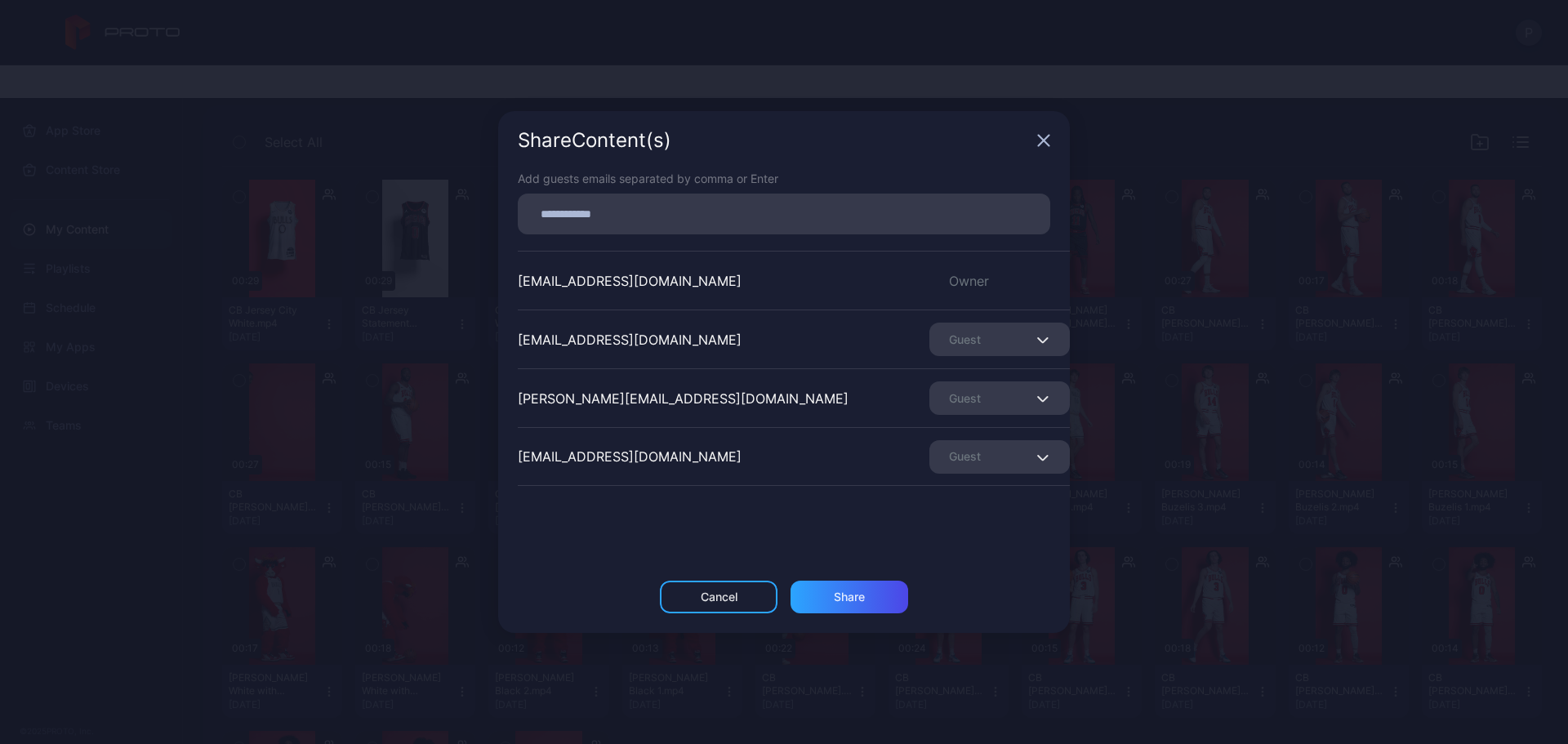
click at [1037, 141] on icon "button" at bounding box center [1044, 141] width 13 height 13
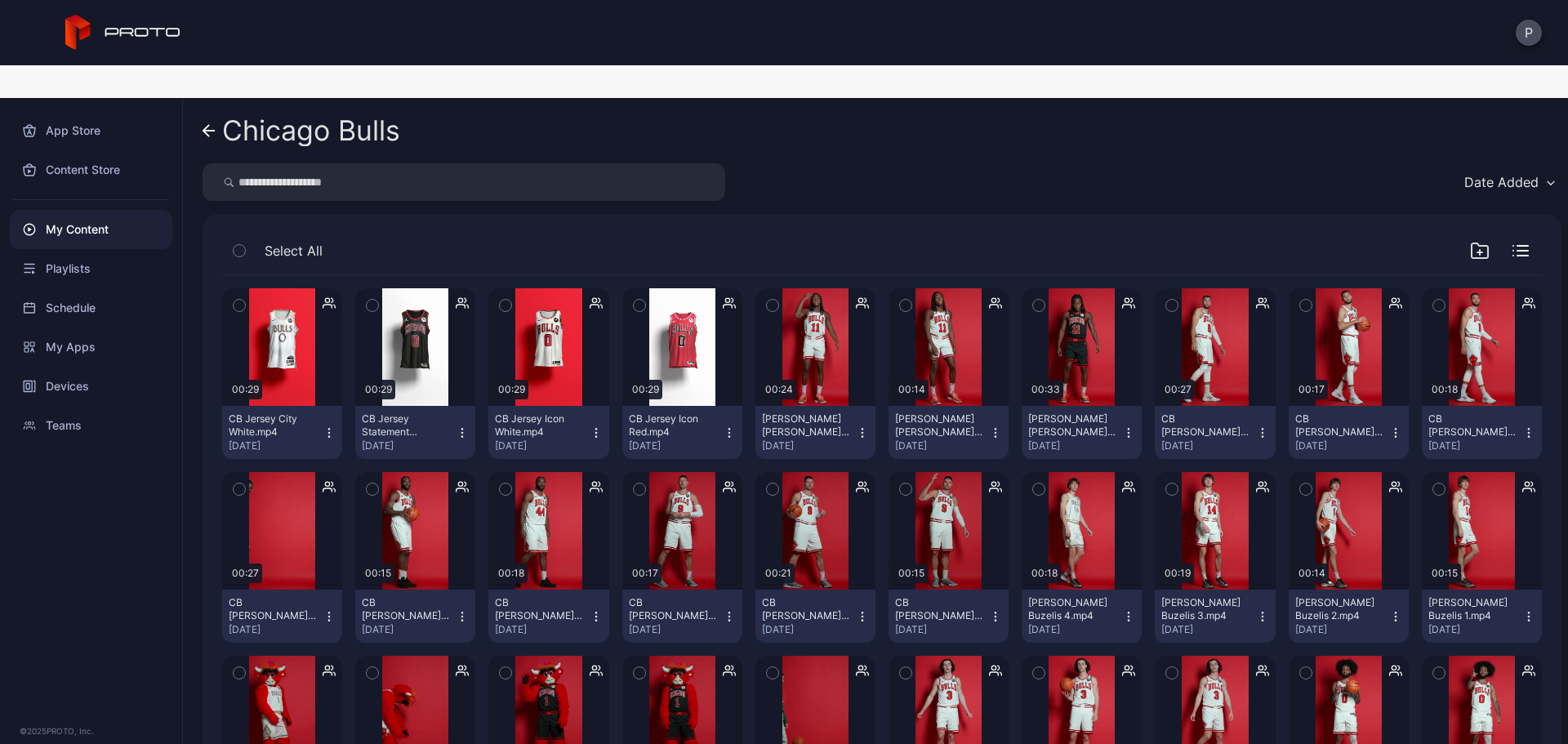
click at [856, 426] on icon "button" at bounding box center [863, 433] width 13 height 13
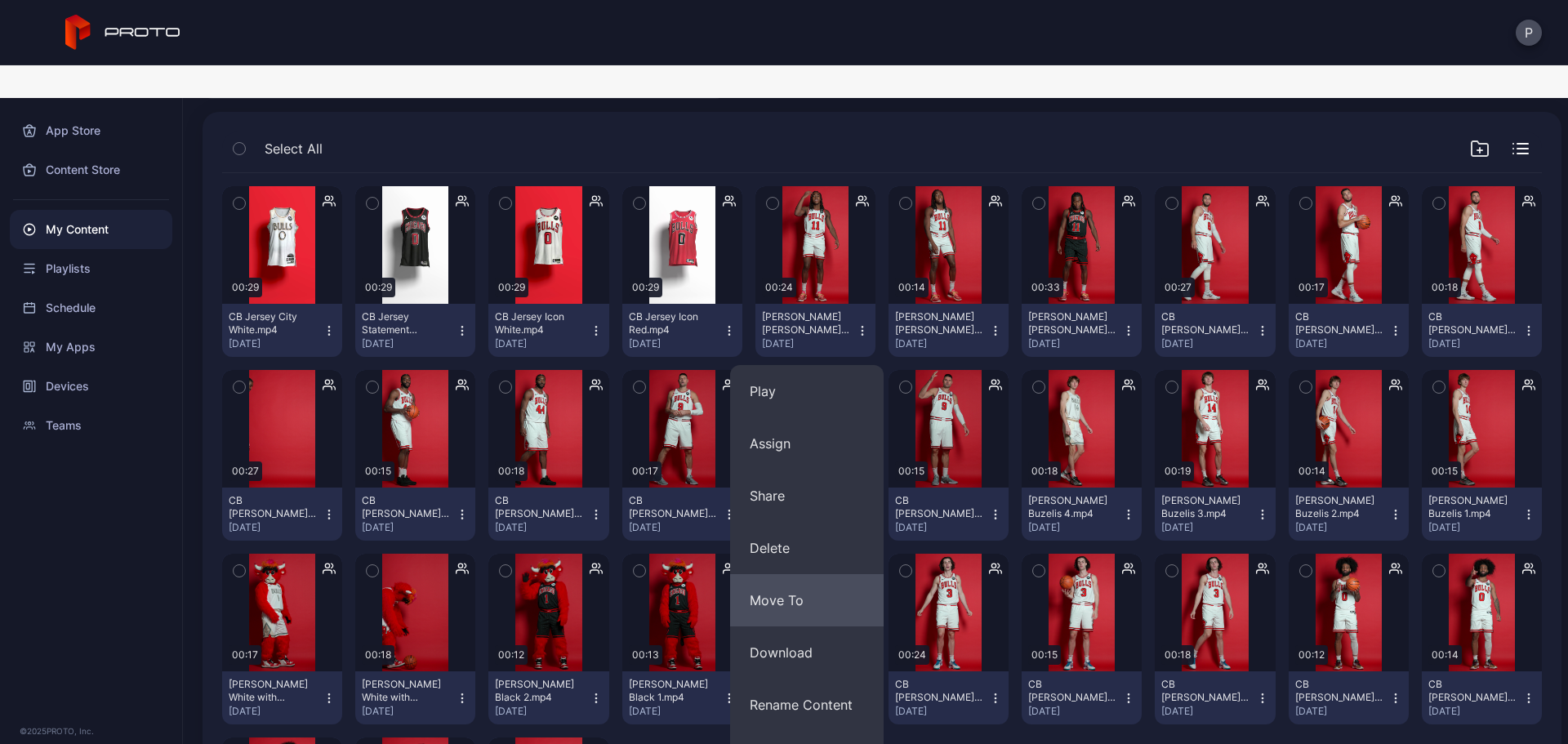
scroll to position [218, 0]
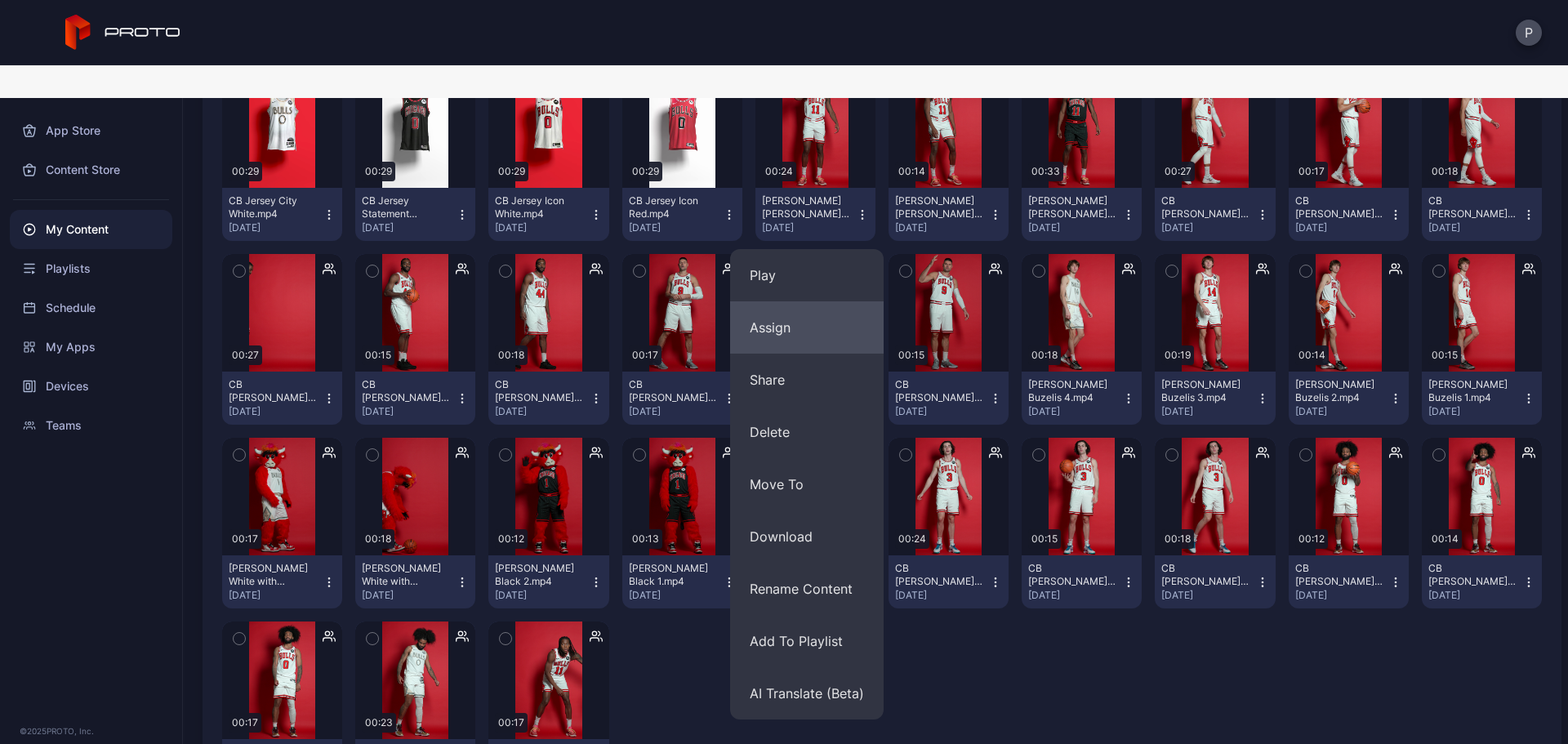
click at [835, 305] on button "Assign" at bounding box center [807, 327] width 154 height 52
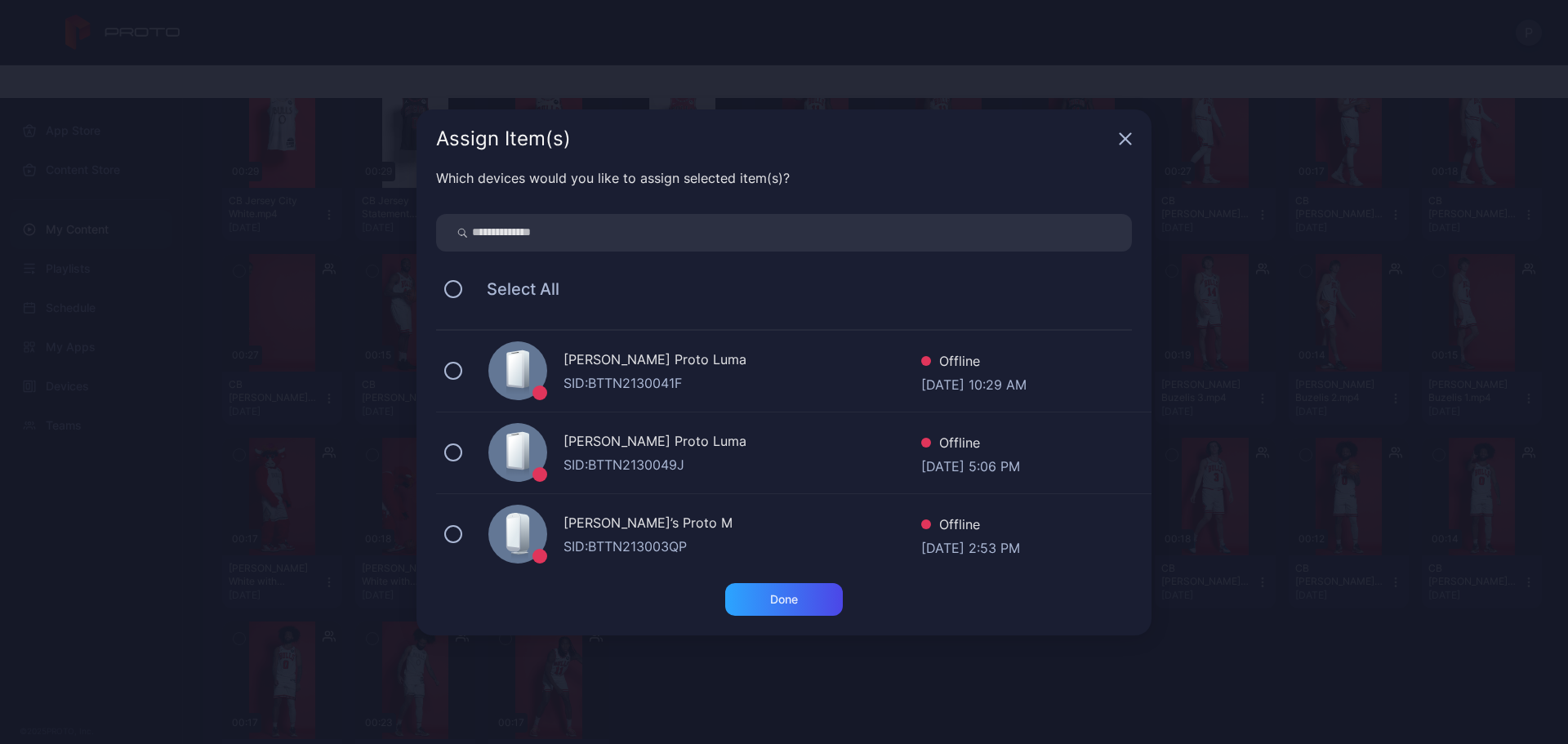
click at [704, 241] on input "search" at bounding box center [784, 232] width 695 height 37
type input "******"
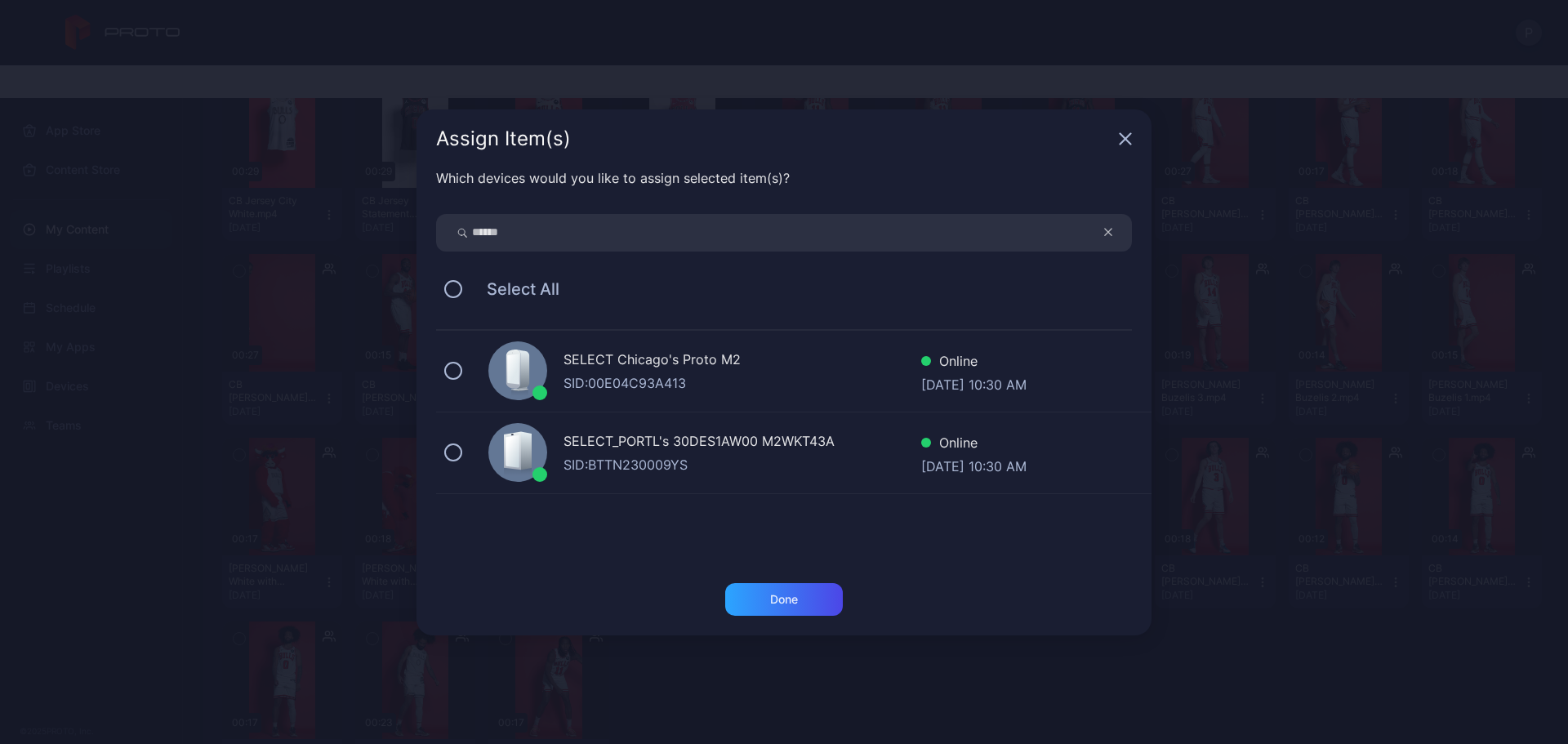
click at [790, 387] on div "SID: 00E04C93A413" at bounding box center [742, 384] width 358 height 20
click at [814, 613] on div "Done" at bounding box center [784, 599] width 117 height 32
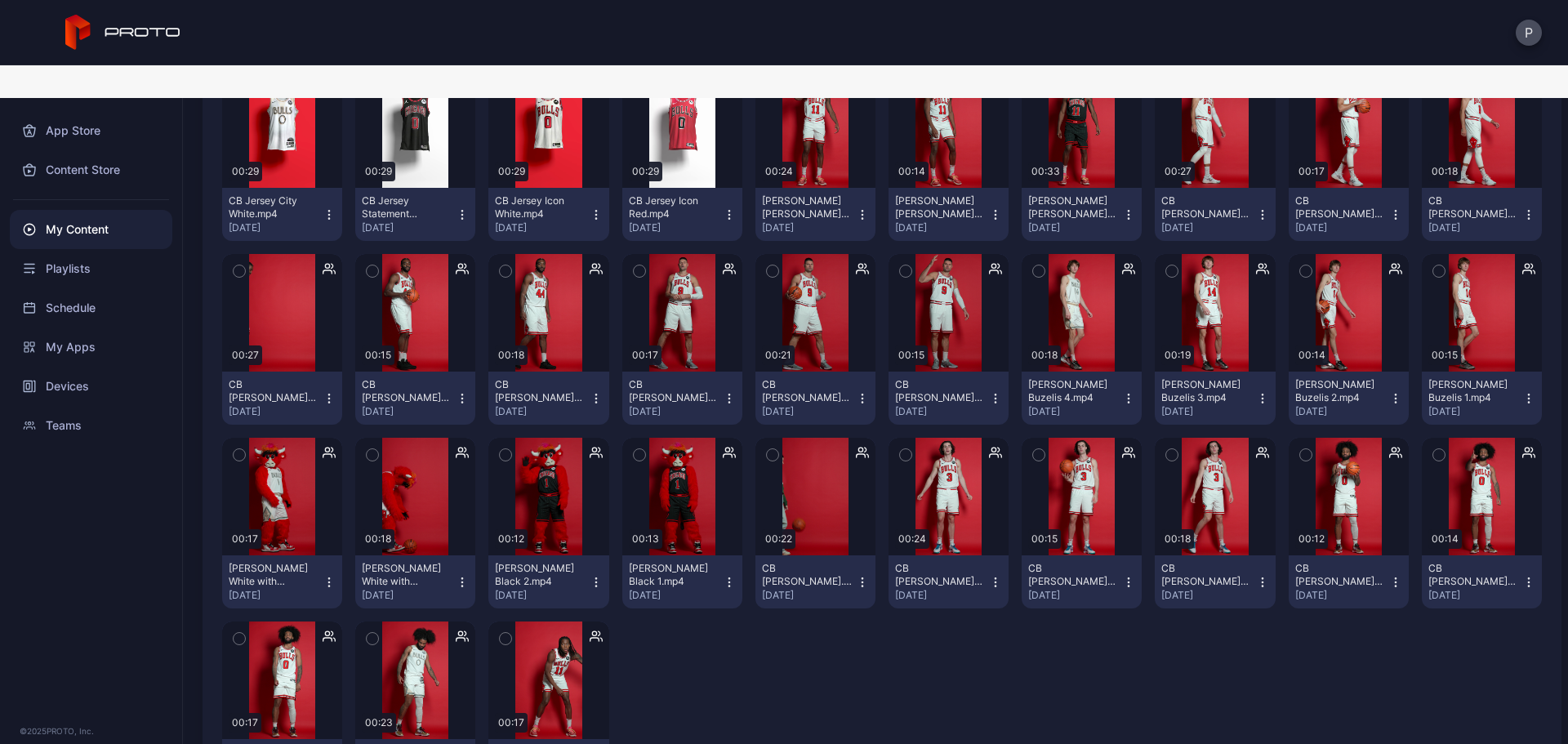
click at [813, 606] on div "Preview 00:29 CB Jersey City White.mp4 [DATE] Preview 00:29 CB Jersey Statement…" at bounding box center [882, 431] width 1320 height 748
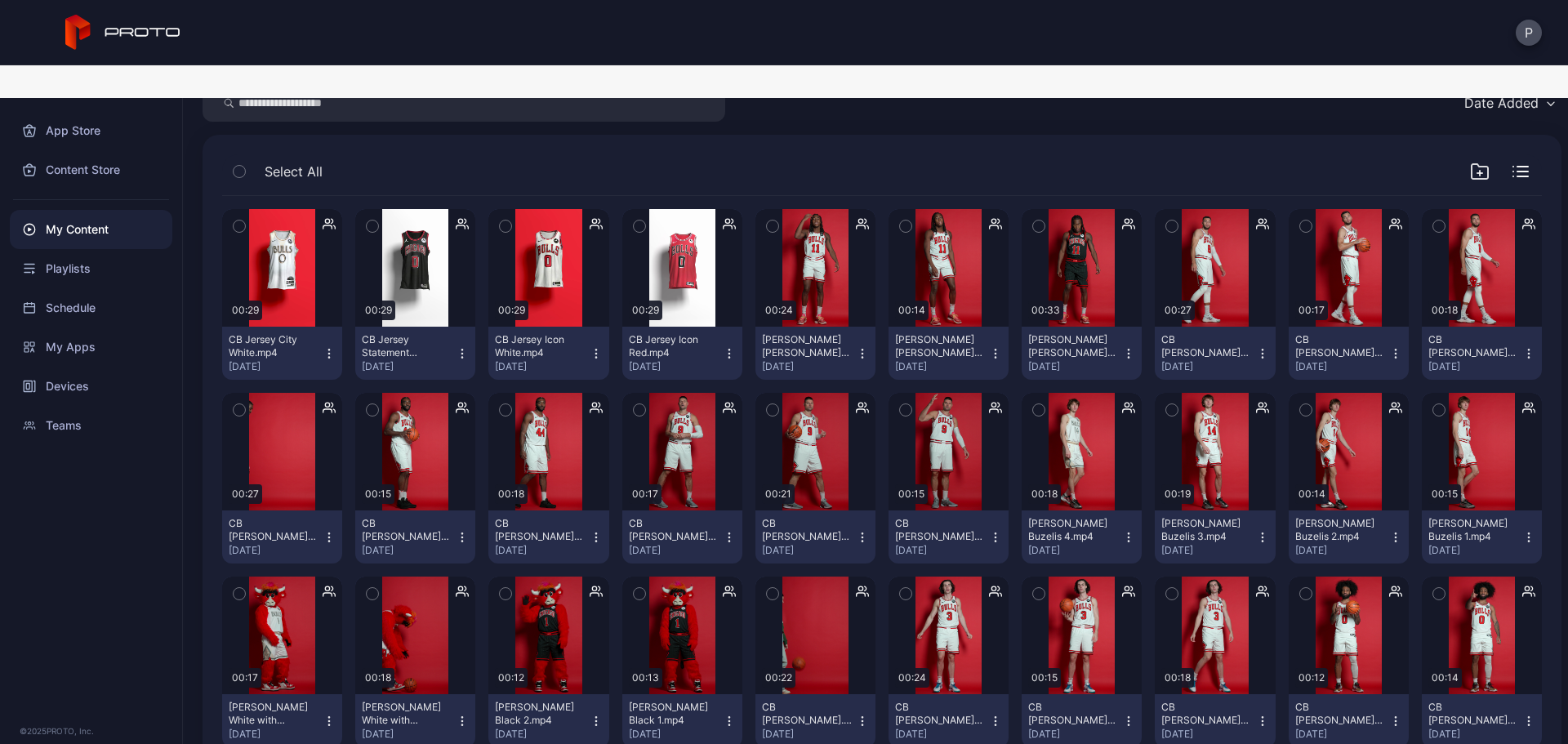
scroll to position [0, 0]
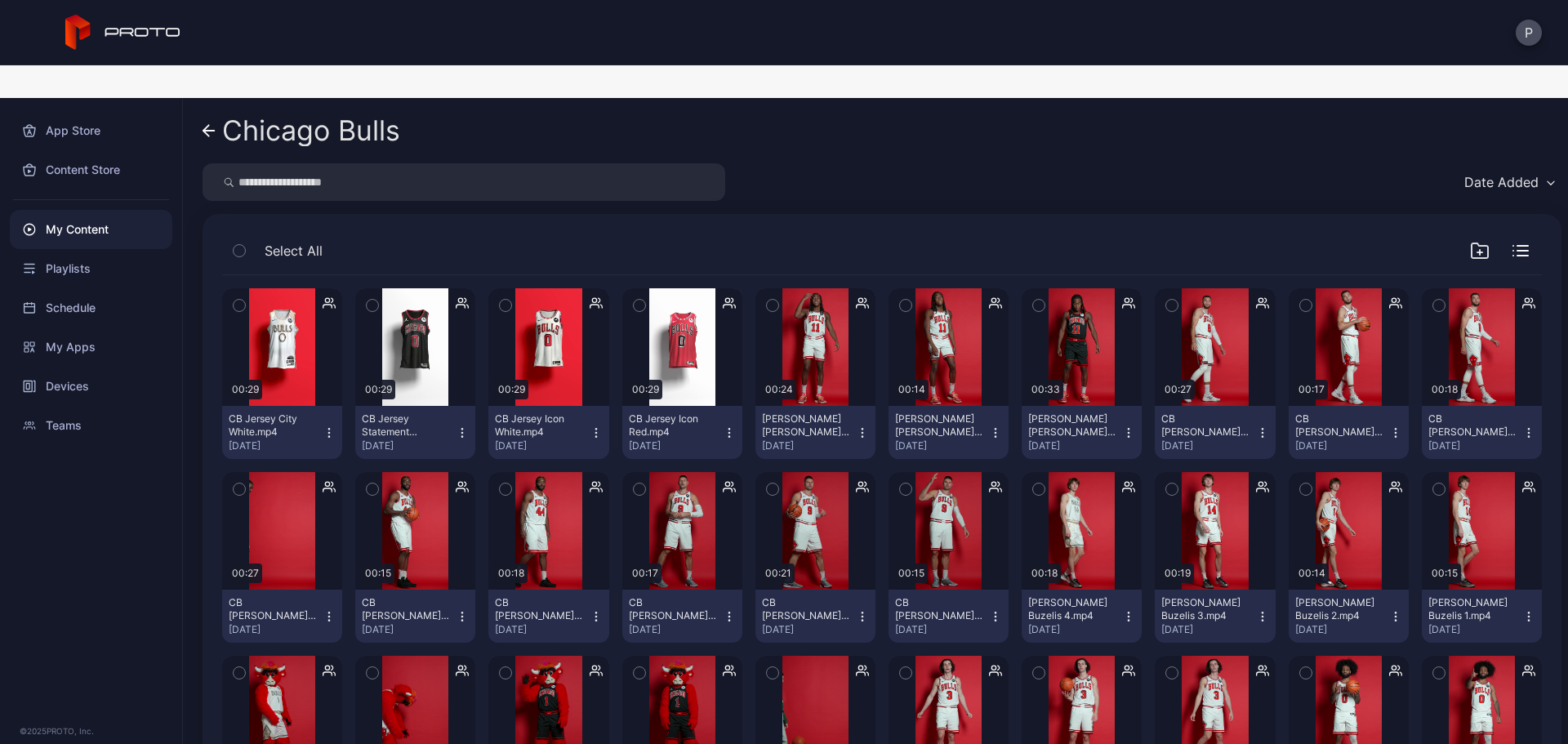
click at [207, 112] on link "Chicago Bulls" at bounding box center [301, 131] width 198 height 39
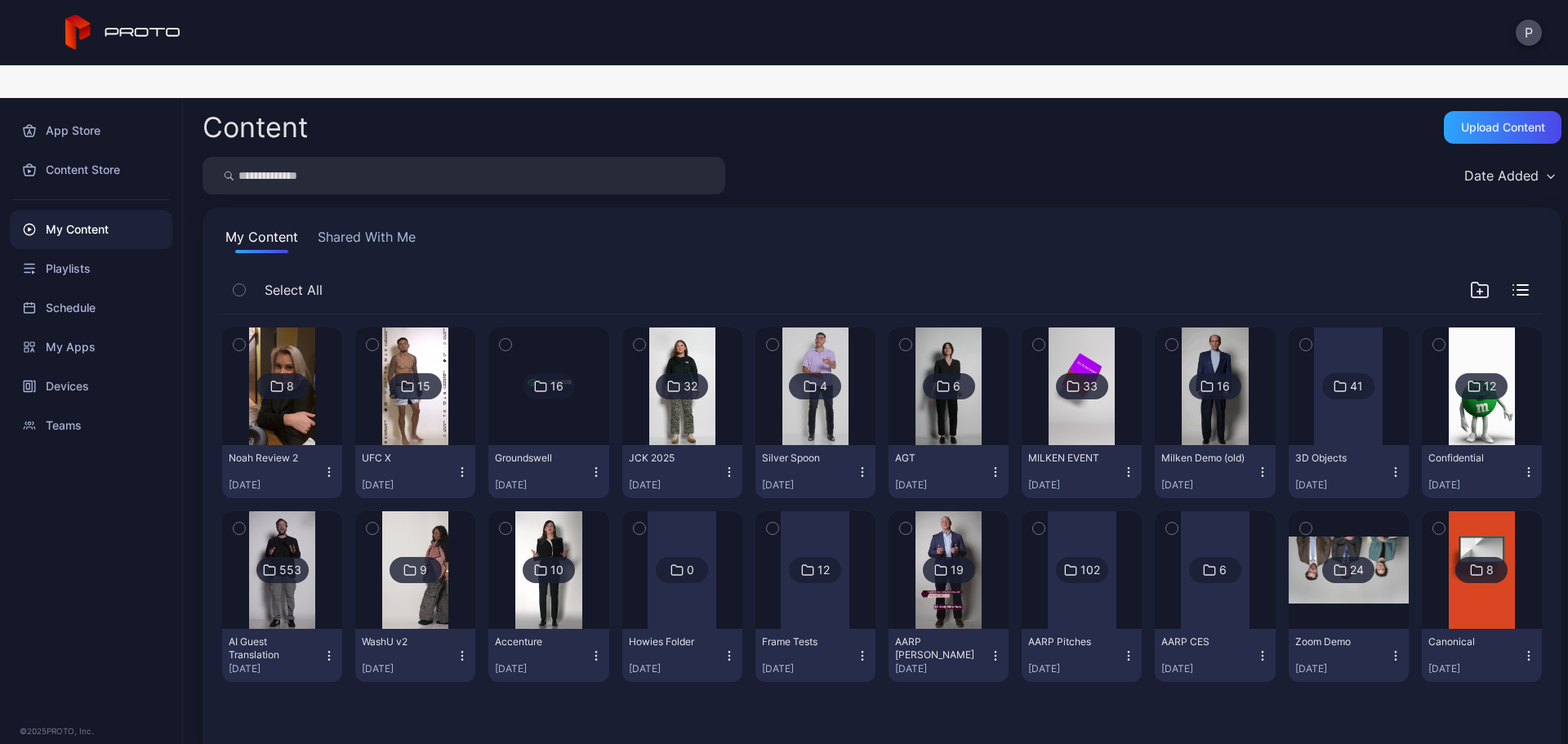
click at [336, 156] on input "search" at bounding box center [463, 175] width 522 height 37
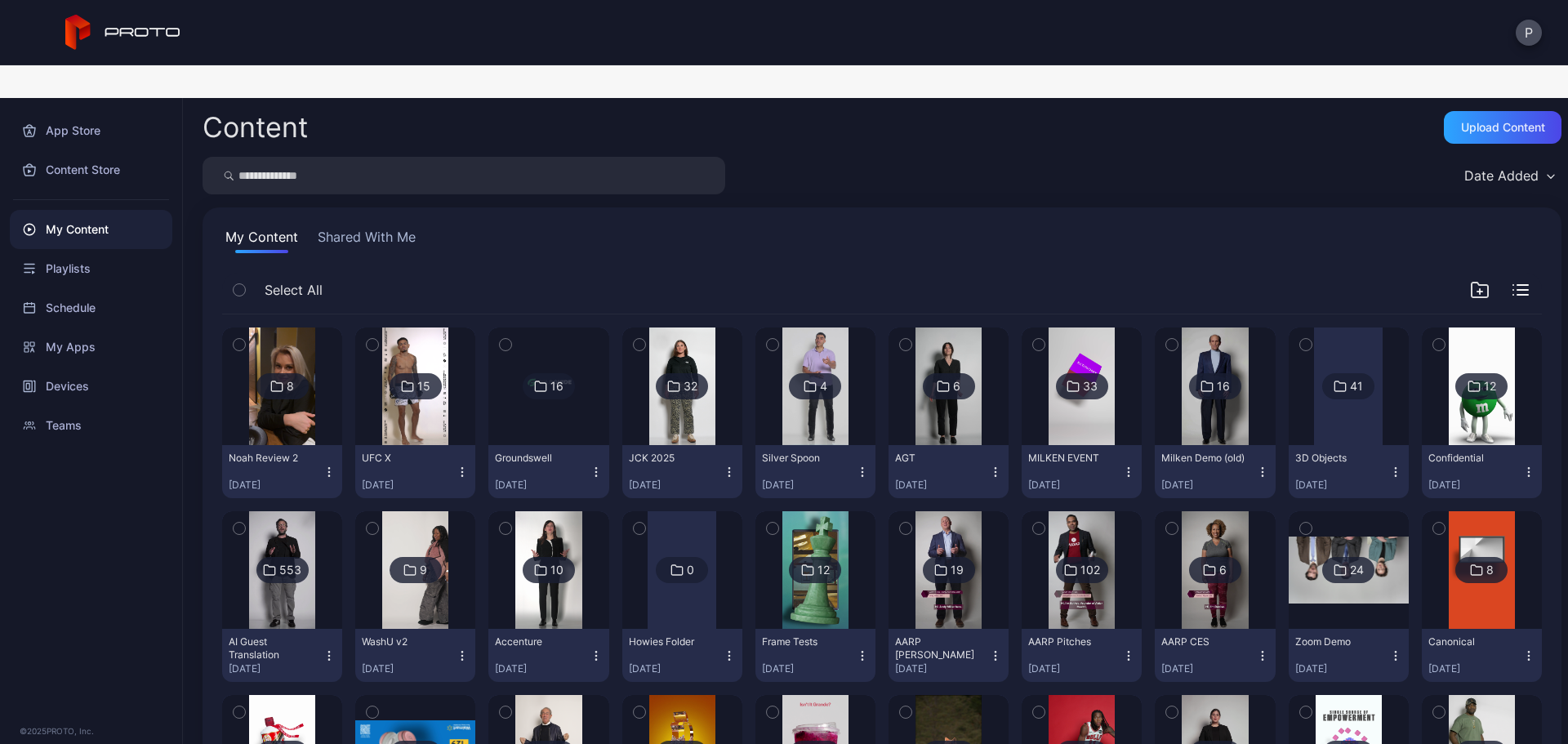
click at [451, 156] on input "search" at bounding box center [463, 175] width 522 height 37
type input "***"
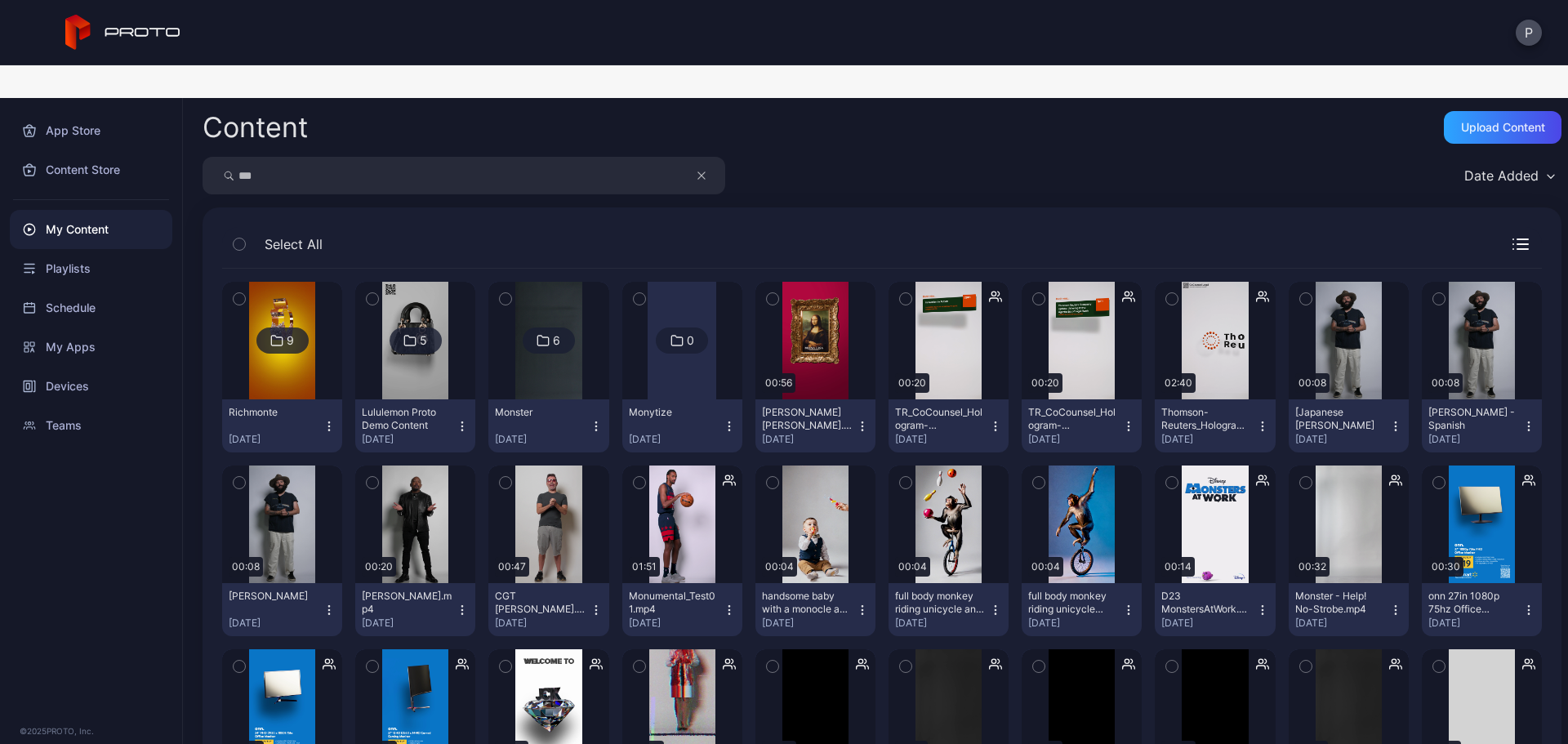
click at [726, 588] on button "Monumental_Test01.mp4 [DATE]" at bounding box center [682, 610] width 120 height 53
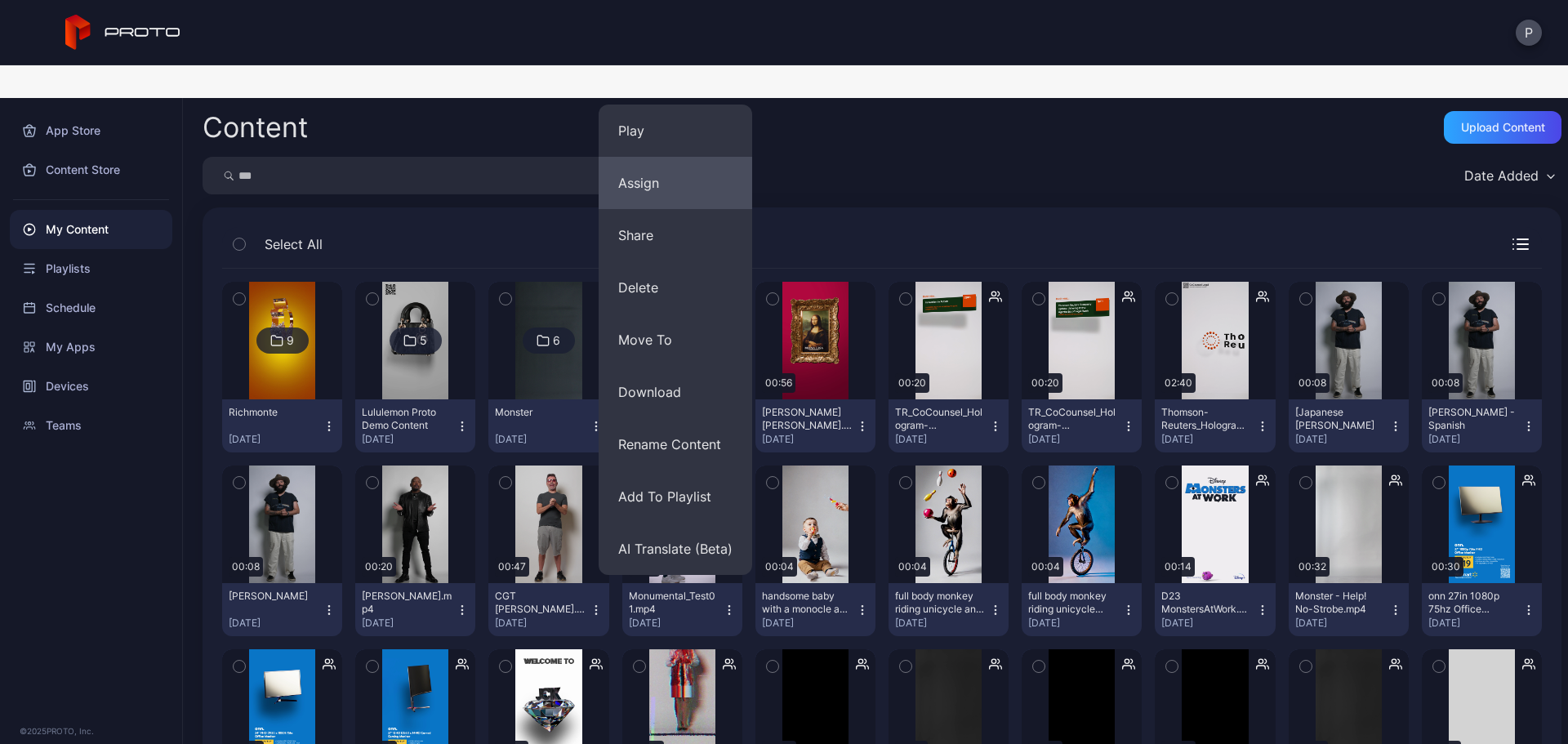
click at [716, 171] on button "Assign" at bounding box center [675, 182] width 154 height 52
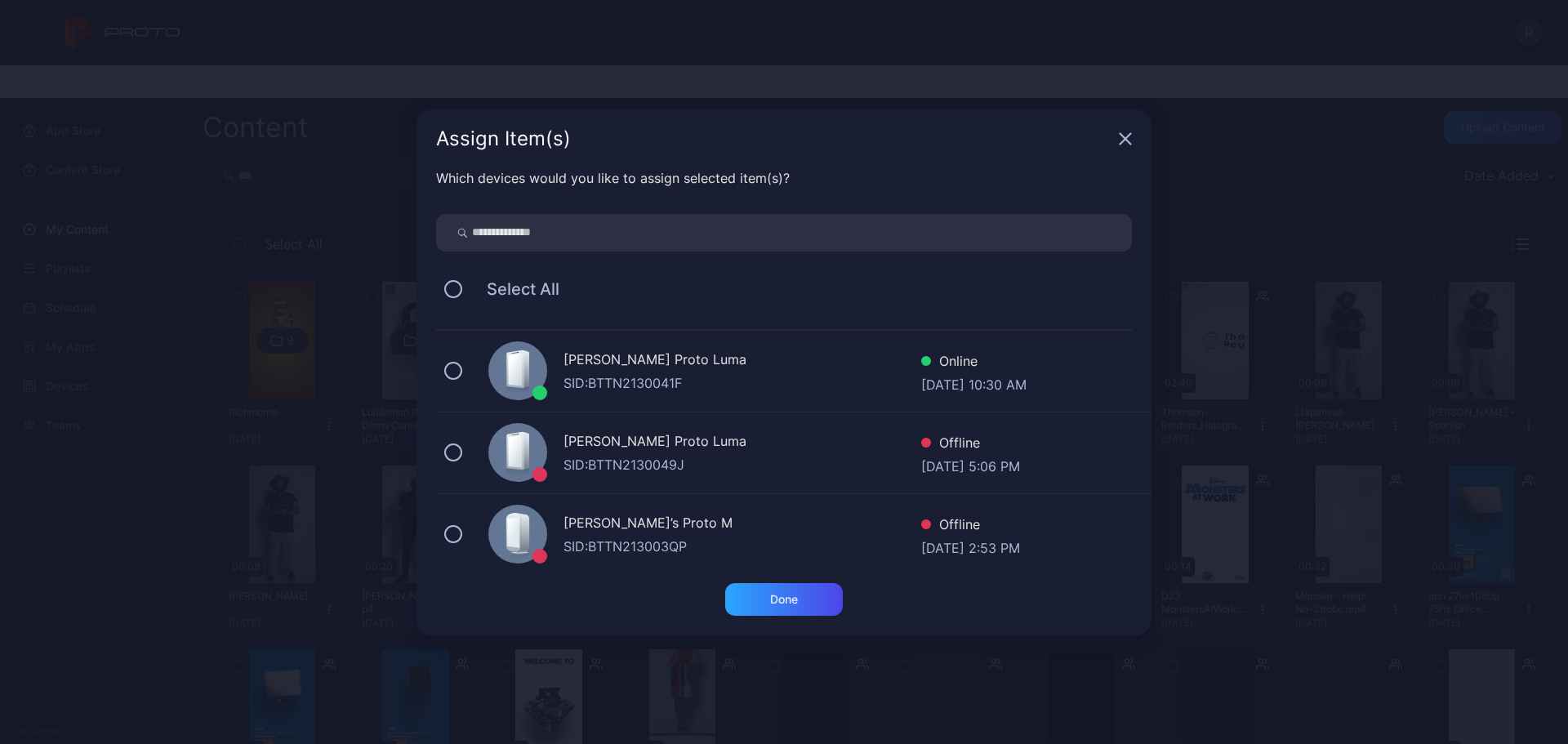
click at [861, 237] on input "search" at bounding box center [784, 232] width 695 height 37
type input "******"
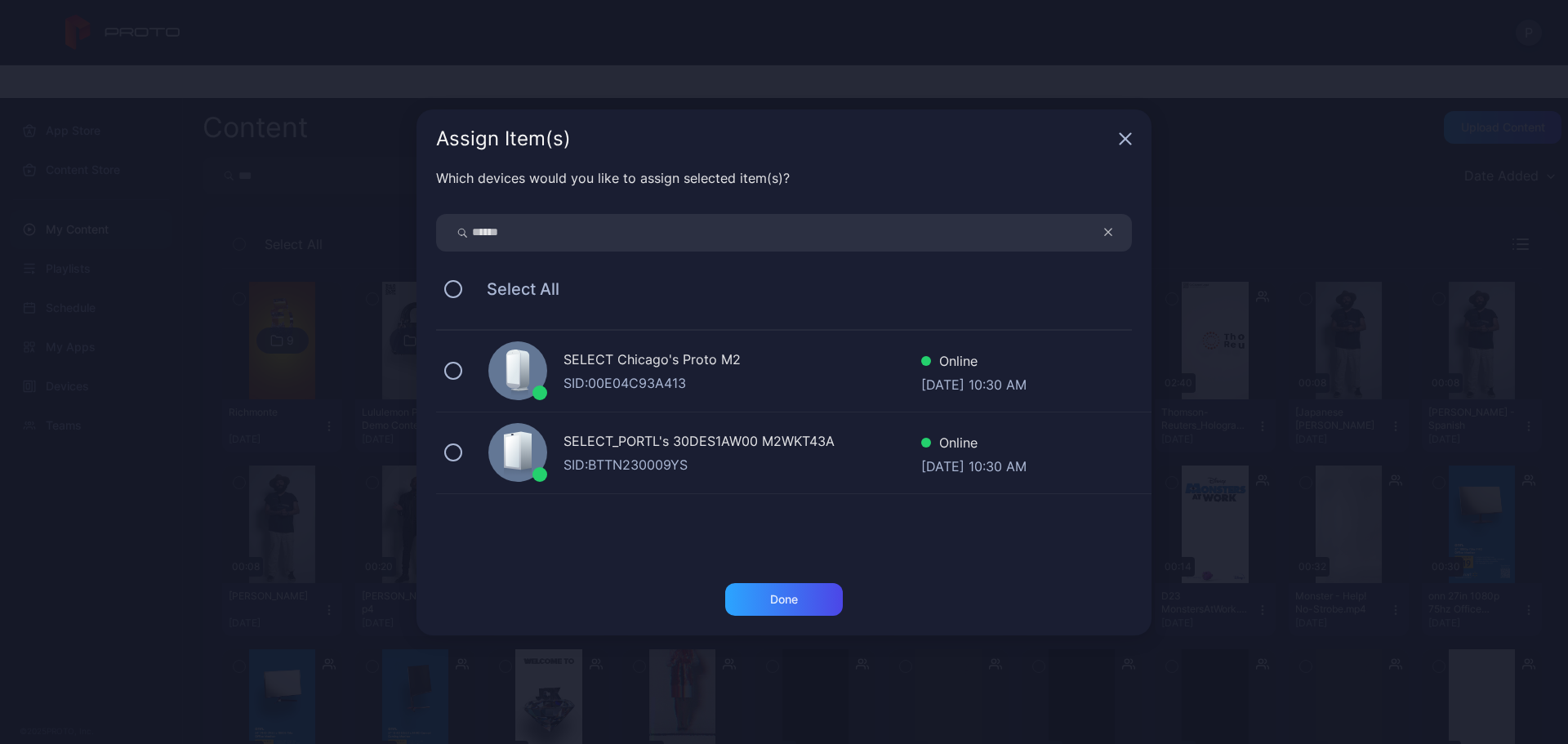
click at [857, 376] on div "SID: 00E04C93A413" at bounding box center [742, 384] width 358 height 20
click at [774, 597] on div "Done" at bounding box center [784, 600] width 27 height 13
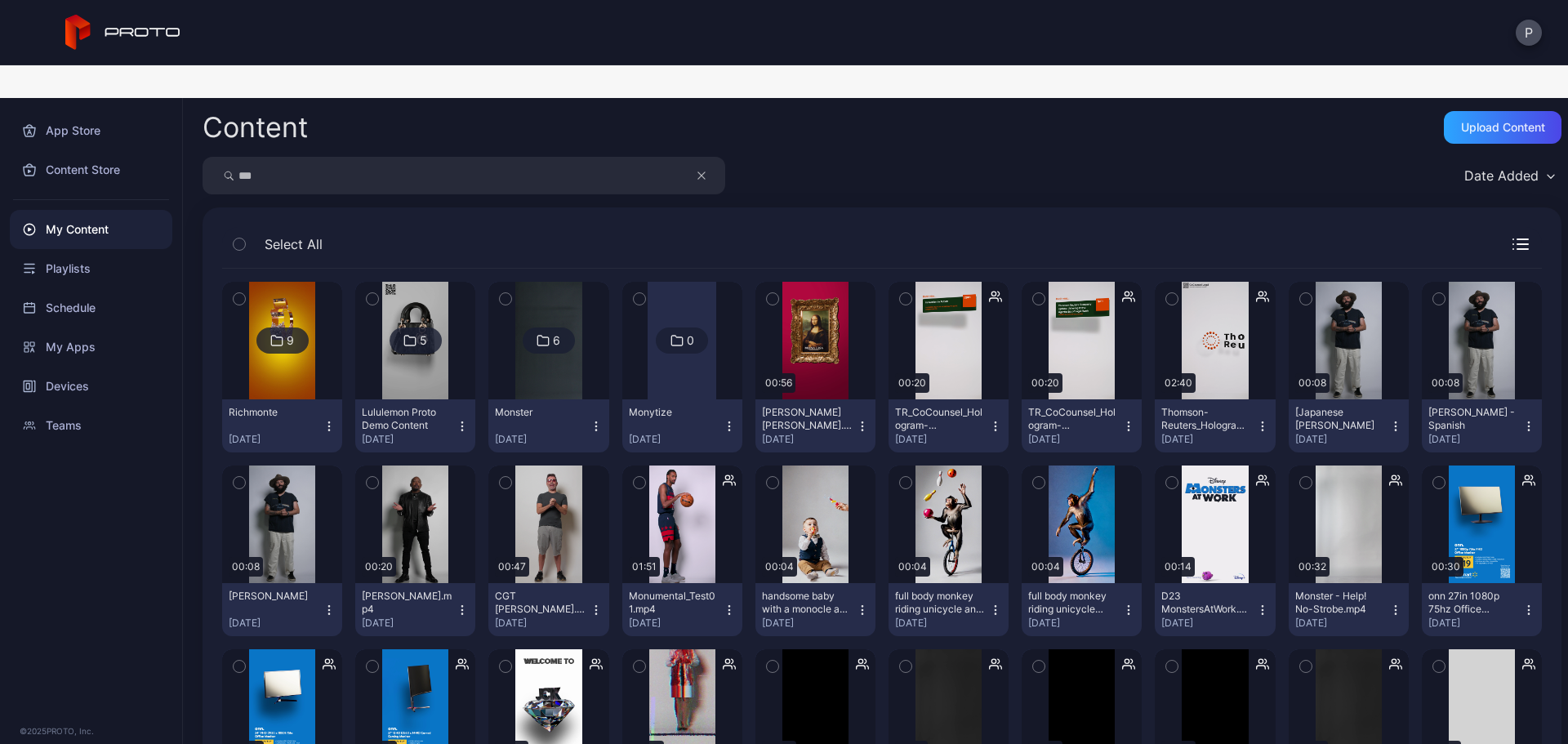
click at [696, 156] on button "button" at bounding box center [710, 175] width 31 height 37
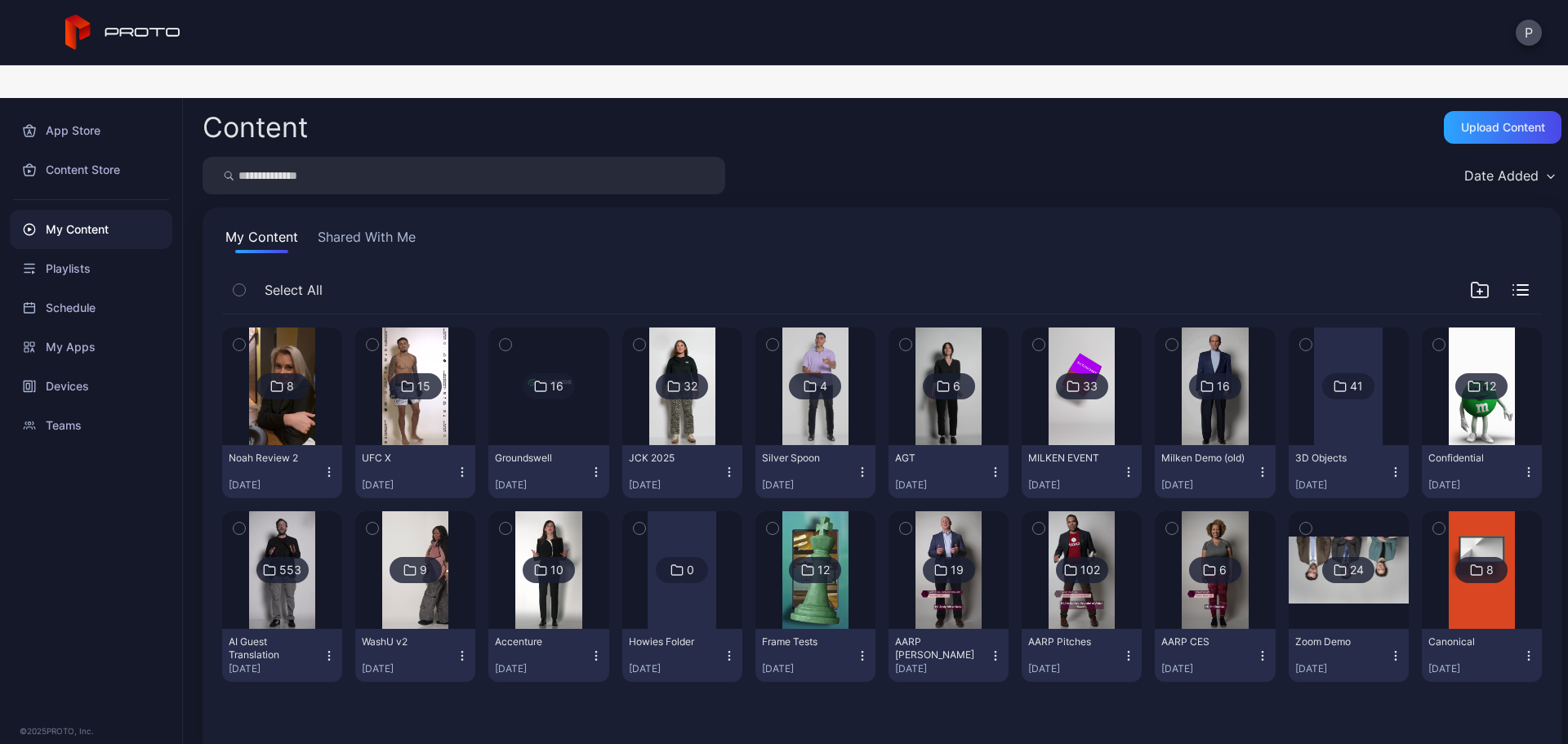
click at [666, 156] on input "search" at bounding box center [463, 175] width 522 height 37
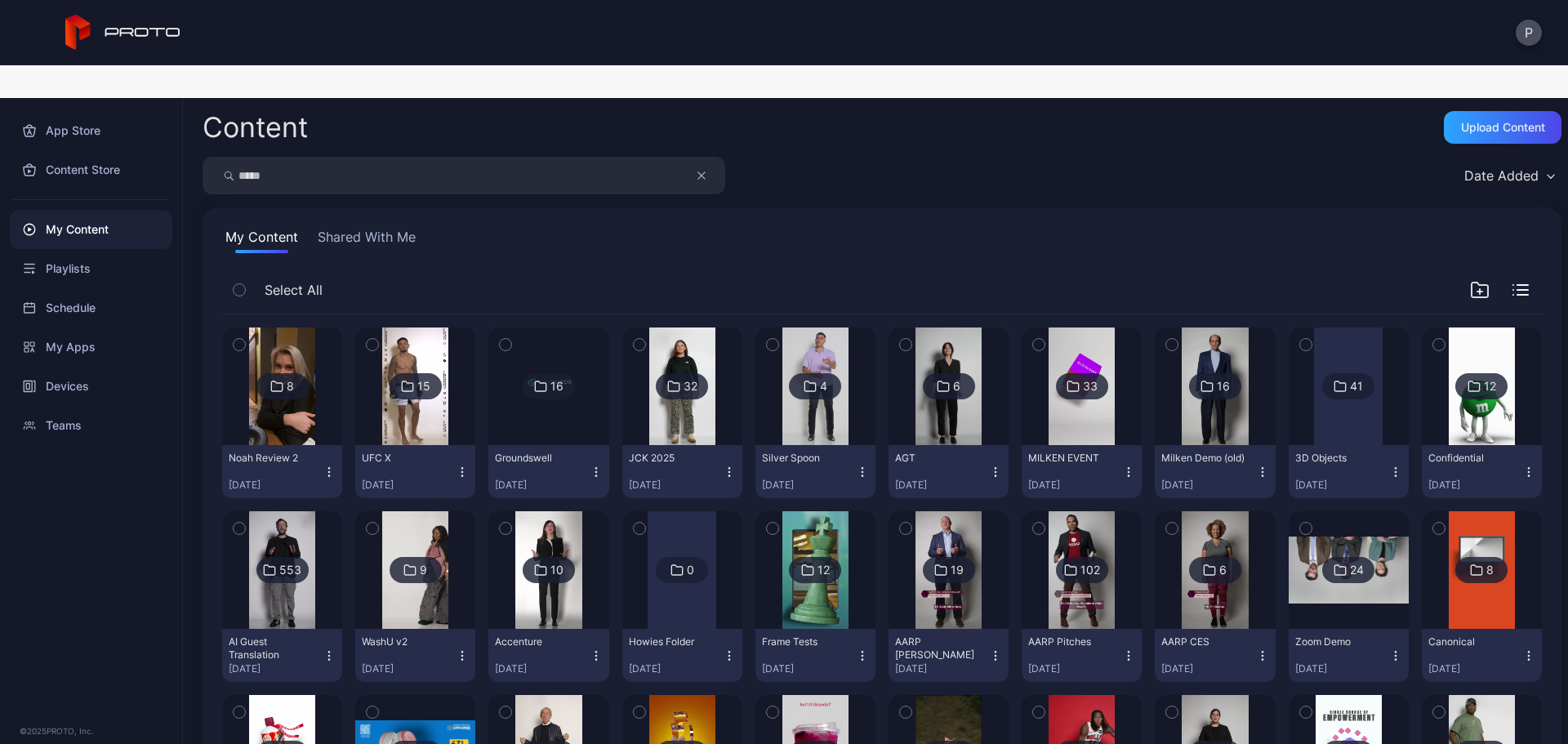
type input "*****"
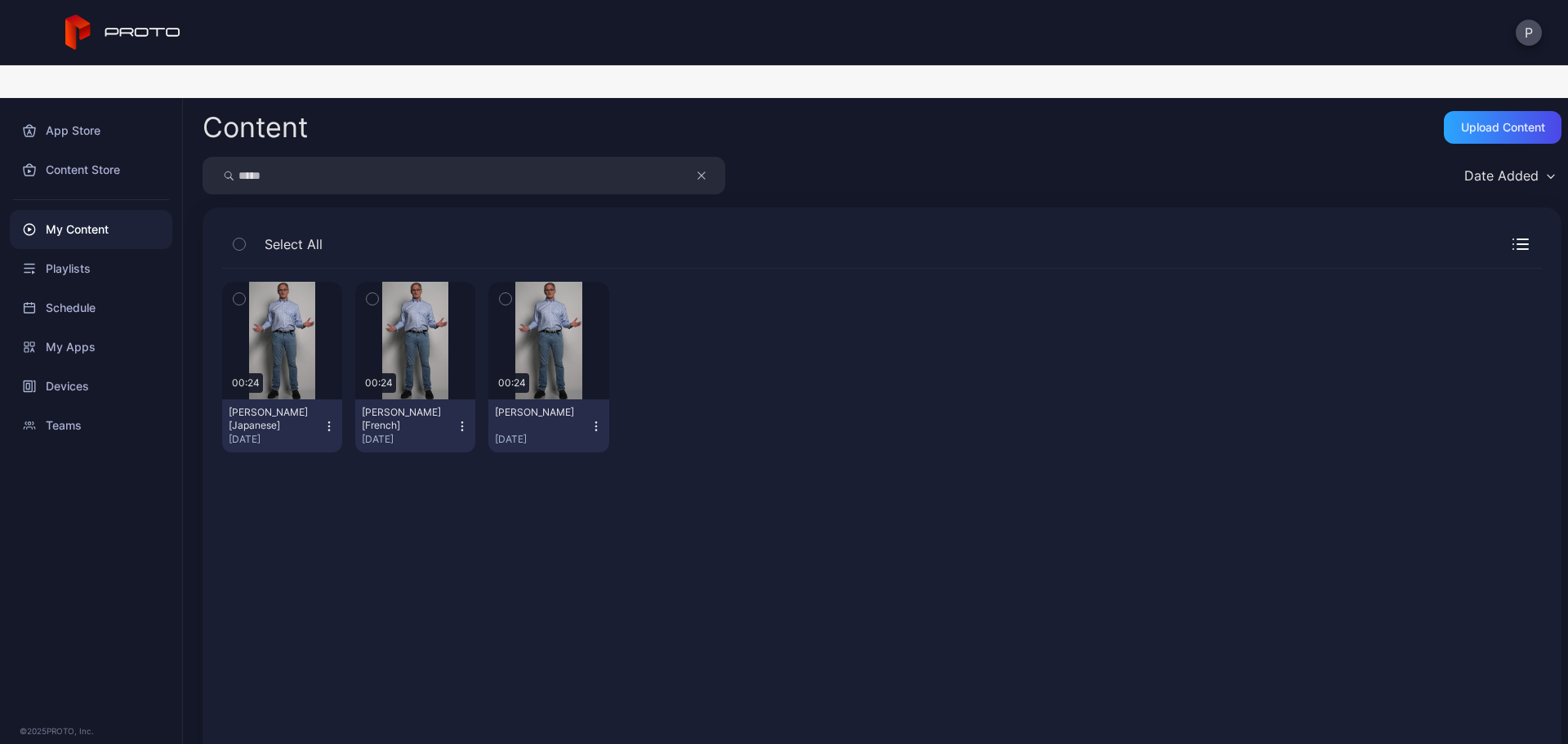
click at [708, 156] on button "button" at bounding box center [710, 175] width 31 height 37
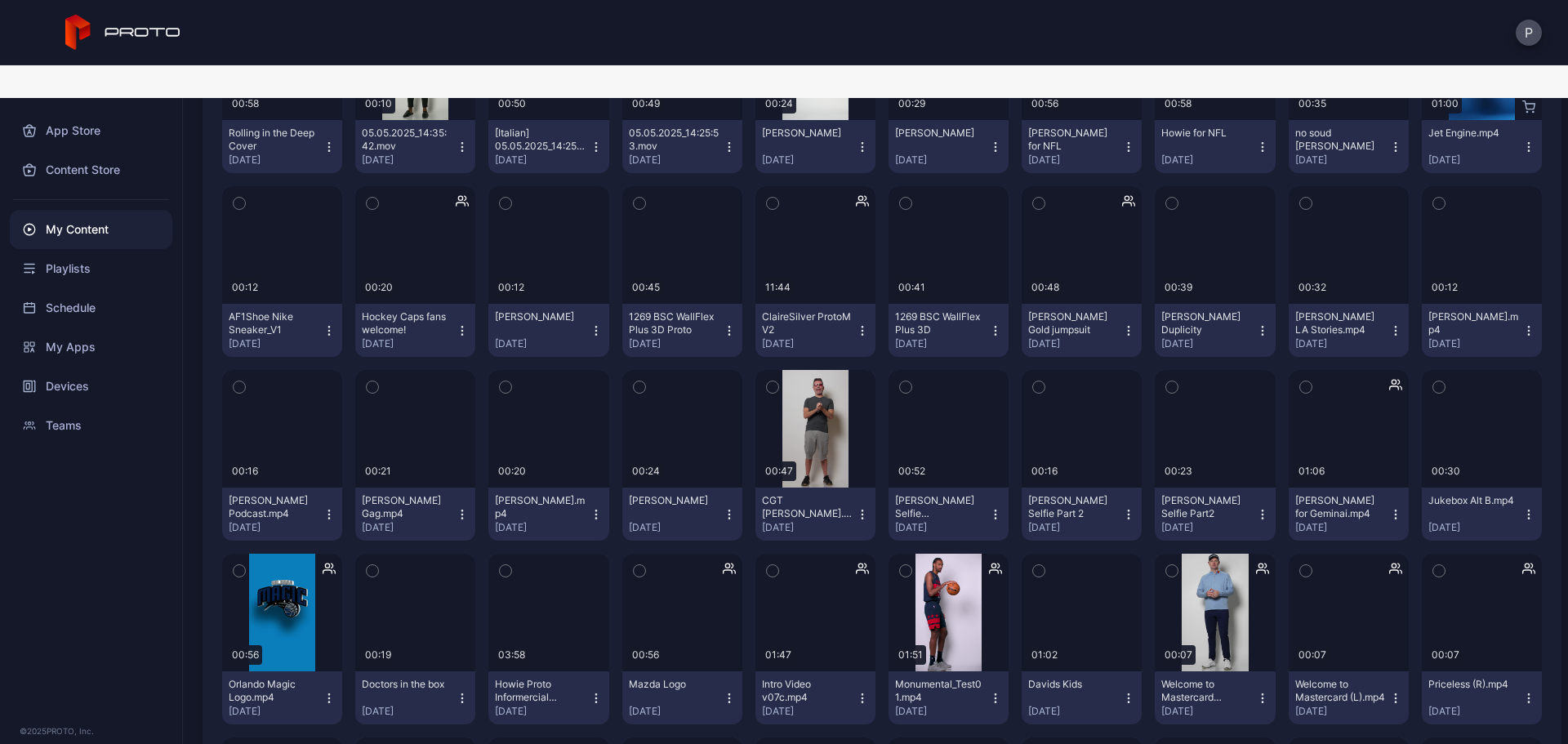
scroll to position [4050, 0]
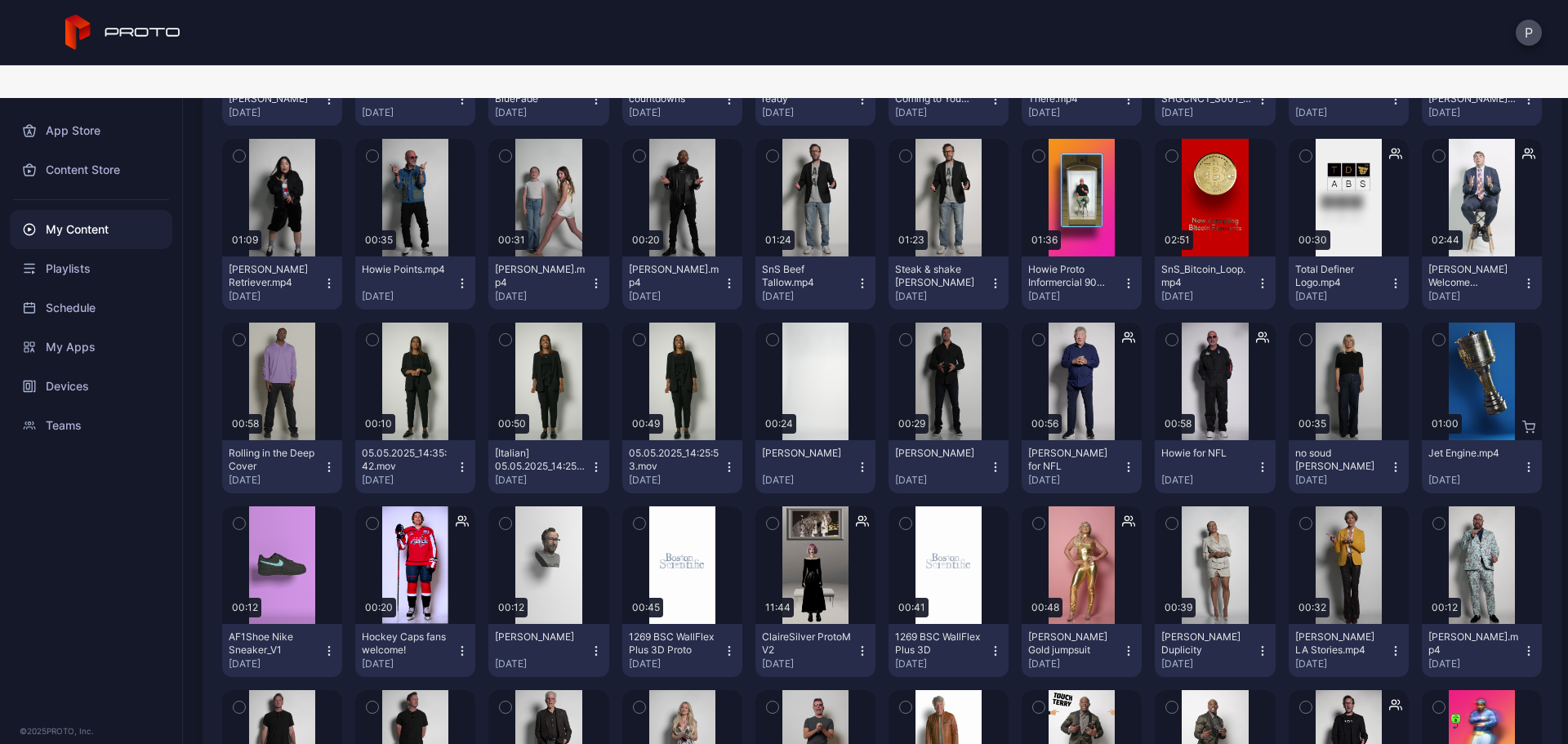
click at [456, 645] on icon "button" at bounding box center [462, 652] width 13 height 13
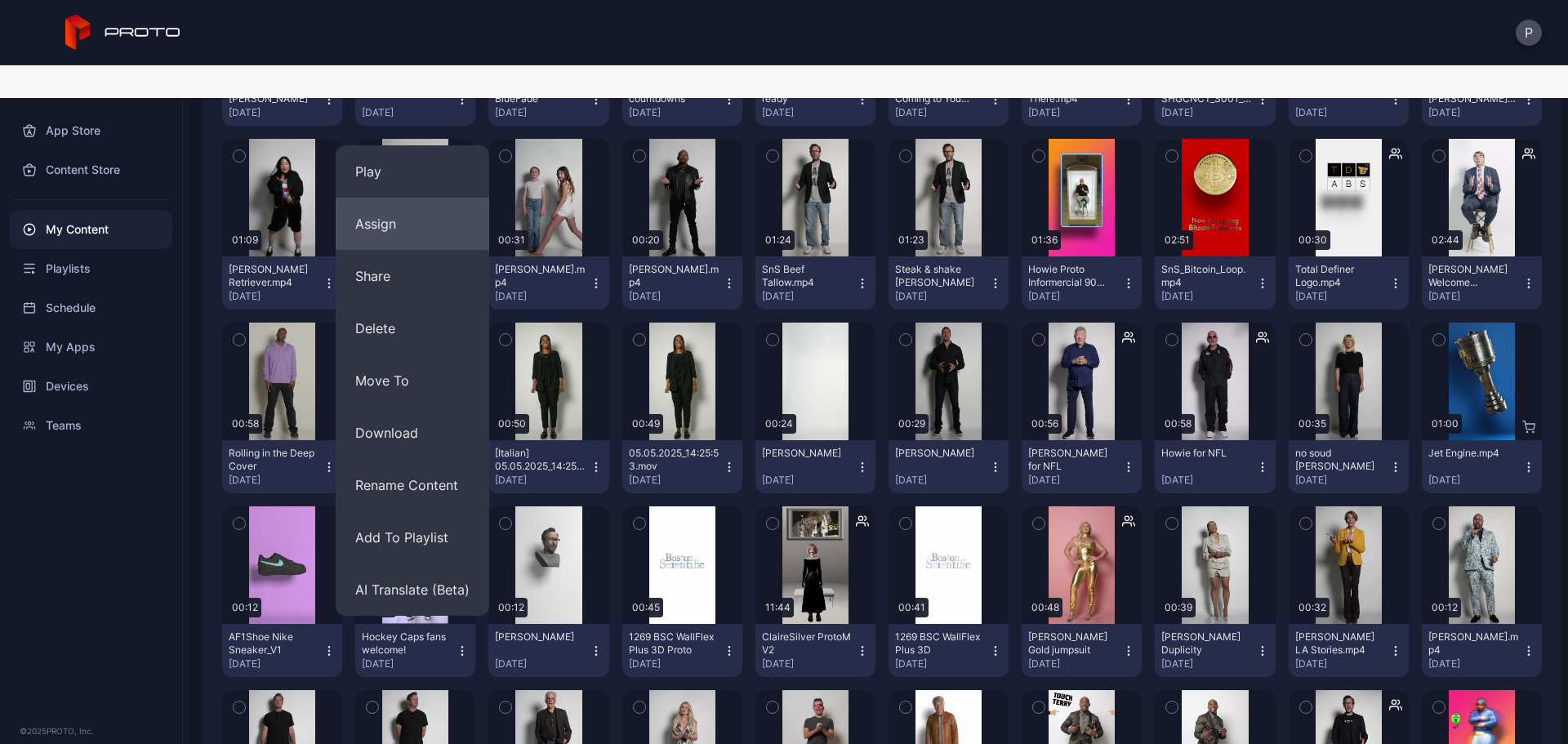
click at [438, 201] on button "Assign" at bounding box center [413, 224] width 154 height 52
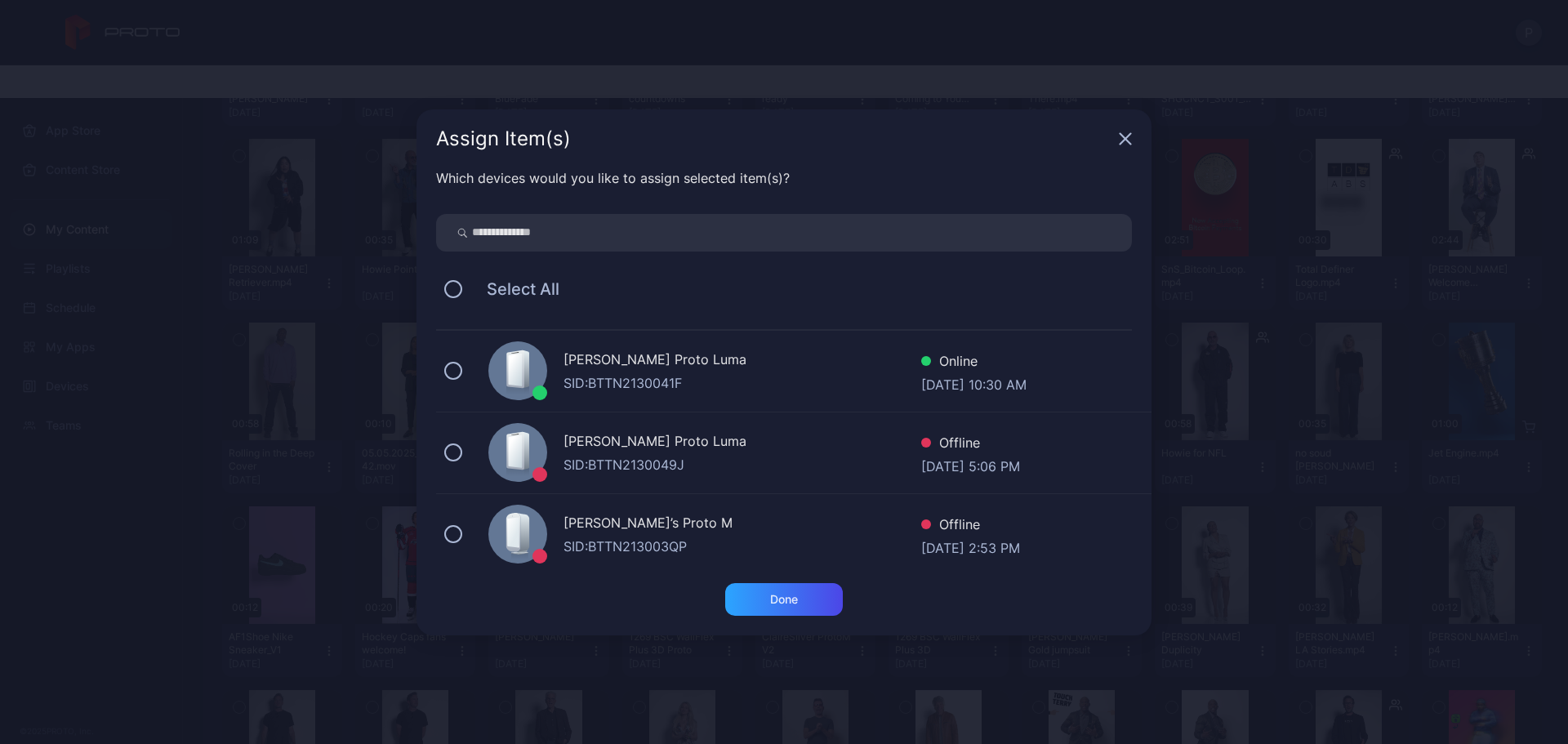
click at [583, 236] on input "search" at bounding box center [784, 232] width 695 height 37
type input "******"
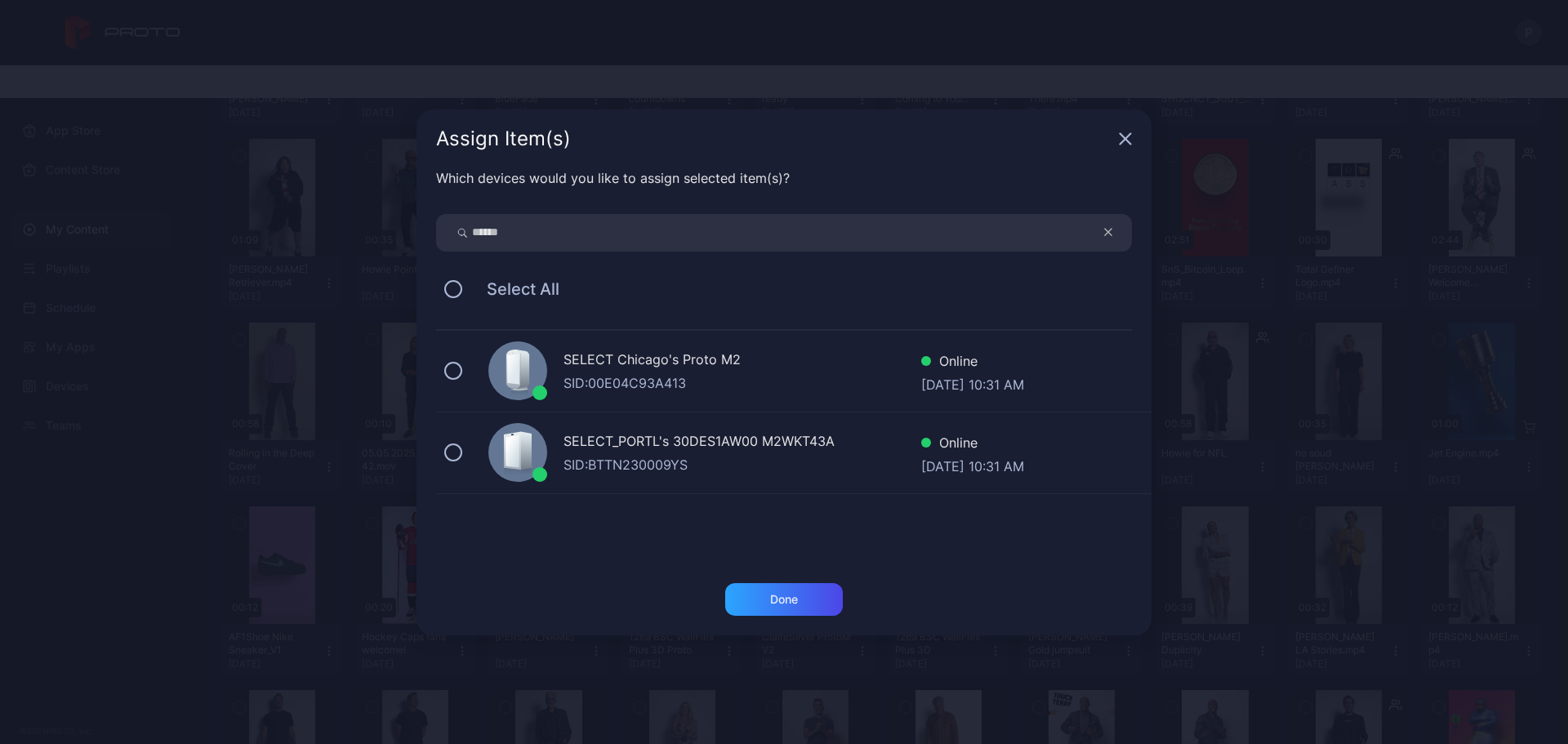
click at [843, 357] on div "SELECT Chicago's Proto M2" at bounding box center [742, 361] width 358 height 23
click at [767, 603] on div "Done" at bounding box center [784, 599] width 117 height 32
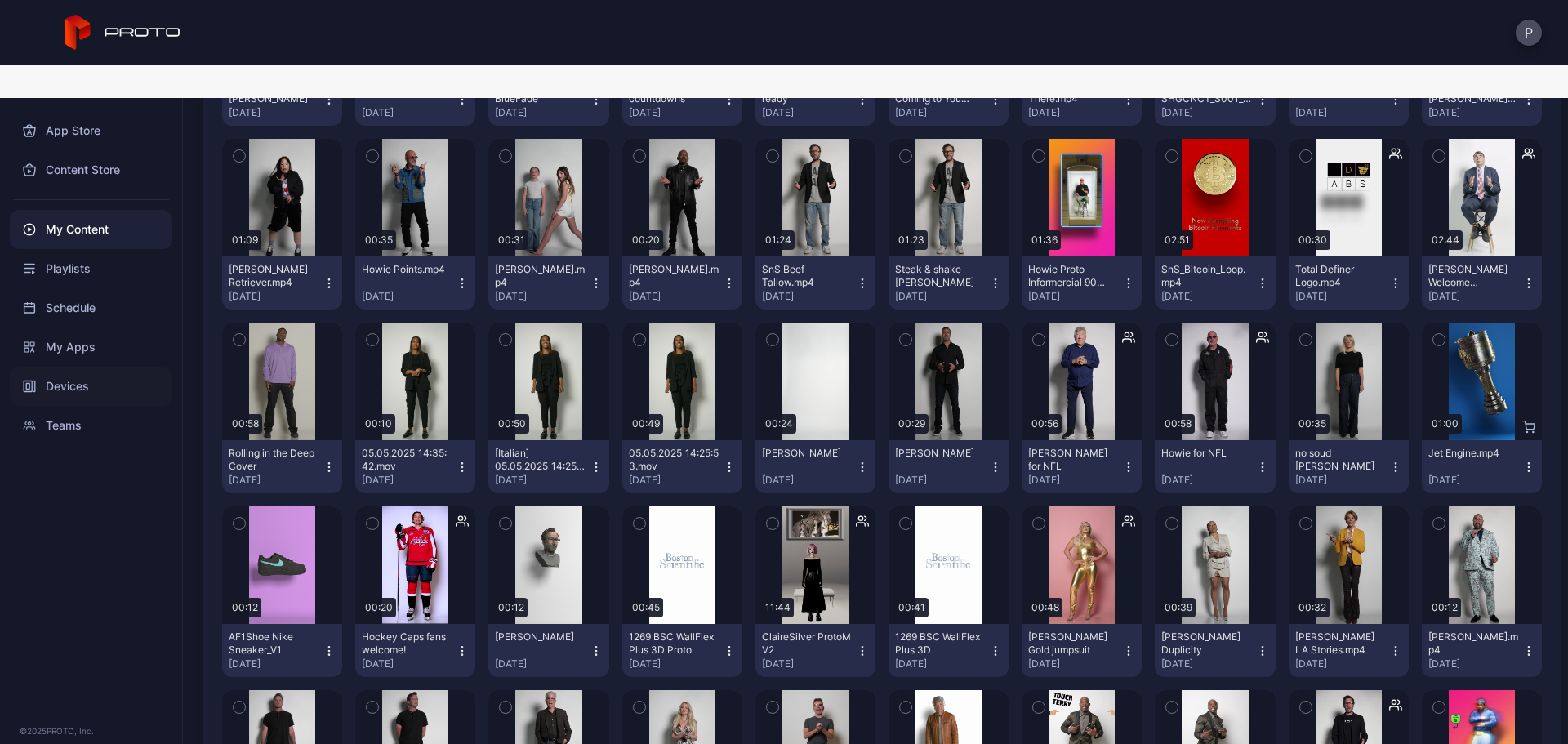
click at [116, 372] on div "Devices" at bounding box center [91, 386] width 162 height 39
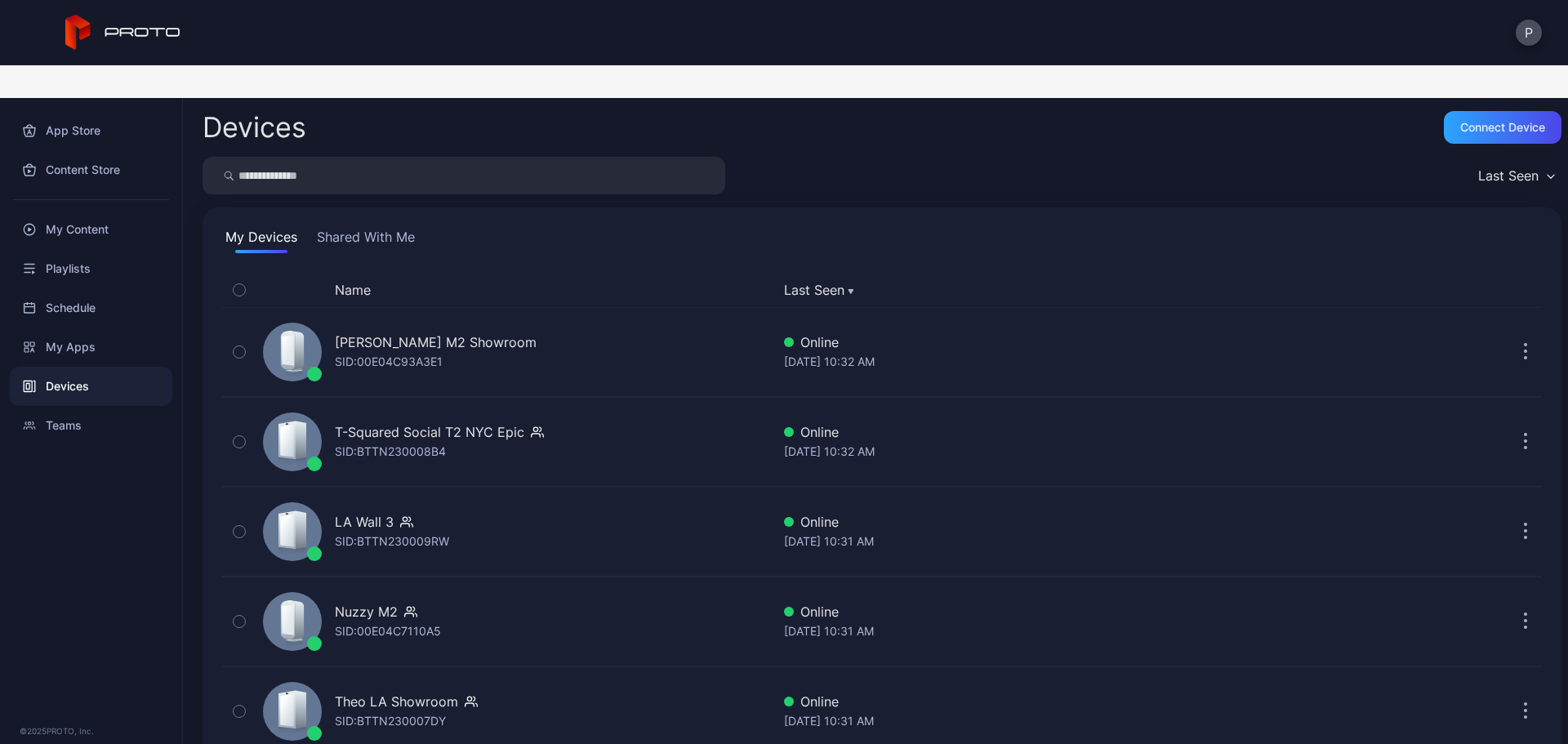
click at [390, 156] on input "search" at bounding box center [463, 175] width 522 height 37
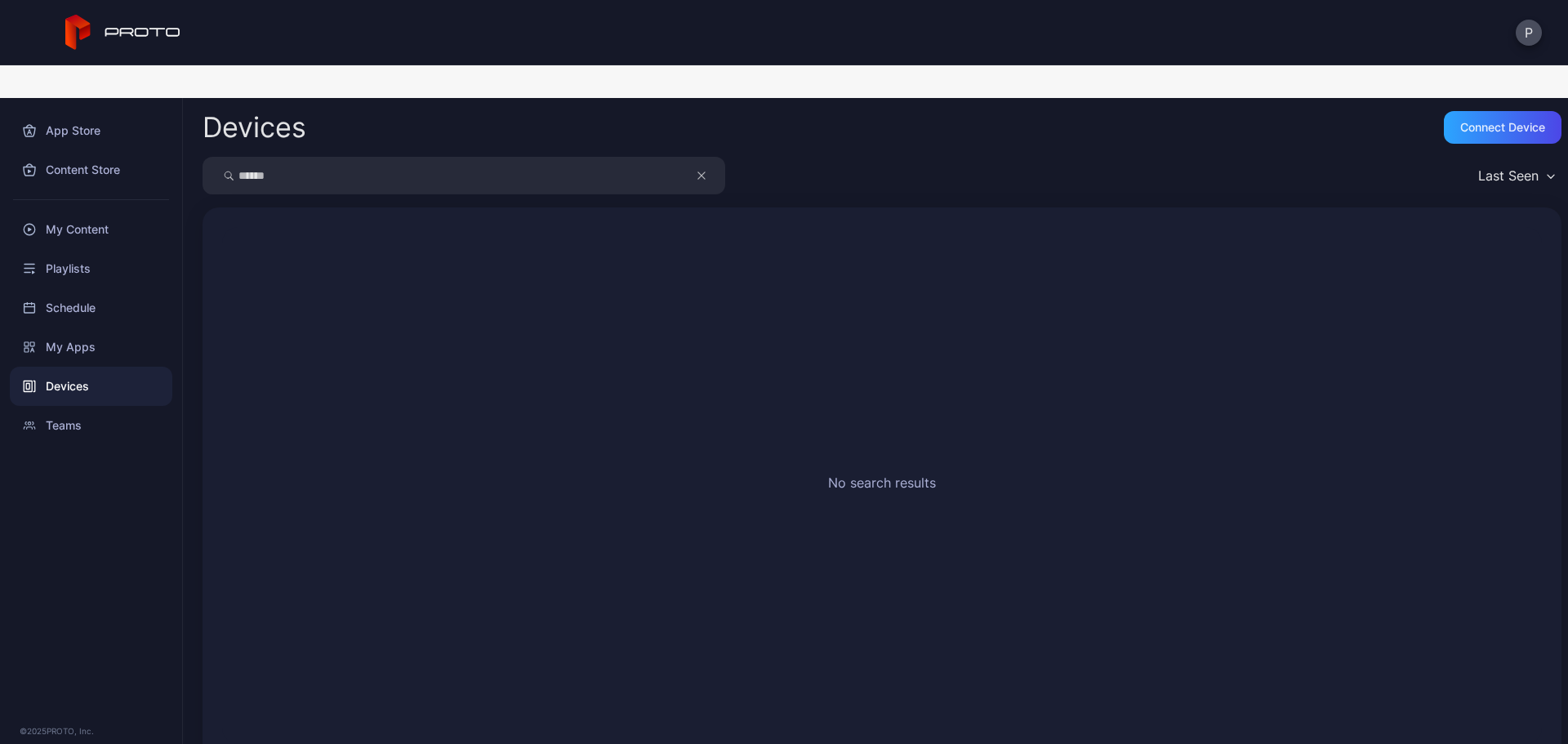
type input "******"
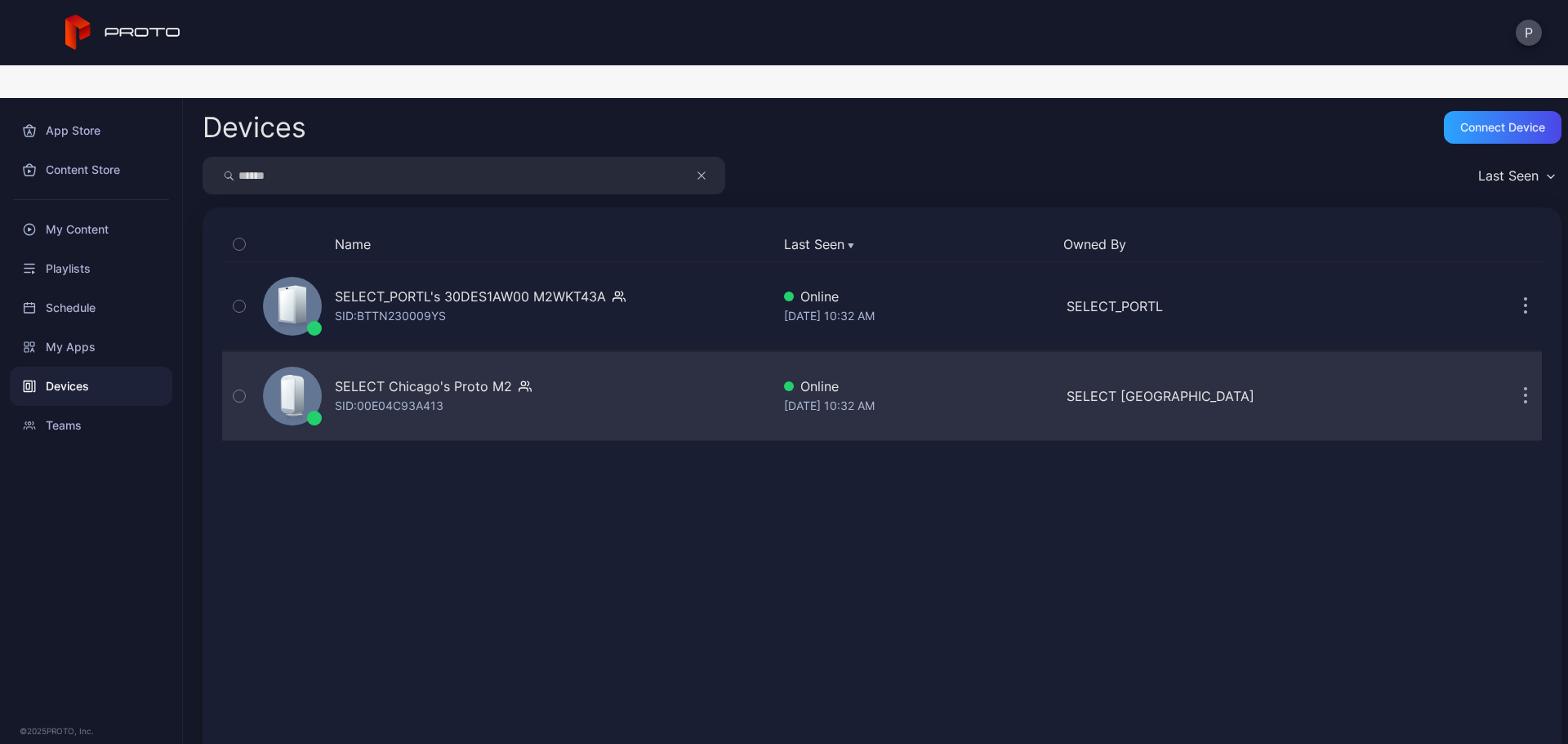
click at [636, 355] on div "SELECT Chicago's Proto M2 SID: 00E04C93A413" at bounding box center [513, 396] width 515 height 82
